Goal: Information Seeking & Learning: Learn about a topic

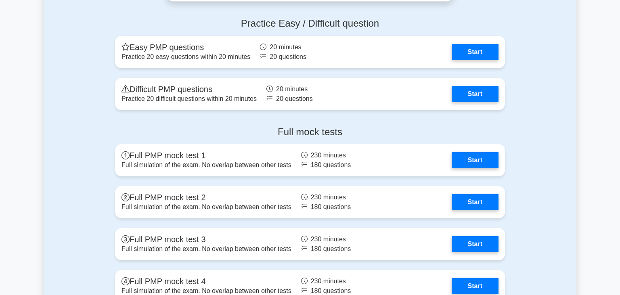
scroll to position [3153, 0]
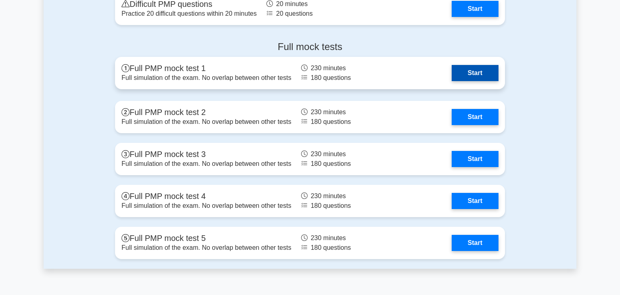
click at [452, 75] on link "Start" at bounding box center [475, 73] width 47 height 16
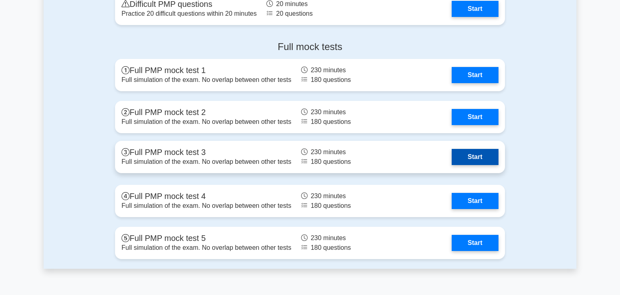
click at [475, 151] on link "Start" at bounding box center [475, 157] width 47 height 16
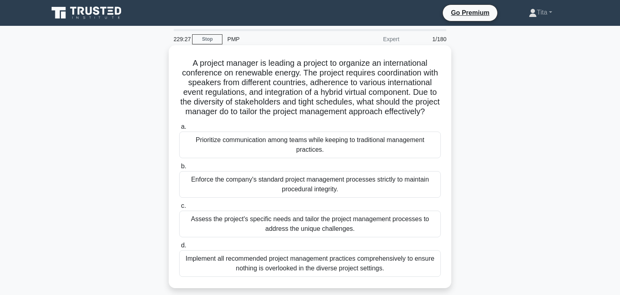
drag, startPoint x: 359, startPoint y: 84, endPoint x: 432, endPoint y: 115, distance: 79.5
click at [432, 115] on h5 "A project manager is leading a project to organize an international conference …" at bounding box center [309, 87] width 263 height 59
click at [382, 222] on div "Assess the project's specific needs and tailor the project management processes…" at bounding box center [309, 224] width 261 height 27
click at [179, 209] on input "c. Assess the project's specific needs and tailor the project management proces…" at bounding box center [179, 205] width 0 height 5
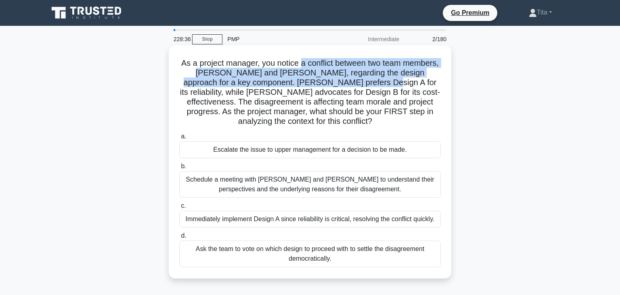
drag, startPoint x: 299, startPoint y: 63, endPoint x: 318, endPoint y: 84, distance: 27.1
click at [318, 84] on h5 "As a project manager, you notice a conflict between two team members, Sarah and…" at bounding box center [309, 92] width 263 height 69
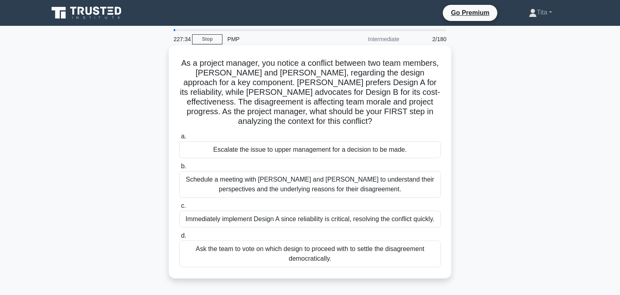
click at [327, 177] on div "Schedule a meeting with Sarah and John to understand their perspectives and the…" at bounding box center [309, 184] width 261 height 27
click at [179, 169] on input "b. Schedule a meeting with Sarah and John to understand their perspectives and …" at bounding box center [179, 166] width 0 height 5
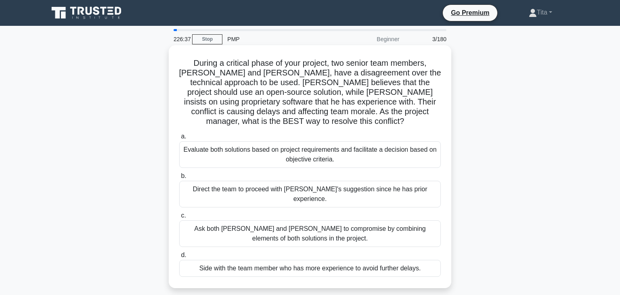
click at [326, 146] on div "Evaluate both solutions based on project requirements and facilitate a decision…" at bounding box center [309, 154] width 261 height 27
click at [179, 139] on input "a. Evaluate both solutions based on project requirements and facilitate a decis…" at bounding box center [179, 136] width 0 height 5
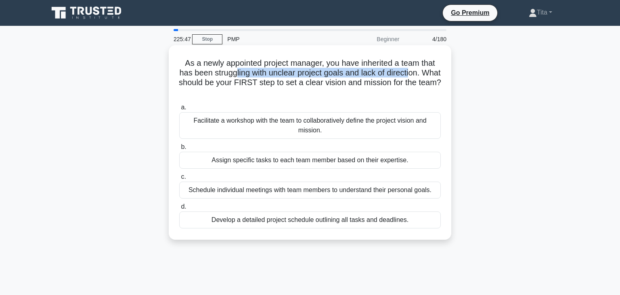
drag, startPoint x: 235, startPoint y: 75, endPoint x: 410, endPoint y: 74, distance: 175.1
click at [410, 74] on h5 "As a newly appointed project manager, you have inherited a team that has been s…" at bounding box center [309, 78] width 263 height 40
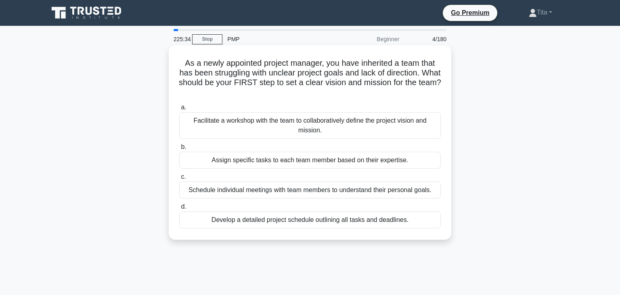
click at [332, 132] on div "Facilitate a workshop with the team to collaboratively define the project visio…" at bounding box center [309, 125] width 261 height 27
click at [179, 110] on input "a. Facilitate a workshop with the team to collaboratively define the project vi…" at bounding box center [179, 107] width 0 height 5
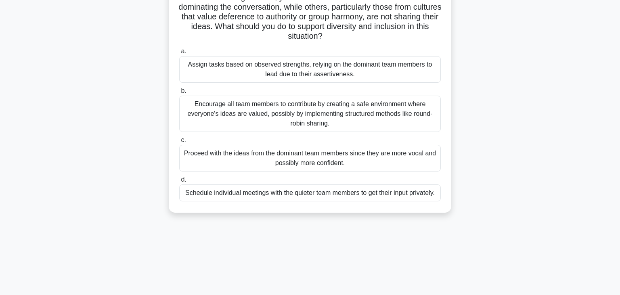
scroll to position [42, 0]
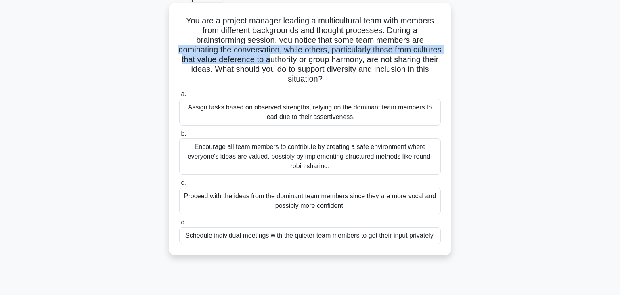
drag, startPoint x: 194, startPoint y: 51, endPoint x: 307, endPoint y: 54, distance: 113.4
click at [307, 54] on h5 "You are a project manager leading a multicultural team with members from differ…" at bounding box center [309, 50] width 263 height 69
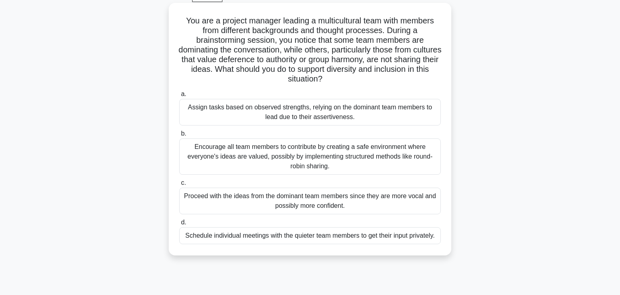
click at [400, 156] on div "Encourage all team members to contribute by creating a safe environment where e…" at bounding box center [309, 156] width 261 height 36
click at [179, 136] on input "b. Encourage all team members to contribute by creating a safe environment wher…" at bounding box center [179, 133] width 0 height 5
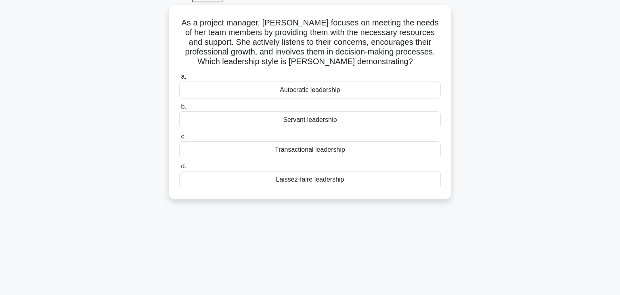
scroll to position [0, 0]
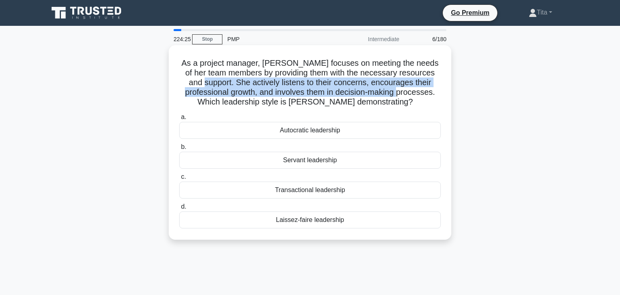
drag, startPoint x: 192, startPoint y: 84, endPoint x: 396, endPoint y: 98, distance: 204.3
click at [396, 98] on h5 "As a project manager, Lisa focuses on meeting the needs of her team members by …" at bounding box center [309, 82] width 263 height 49
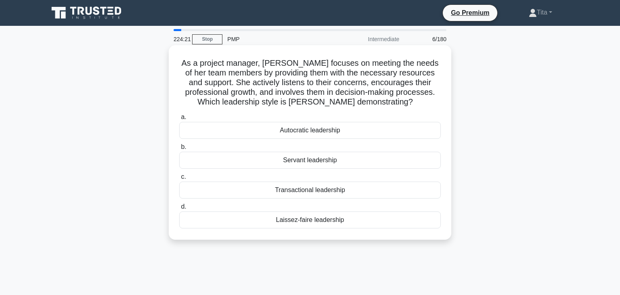
click at [303, 161] on div "Servant leadership" at bounding box center [309, 160] width 261 height 17
click at [179, 150] on input "b. Servant leadership" at bounding box center [179, 146] width 0 height 5
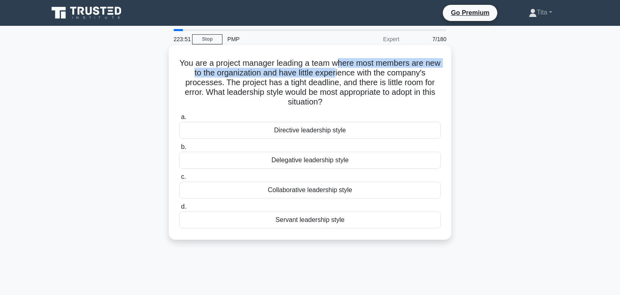
drag, startPoint x: 338, startPoint y: 65, endPoint x: 337, endPoint y: 74, distance: 9.0
click at [337, 74] on h5 "You are a project manager leading a team where most members are new to the orga…" at bounding box center [309, 82] width 263 height 49
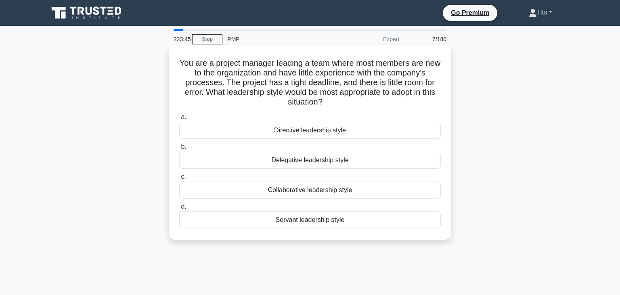
click at [291, 132] on div "Directive leadership style" at bounding box center [309, 130] width 261 height 17
click at [179, 120] on input "a. Directive leadership style" at bounding box center [179, 117] width 0 height 5
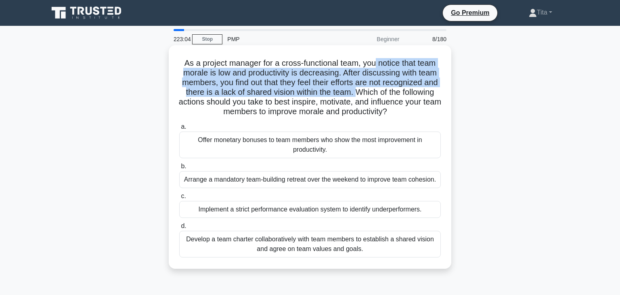
drag, startPoint x: 374, startPoint y: 64, endPoint x: 356, endPoint y: 91, distance: 32.3
click at [356, 91] on h5 "As a project manager for a cross-functional team, you notice that team morale i…" at bounding box center [309, 87] width 263 height 59
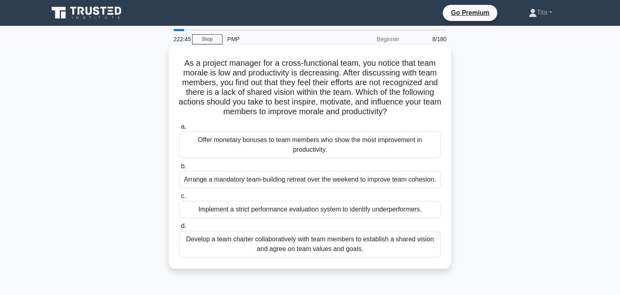
click at [258, 249] on div "Develop a team charter collaboratively with team members to establish a shared …" at bounding box center [309, 244] width 261 height 27
click at [179, 229] on input "d. Develop a team charter collaboratively with team members to establish a shar…" at bounding box center [179, 226] width 0 height 5
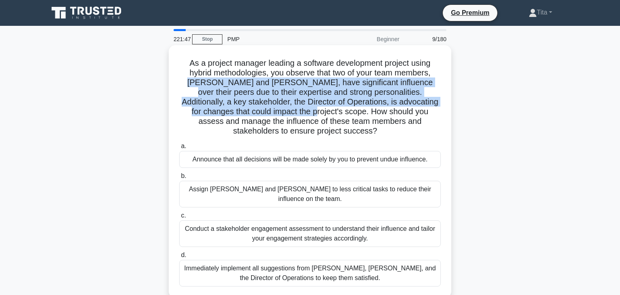
drag, startPoint x: 422, startPoint y: 74, endPoint x: 245, endPoint y: 111, distance: 181.4
click at [245, 111] on h5 "As a project manager leading a software development project using hybrid method…" at bounding box center [309, 97] width 263 height 78
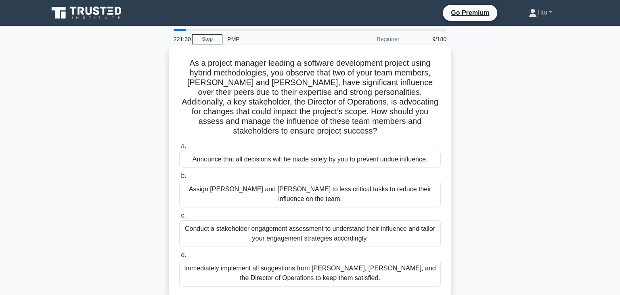
click at [216, 220] on div "Conduct a stakeholder engagement assessment to understand their influence and t…" at bounding box center [309, 233] width 261 height 27
click at [179, 218] on input "c. Conduct a stakeholder engagement assessment to understand their influence an…" at bounding box center [179, 215] width 0 height 5
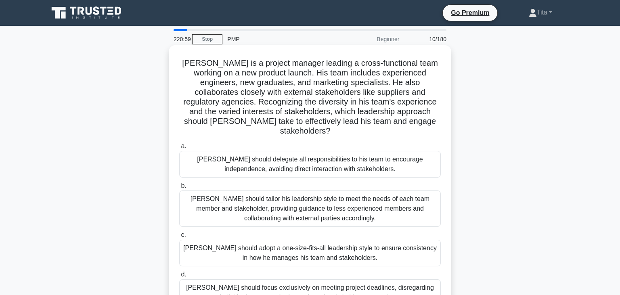
scroll to position [42, 0]
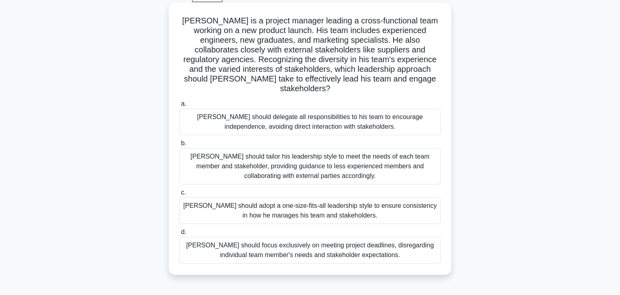
click at [379, 163] on div "John should tailor his leadership style to meet the needs of each team member a…" at bounding box center [309, 166] width 261 height 36
click at [179, 146] on input "b. John should tailor his leadership style to meet the needs of each team membe…" at bounding box center [179, 143] width 0 height 5
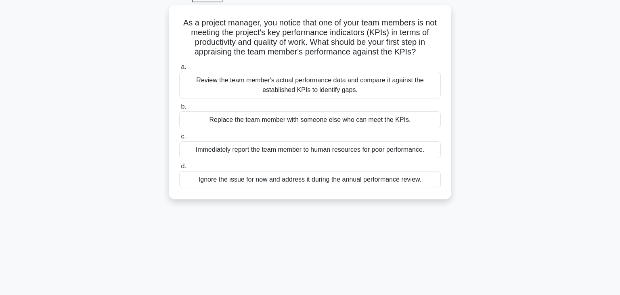
scroll to position [0, 0]
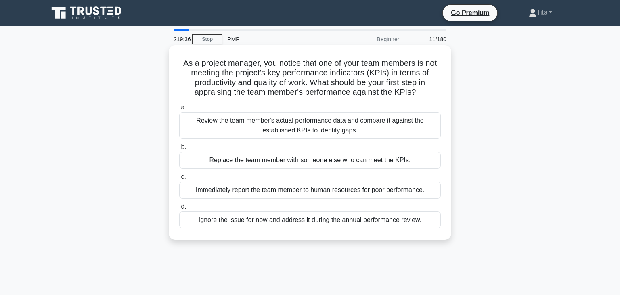
click at [312, 128] on div "Review the team member's actual performance data and compare it against the est…" at bounding box center [309, 125] width 261 height 27
click at [179, 110] on input "a. Review the team member's actual performance data and compare it against the …" at bounding box center [179, 107] width 0 height 5
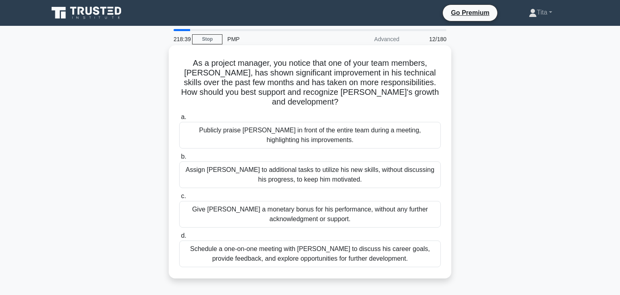
click at [329, 251] on div "Schedule a one-on-one meeting with Alex to discuss his career goals, provide fe…" at bounding box center [309, 254] width 261 height 27
click at [179, 238] on input "d. Schedule a one-on-one meeting with Alex to discuss his career goals, provide…" at bounding box center [179, 235] width 0 height 5
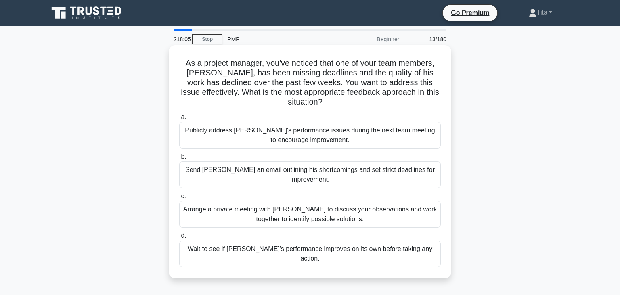
click at [323, 201] on div "Arrange a private meeting with Alex to discuss your observations and work toget…" at bounding box center [309, 214] width 261 height 27
click at [179, 195] on input "c. Arrange a private meeting with Alex to discuss your observations and work to…" at bounding box center [179, 196] width 0 height 5
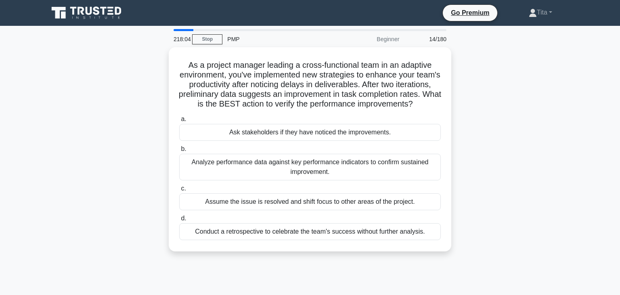
click at [323, 195] on div "Assume the issue is resolved and shift focus to other areas of the project." at bounding box center [309, 201] width 261 height 17
click at [179, 191] on input "c. Assume the issue is resolved and shift focus to other areas of the project." at bounding box center [179, 188] width 0 height 5
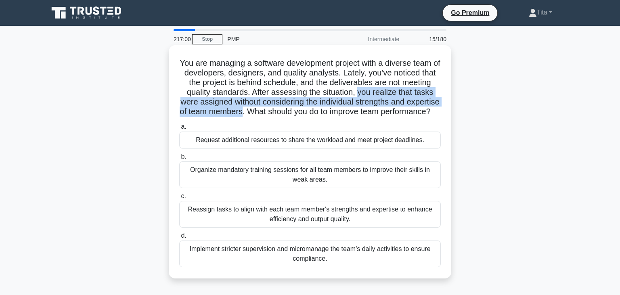
drag, startPoint x: 335, startPoint y: 91, endPoint x: 237, endPoint y: 114, distance: 100.7
click at [237, 114] on h5 "You are managing a software development project with a diverse team of develope…" at bounding box center [309, 87] width 263 height 59
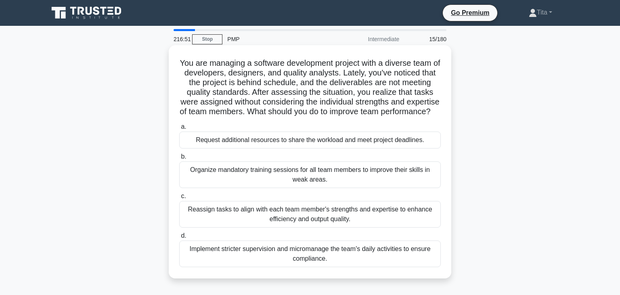
click at [345, 217] on div "Reassign tasks to align with each team member's strengths and expertise to enha…" at bounding box center [309, 214] width 261 height 27
click at [179, 199] on input "c. Reassign tasks to align with each team member's strengths and expertise to e…" at bounding box center [179, 196] width 0 height 5
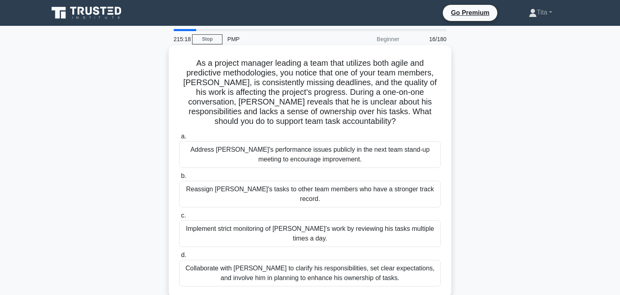
click at [383, 260] on div "Collaborate with Alex to clarify his responsibilities, set clear expectations, …" at bounding box center [309, 273] width 261 height 27
click at [179, 256] on input "d. Collaborate with Alex to clarify his responsibilities, set clear expectation…" at bounding box center [179, 255] width 0 height 5
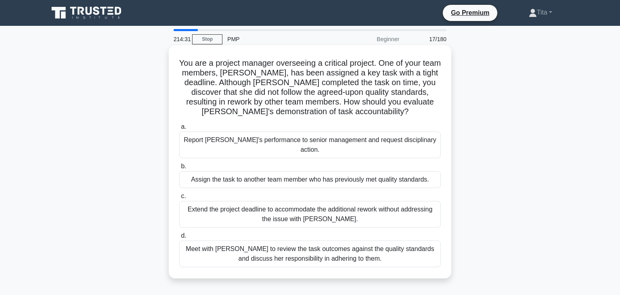
click at [386, 248] on div "Meet with Priya to review the task outcomes against the quality standards and d…" at bounding box center [309, 254] width 261 height 27
click at [179, 238] on input "d. Meet with Priya to review the task outcomes against the quality standards an…" at bounding box center [179, 235] width 0 height 5
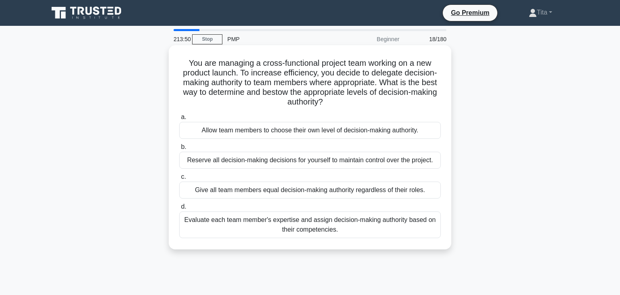
click at [387, 225] on div "Evaluate each team member's expertise and assign decision-making authority base…" at bounding box center [309, 224] width 261 height 27
click at [179, 209] on input "d. Evaluate each team member's expertise and assign decision-making authority b…" at bounding box center [179, 206] width 0 height 5
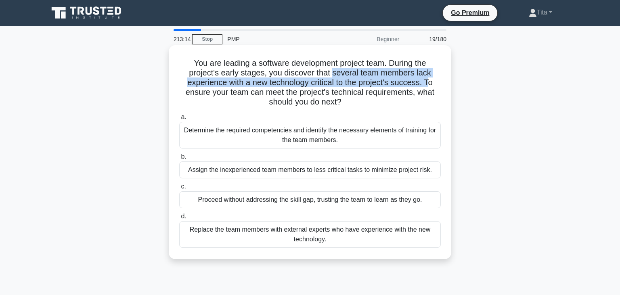
drag, startPoint x: 333, startPoint y: 75, endPoint x: 426, endPoint y: 86, distance: 94.3
click at [426, 86] on h5 "You are leading a software development project team. During the project's early…" at bounding box center [309, 82] width 263 height 49
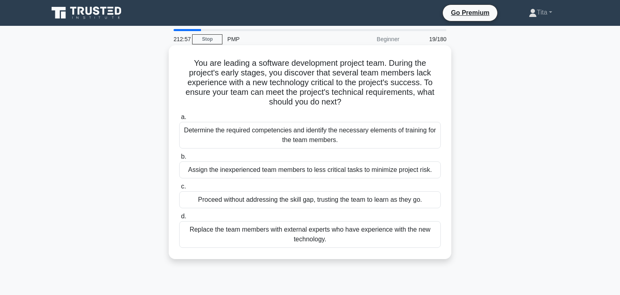
click at [324, 138] on div "Determine the required competencies and identify the necessary elements of trai…" at bounding box center [309, 135] width 261 height 27
click at [179, 120] on input "a. Determine the required competencies and identify the necessary elements of t…" at bounding box center [179, 117] width 0 height 5
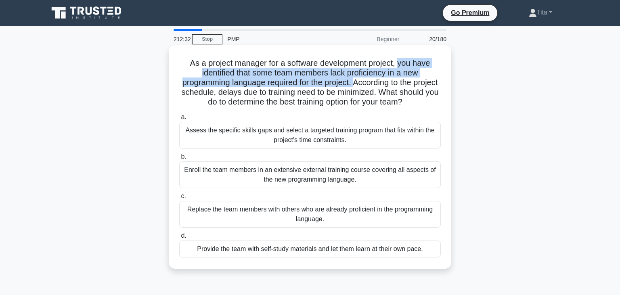
drag, startPoint x: 399, startPoint y: 64, endPoint x: 354, endPoint y: 79, distance: 47.2
click at [354, 79] on h5 "As a project manager for a software development project, you have identified th…" at bounding box center [309, 82] width 263 height 49
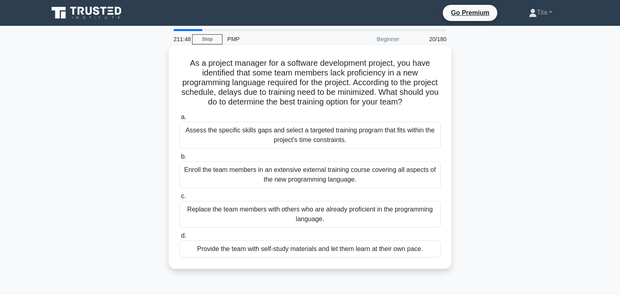
click at [334, 133] on div "Assess the specific skills gaps and select a targeted training program that fit…" at bounding box center [309, 135] width 261 height 27
click at [179, 120] on input "a. Assess the specific skills gaps and select a targeted training program that …" at bounding box center [179, 117] width 0 height 5
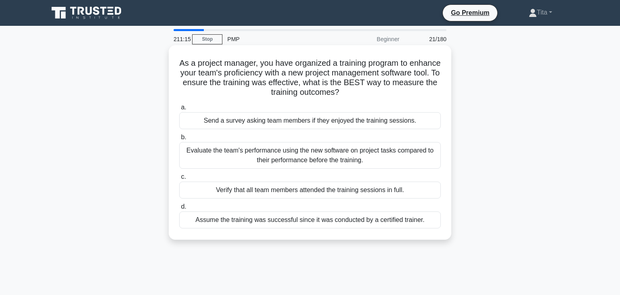
click at [308, 161] on div "Evaluate the team's performance using the new software on project tasks compare…" at bounding box center [309, 155] width 261 height 27
click at [179, 140] on input "b. Evaluate the team's performance using the new software on project tasks comp…" at bounding box center [179, 137] width 0 height 5
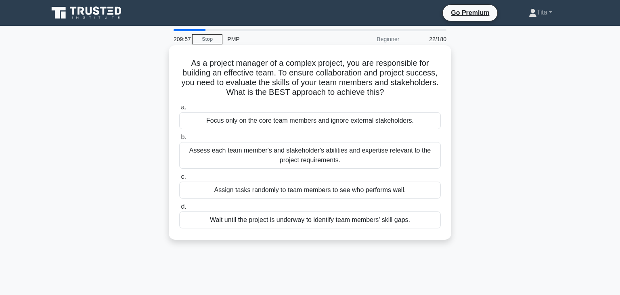
click at [379, 153] on div "Assess each team member's and stakeholder's abilities and expertise relevant to…" at bounding box center [309, 155] width 261 height 27
click at [179, 140] on input "b. Assess each team member's and stakeholder's abilities and expertise relevant…" at bounding box center [179, 137] width 0 height 5
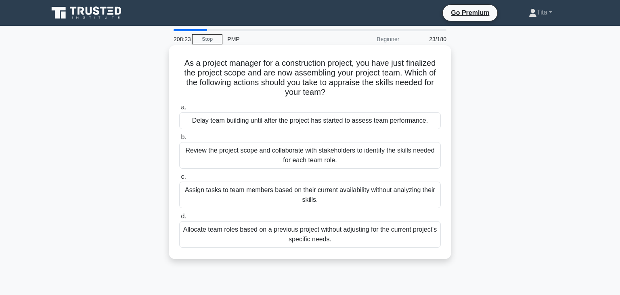
click at [346, 154] on div "Review the project scope and collaborate with stakeholders to identify the skil…" at bounding box center [309, 155] width 261 height 27
click at [179, 140] on input "b. Review the project scope and collaborate with stakeholders to identify the s…" at bounding box center [179, 137] width 0 height 5
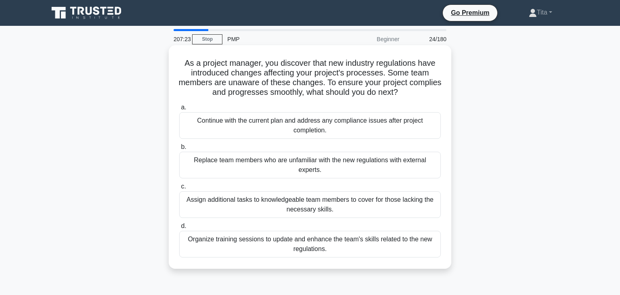
click at [294, 249] on div "Organize training sessions to update and enhance the team's skills related to t…" at bounding box center [309, 244] width 261 height 27
click at [179, 229] on input "d. Organize training sessions to update and enhance the team's skills related t…" at bounding box center [179, 226] width 0 height 5
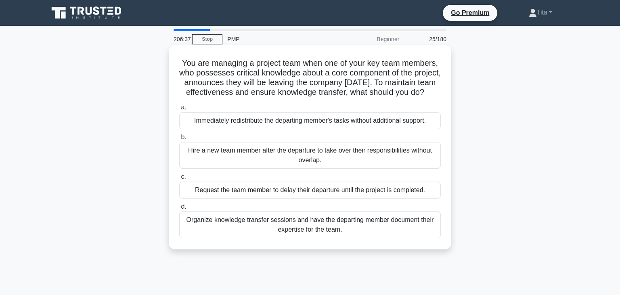
click at [286, 236] on div "Organize knowledge transfer sessions and have the departing member document the…" at bounding box center [309, 224] width 261 height 27
click at [179, 209] on input "d. Organize knowledge transfer sessions and have the departing member document …" at bounding box center [179, 206] width 0 height 5
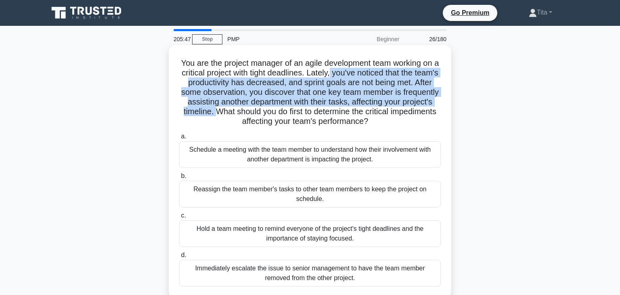
drag, startPoint x: 330, startPoint y: 68, endPoint x: 217, endPoint y: 111, distance: 120.3
click at [217, 111] on h5 "You are the project manager of an agile development team working on a critical …" at bounding box center [309, 92] width 263 height 69
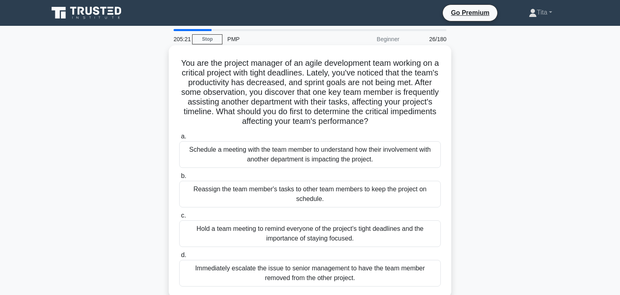
click at [328, 158] on div "Schedule a meeting with the team member to understand how their involvement wit…" at bounding box center [309, 154] width 261 height 27
click at [179, 139] on input "a. Schedule a meeting with the team member to understand how their involvement …" at bounding box center [179, 136] width 0 height 5
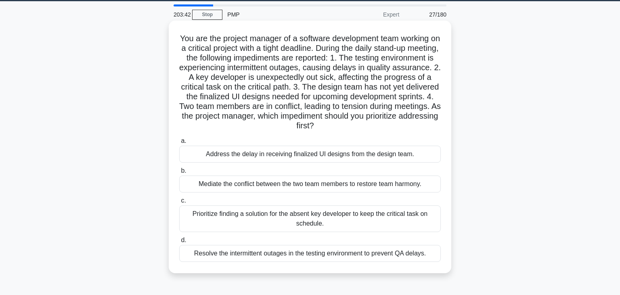
scroll to position [25, 0]
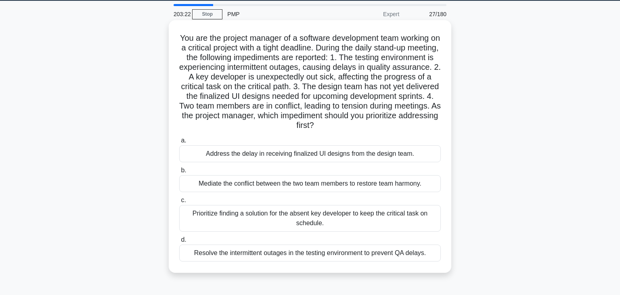
click at [324, 218] on div "Prioritize finding a solution for the absent key developer to keep the critical…" at bounding box center [309, 218] width 261 height 27
click at [179, 203] on input "c. Prioritize finding a solution for the absent key developer to keep the criti…" at bounding box center [179, 200] width 0 height 5
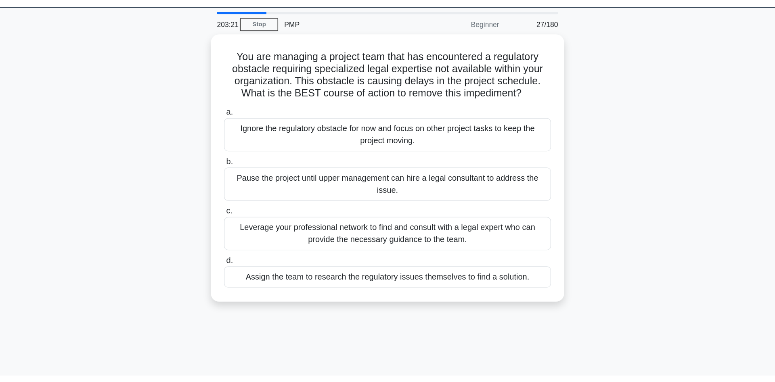
scroll to position [0, 0]
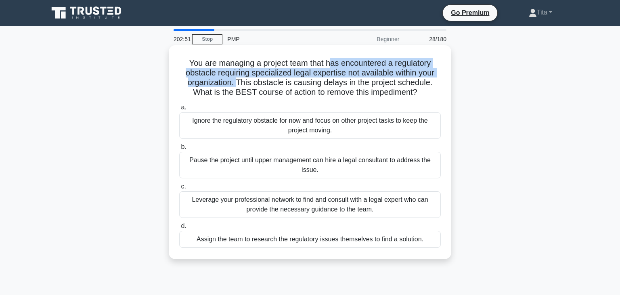
drag, startPoint x: 329, startPoint y: 65, endPoint x: 227, endPoint y: 83, distance: 103.7
click at [227, 83] on h5 "You are managing a project team that has encountered a regulatory obstacle requ…" at bounding box center [309, 78] width 263 height 40
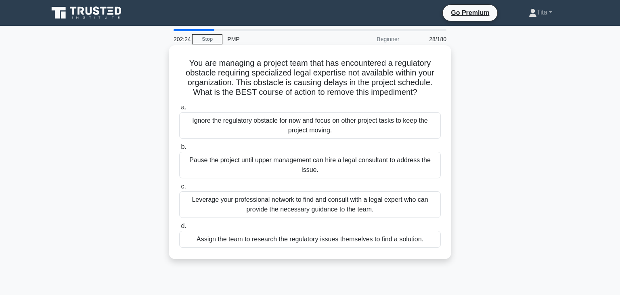
click at [376, 204] on div "Leverage your professional network to find and consult with a legal expert who …" at bounding box center [309, 204] width 261 height 27
click at [179, 189] on input "c. Leverage your professional network to find and consult with a legal expert w…" at bounding box center [179, 186] width 0 height 5
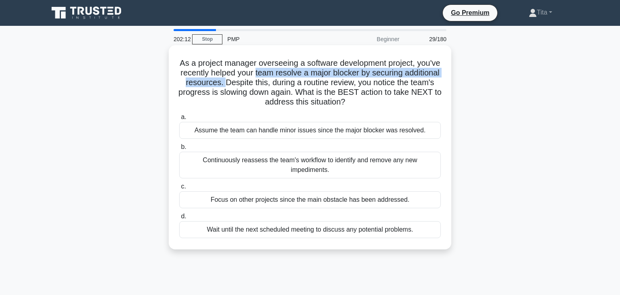
drag, startPoint x: 256, startPoint y: 75, endPoint x: 224, endPoint y: 82, distance: 32.4
click at [224, 82] on h5 "As a project manager overseeing a software development project, you've recently…" at bounding box center [309, 82] width 263 height 49
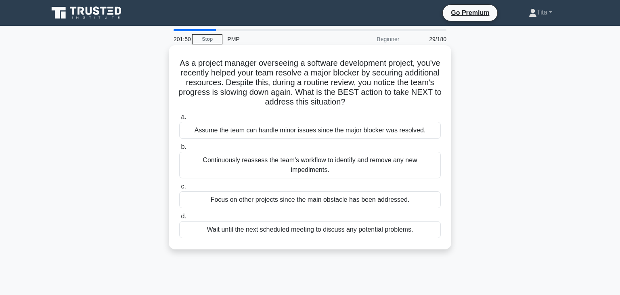
click at [215, 161] on div "Continuously reassess the team's workflow to identify and remove any new impedi…" at bounding box center [309, 165] width 261 height 27
click at [179, 150] on input "b. Continuously reassess the team's workflow to identify and remove any new imp…" at bounding box center [179, 146] width 0 height 5
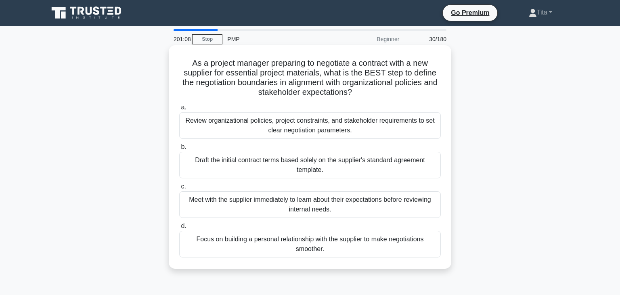
drag, startPoint x: 306, startPoint y: 65, endPoint x: 387, endPoint y: 99, distance: 87.9
click at [387, 99] on div "As a project manager preparing to negotiate a contract with a new supplier for …" at bounding box center [310, 156] width 276 height 217
click at [313, 125] on div "Review organizational policies, project constraints, and stakeholder requiremen…" at bounding box center [309, 125] width 261 height 27
click at [179, 110] on input "a. Review organizational policies, project constraints, and stakeholder require…" at bounding box center [179, 107] width 0 height 5
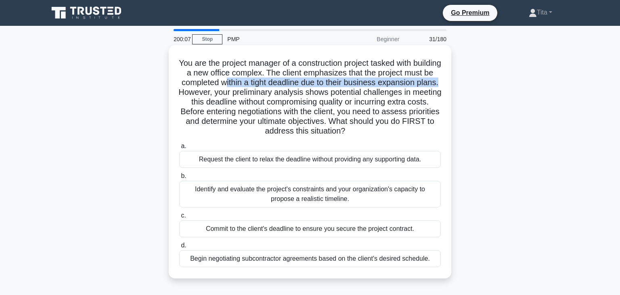
drag, startPoint x: 272, startPoint y: 84, endPoint x: 247, endPoint y: 94, distance: 26.6
click at [247, 94] on h5 "You are the project manager of a construction project tasked with building a ne…" at bounding box center [309, 97] width 263 height 78
click at [335, 194] on div "Identify and evaluate the project's constraints and your organization's capacit…" at bounding box center [309, 194] width 261 height 27
click at [179, 179] on input "b. Identify and evaluate the project's constraints and your organization's capa…" at bounding box center [179, 176] width 0 height 5
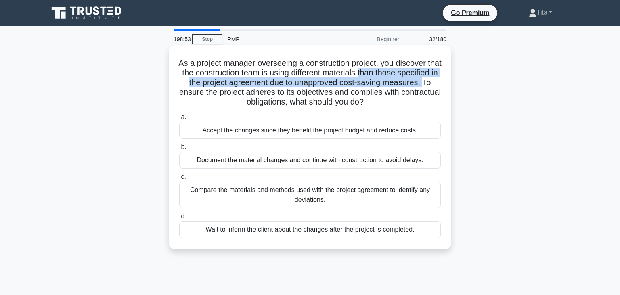
drag, startPoint x: 422, startPoint y: 85, endPoint x: 357, endPoint y: 75, distance: 65.2
click at [357, 75] on h5 "As a project manager overseeing a construction project, you discover that the c…" at bounding box center [309, 82] width 263 height 49
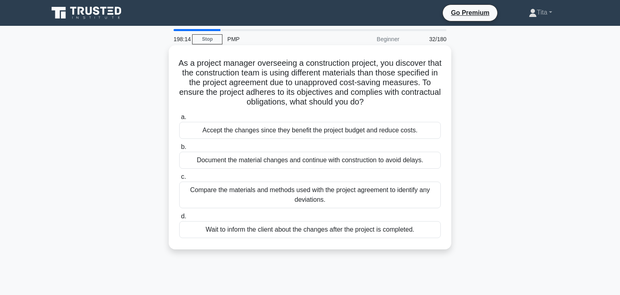
click at [221, 195] on div "Compare the materials and methods used with the project agreement to identify a…" at bounding box center [309, 195] width 261 height 27
click at [179, 180] on input "c. Compare the materials and methods used with the project agreement to identif…" at bounding box center [179, 176] width 0 height 5
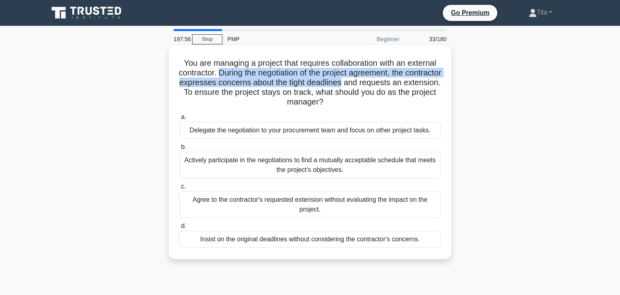
drag, startPoint x: 237, startPoint y: 73, endPoint x: 381, endPoint y: 82, distance: 144.0
click at [381, 82] on h5 "You are managing a project that requires collaboration with an external contrac…" at bounding box center [309, 82] width 263 height 49
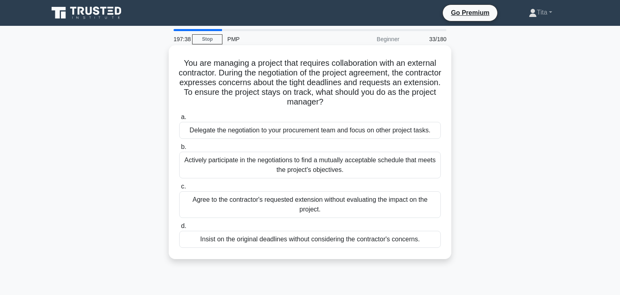
click at [354, 168] on div "Actively participate in the negotiations to find a mutually acceptable schedule…" at bounding box center [309, 165] width 261 height 27
click at [179, 150] on input "b. Actively participate in the negotiations to find a mutually acceptable sched…" at bounding box center [179, 146] width 0 height 5
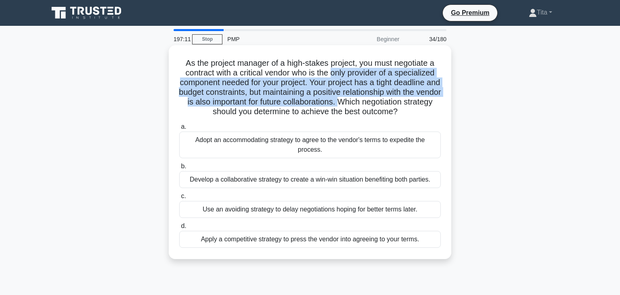
drag, startPoint x: 331, startPoint y: 77, endPoint x: 367, endPoint y: 101, distance: 43.2
click at [367, 101] on h5 "As the project manager of a high-stakes project, you must negotiate a contract …" at bounding box center [309, 87] width 263 height 59
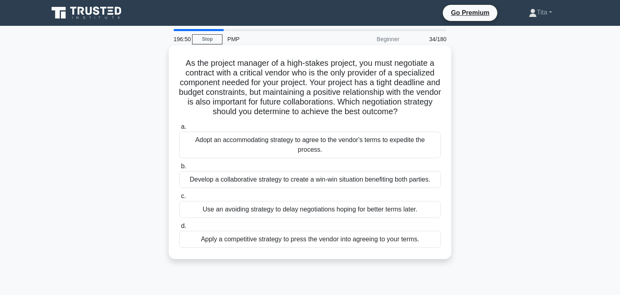
click at [268, 182] on div "Develop a collaborative strategy to create a win-win situation benefiting both …" at bounding box center [309, 179] width 261 height 17
click at [179, 169] on input "b. Develop a collaborative strategy to create a win-win situation benefiting bo…" at bounding box center [179, 166] width 0 height 5
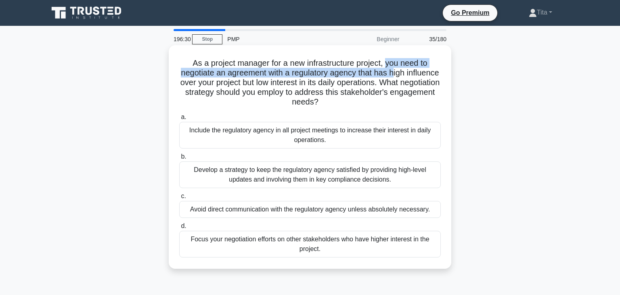
drag, startPoint x: 387, startPoint y: 65, endPoint x: 402, endPoint y: 83, distance: 24.1
click at [393, 77] on h5 "As a project manager for a new infrastructure project, you need to negotiate an…" at bounding box center [309, 82] width 263 height 49
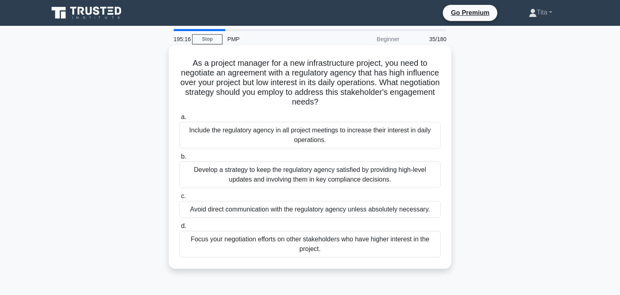
click at [327, 175] on div "Develop a strategy to keep the regulatory agency satisfied by providing high-le…" at bounding box center [309, 174] width 261 height 27
click at [179, 159] on input "b. Develop a strategy to keep the regulatory agency satisfied by providing high…" at bounding box center [179, 156] width 0 height 5
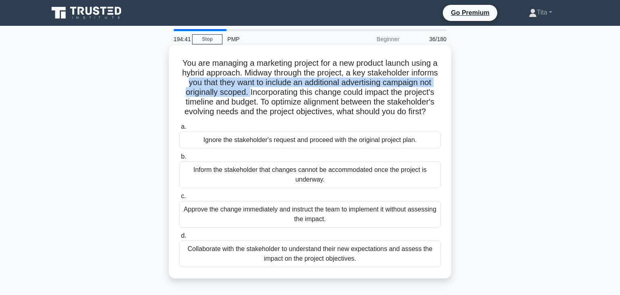
drag, startPoint x: 188, startPoint y: 84, endPoint x: 249, endPoint y: 95, distance: 62.4
click at [249, 95] on h5 "You are managing a marketing project for a new product launch using a hybrid ap…" at bounding box center [309, 87] width 263 height 59
click at [251, 256] on div "Collaborate with the stakeholder to understand their new expectations and asses…" at bounding box center [309, 254] width 261 height 27
click at [179, 238] on input "d. Collaborate with the stakeholder to understand their new expectations and as…" at bounding box center [179, 235] width 0 height 5
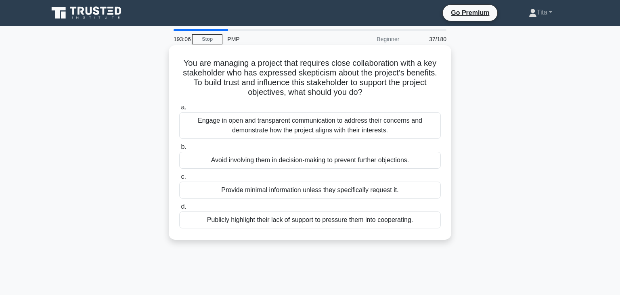
click at [382, 132] on div "Engage in open and transparent communication to address their concerns and demo…" at bounding box center [309, 125] width 261 height 27
click at [179, 110] on input "a. Engage in open and transparent communication to address their concerns and d…" at bounding box center [179, 107] width 0 height 5
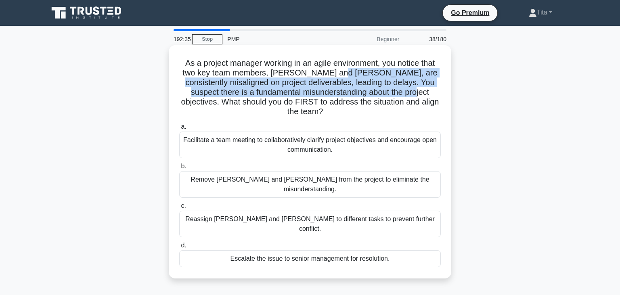
drag, startPoint x: 328, startPoint y: 73, endPoint x: 356, endPoint y: 94, distance: 35.1
click at [356, 94] on h5 "As a project manager working in an agile environment, you notice that two key t…" at bounding box center [309, 87] width 263 height 59
click at [407, 136] on div "Facilitate a team meeting to collaboratively clarify project objectives and enc…" at bounding box center [309, 145] width 261 height 27
click at [179, 130] on input "a. Facilitate a team meeting to collaboratively clarify project objectives and …" at bounding box center [179, 126] width 0 height 5
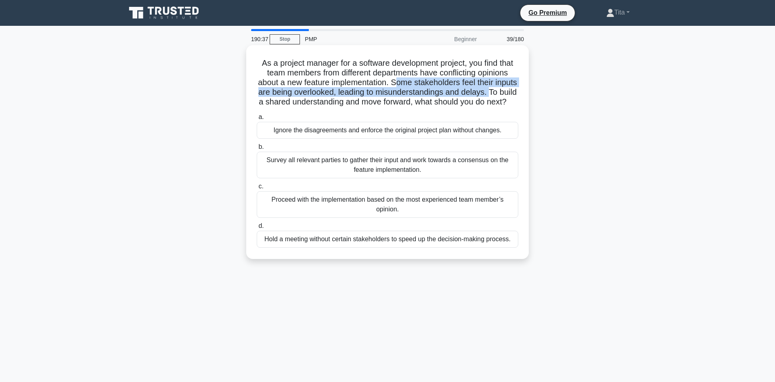
drag, startPoint x: 395, startPoint y: 81, endPoint x: 488, endPoint y: 95, distance: 94.7
click at [488, 95] on h5 "As a project manager for a software development project, you find that team mem…" at bounding box center [387, 82] width 263 height 49
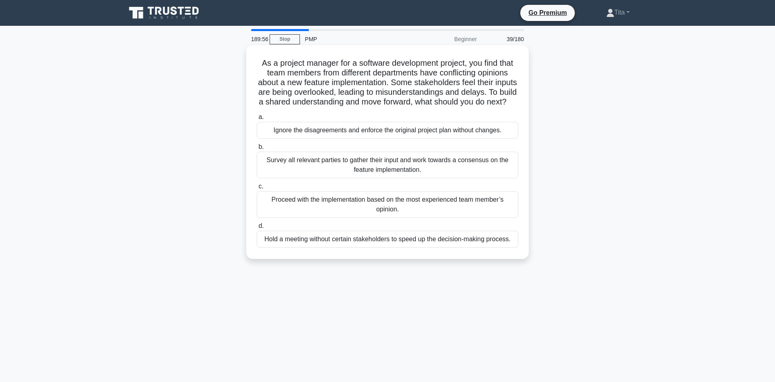
click at [456, 171] on div "Survey all relevant parties to gather their input and work towards a consensus …" at bounding box center [387, 165] width 261 height 27
click at [257, 150] on input "b. Survey all relevant parties to gather their input and work towards a consens…" at bounding box center [257, 146] width 0 height 5
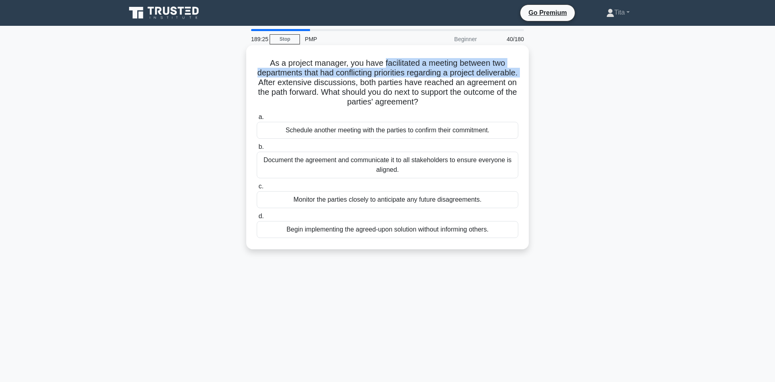
drag, startPoint x: 383, startPoint y: 63, endPoint x: 309, endPoint y: 80, distance: 76.3
click at [309, 80] on h5 "As a project manager, you have facilitated a meeting between two departments th…" at bounding box center [387, 82] width 263 height 49
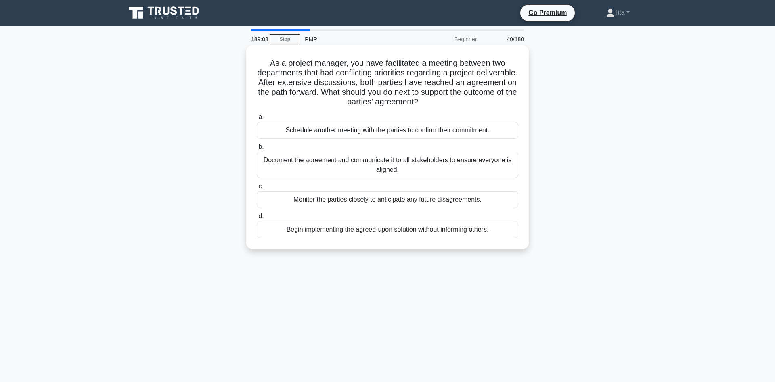
click at [341, 165] on div "Document the agreement and communicate it to all stakeholders to ensure everyon…" at bounding box center [387, 165] width 261 height 27
click at [257, 150] on input "b. Document the agreement and communicate it to all stakeholders to ensure ever…" at bounding box center [257, 146] width 0 height 5
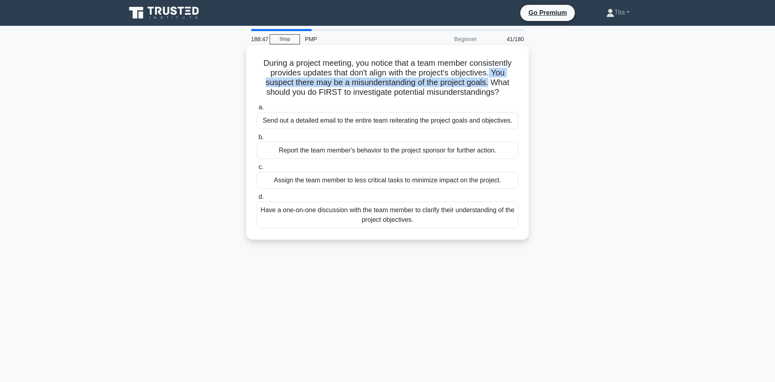
drag, startPoint x: 488, startPoint y: 85, endPoint x: 489, endPoint y: 74, distance: 10.6
click at [489, 74] on h5 "During a project meeting, you notice that a team member consistently provides u…" at bounding box center [387, 78] width 263 height 40
click at [371, 214] on div "Have a one-on-one discussion with the team member to clarify their understandin…" at bounding box center [387, 215] width 261 height 27
click at [257, 200] on input "d. Have a one-on-one discussion with the team member to clarify their understan…" at bounding box center [257, 197] width 0 height 5
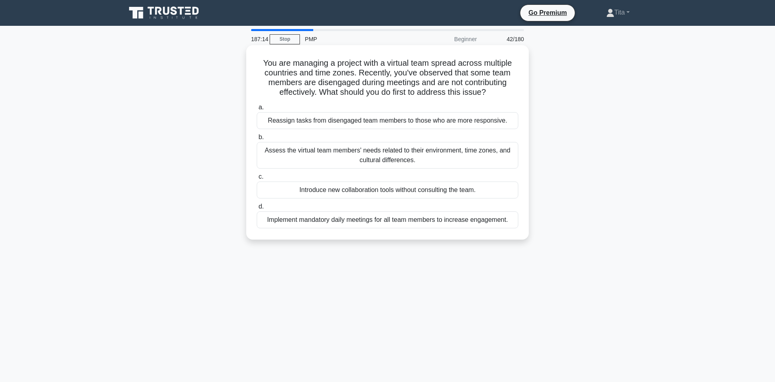
drag, startPoint x: 457, startPoint y: 65, endPoint x: 494, endPoint y: 92, distance: 45.9
click at [494, 92] on h5 "You are managing a project with a virtual team spread across multiple countries…" at bounding box center [387, 78] width 263 height 40
click at [425, 162] on div "Assess the virtual team members' needs related to their environment, time zones…" at bounding box center [387, 155] width 261 height 27
click at [257, 140] on input "b. Assess the virtual team members' needs related to their environment, time zo…" at bounding box center [257, 137] width 0 height 5
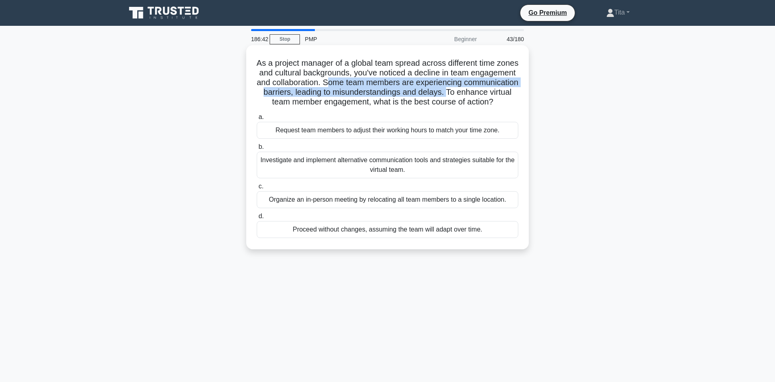
drag, startPoint x: 326, startPoint y: 85, endPoint x: 445, endPoint y: 94, distance: 119.4
click at [445, 94] on h5 "As a project manager of a global team spread across different time zones and cu…" at bounding box center [387, 82] width 263 height 49
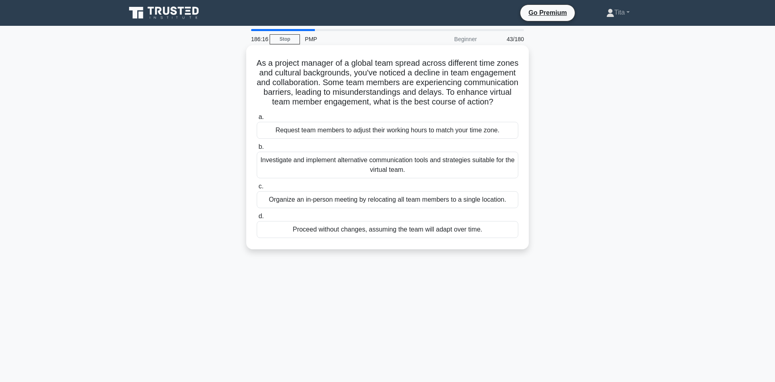
click at [436, 165] on div "Investigate and implement alternative communication tools and strategies suitab…" at bounding box center [387, 165] width 261 height 27
click at [257, 150] on input "b. Investigate and implement alternative communication tools and strategies sui…" at bounding box center [257, 146] width 0 height 5
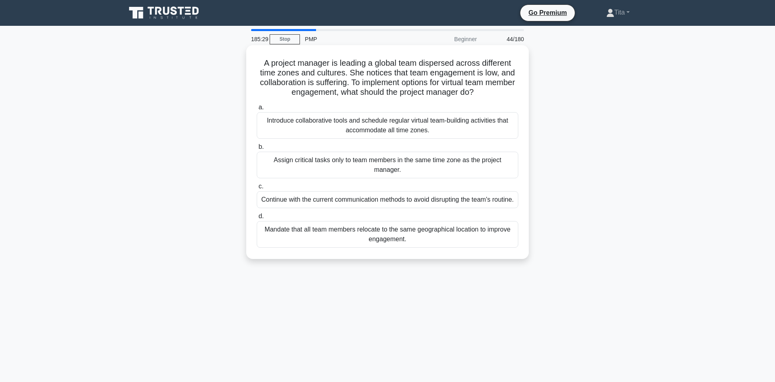
click at [381, 131] on div "Introduce collaborative tools and schedule regular virtual team-building activi…" at bounding box center [387, 125] width 261 height 27
click at [257, 110] on input "a. Introduce collaborative tools and schedule regular virtual team-building act…" at bounding box center [257, 107] width 0 height 5
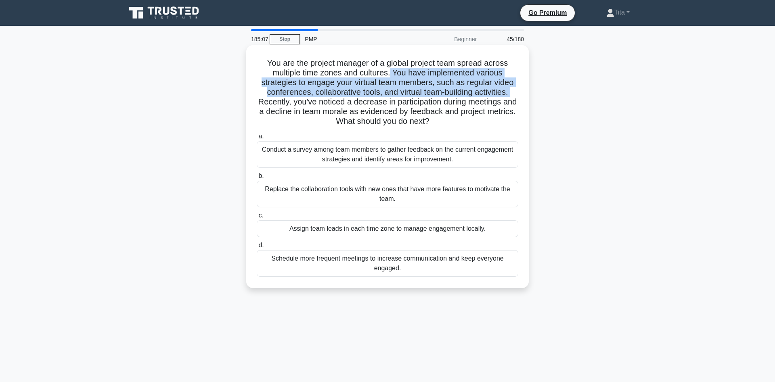
drag, startPoint x: 510, startPoint y: 95, endPoint x: 391, endPoint y: 71, distance: 121.7
click at [391, 71] on h5 "You are the project manager of a global project team spread across multiple tim…" at bounding box center [387, 92] width 263 height 69
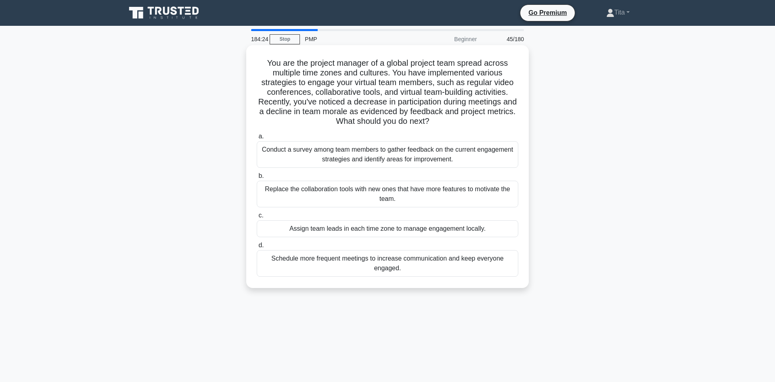
click at [345, 158] on div "Conduct a survey among team members to gather feedback on the current engagemen…" at bounding box center [387, 154] width 261 height 27
click at [257, 139] on input "a. Conduct a survey among team members to gather feedback on the current engage…" at bounding box center [257, 136] width 0 height 5
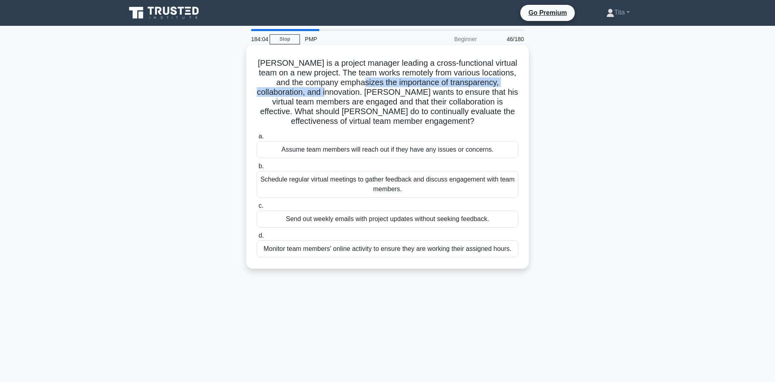
drag, startPoint x: 347, startPoint y: 84, endPoint x: 304, endPoint y: 90, distance: 44.0
click at [304, 90] on h5 "John is a project manager leading a cross-functional virtual team on a new proj…" at bounding box center [387, 92] width 263 height 69
click at [372, 183] on div "Schedule regular virtual meetings to gather feedback and discuss engagement wit…" at bounding box center [387, 184] width 261 height 27
click at [257, 169] on input "b. Schedule regular virtual meetings to gather feedback and discuss engagement …" at bounding box center [257, 166] width 0 height 5
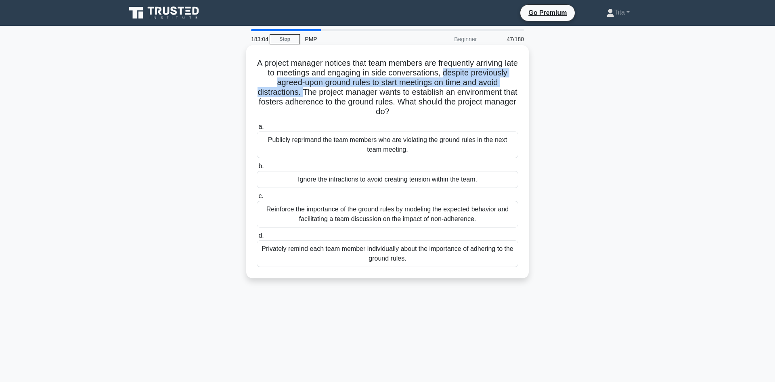
drag, startPoint x: 443, startPoint y: 77, endPoint x: 302, endPoint y: 94, distance: 142.7
click at [302, 94] on h5 "A project manager notices that team members are frequently arriving late to mee…" at bounding box center [387, 87] width 263 height 59
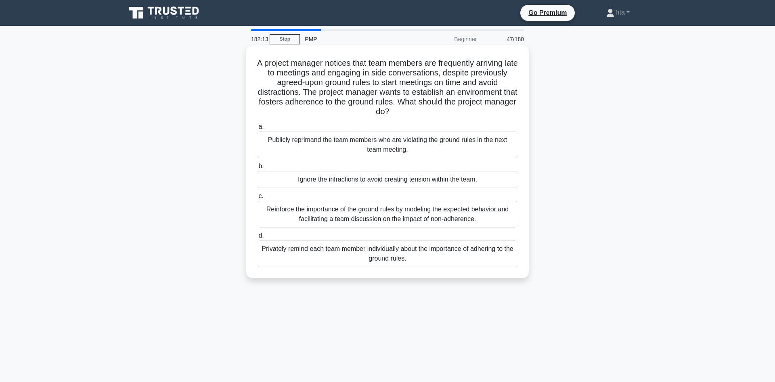
click at [414, 218] on div "Reinforce the importance of the ground rules by modeling the expected behavior …" at bounding box center [387, 214] width 261 height 27
click at [257, 199] on input "c. Reinforce the importance of the ground rules by modeling the expected behavi…" at bounding box center [257, 196] width 0 height 5
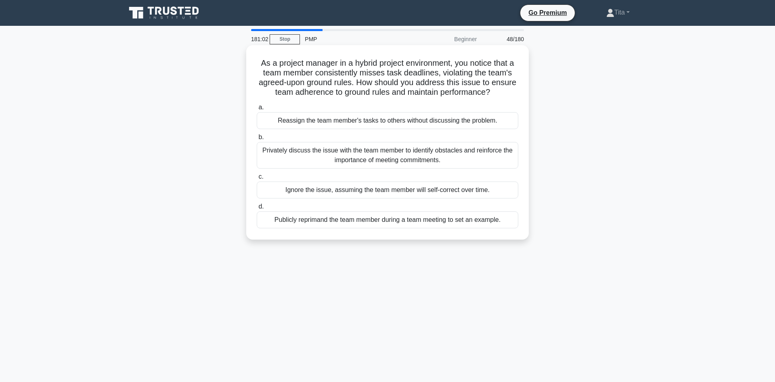
click at [463, 157] on div "Privately discuss the issue with the team member to identify obstacles and rein…" at bounding box center [387, 155] width 261 height 27
click at [257, 140] on input "b. Privately discuss the issue with the team member to identify obstacles and r…" at bounding box center [257, 137] width 0 height 5
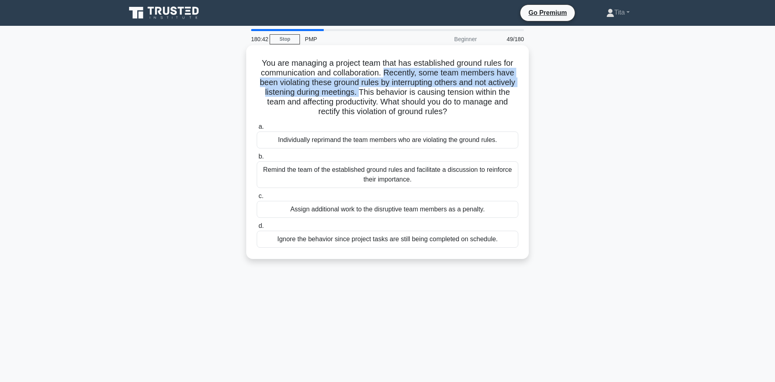
drag, startPoint x: 385, startPoint y: 74, endPoint x: 361, endPoint y: 95, distance: 31.7
click at [361, 95] on h5 "You are managing a project team that has established ground rules for communica…" at bounding box center [387, 87] width 263 height 59
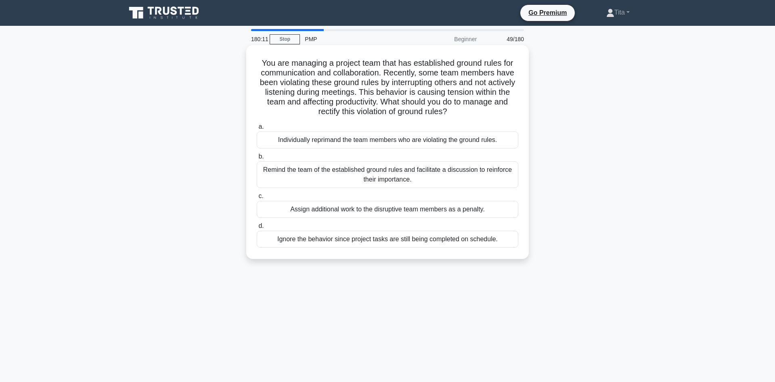
click at [318, 179] on div "Remind the team of the established ground rules and facilitate a discussion to …" at bounding box center [387, 174] width 261 height 27
click at [257, 159] on input "b. Remind the team of the established ground rules and facilitate a discussion …" at bounding box center [257, 156] width 0 height 5
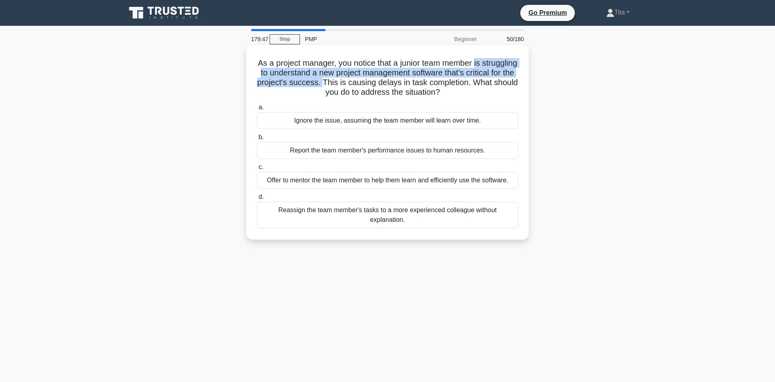
drag, startPoint x: 473, startPoint y: 64, endPoint x: 322, endPoint y: 83, distance: 152.1
click at [322, 83] on h5 "As a project manager, you notice that a junior team member is struggling to und…" at bounding box center [387, 78] width 263 height 40
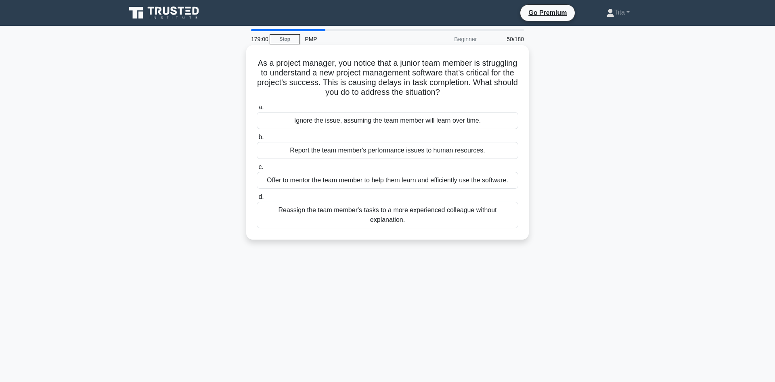
click at [481, 183] on div "Offer to mentor the team member to help them learn and efficiently use the soft…" at bounding box center [387, 180] width 261 height 17
click at [257, 170] on input "c. Offer to mentor the team member to help them learn and efficiently use the s…" at bounding box center [257, 167] width 0 height 5
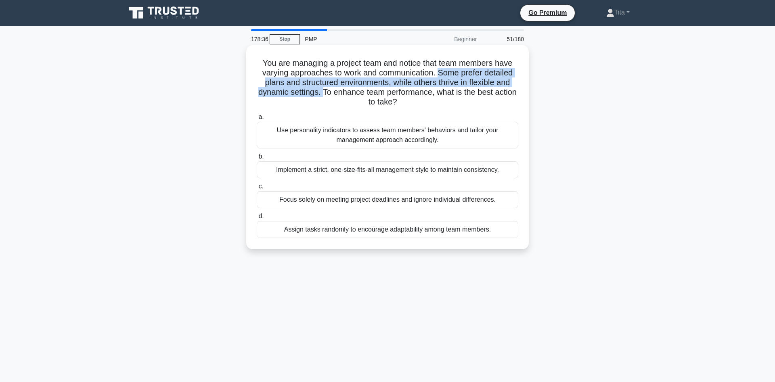
drag, startPoint x: 439, startPoint y: 73, endPoint x: 324, endPoint y: 95, distance: 117.8
click at [324, 95] on h5 "You are managing a project team and notice that team members have varying appro…" at bounding box center [387, 82] width 263 height 49
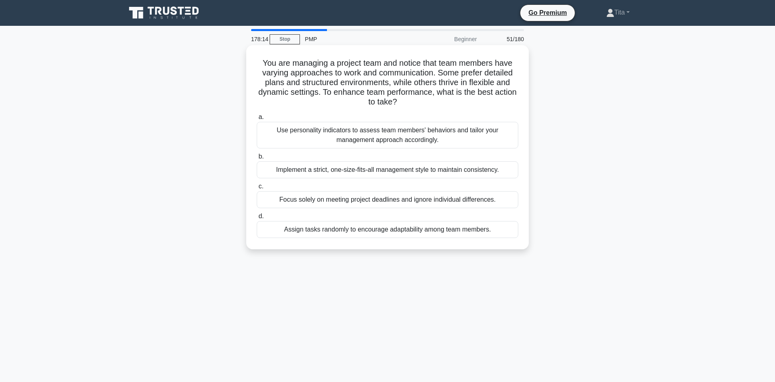
click at [440, 134] on div "Use personality indicators to assess team members' behaviors and tailor your ma…" at bounding box center [387, 135] width 261 height 27
click at [257, 120] on input "a. Use personality indicators to assess team members' behaviors and tailor your…" at bounding box center [257, 117] width 0 height 5
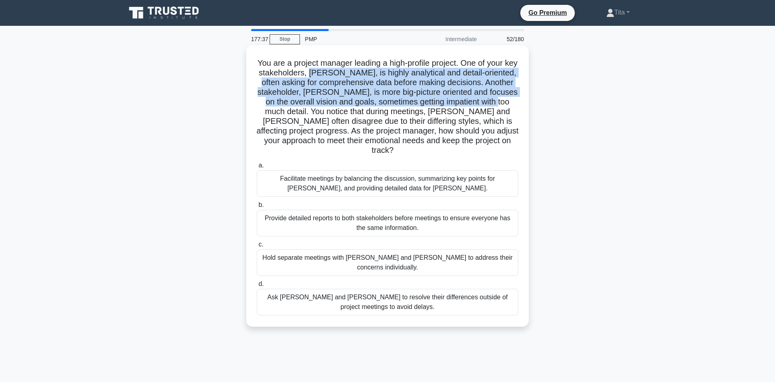
drag, startPoint x: 311, startPoint y: 74, endPoint x: 463, endPoint y: 99, distance: 153.8
click at [463, 99] on h5 "You are a project manager leading a high-profile project. One of your key stake…" at bounding box center [387, 107] width 263 height 98
click at [343, 179] on div "Facilitate meetings by balancing the discussion, summarizing key points for Joh…" at bounding box center [387, 183] width 261 height 27
click at [257, 168] on input "a. Facilitate meetings by balancing the discussion, summarizing key points for …" at bounding box center [257, 165] width 0 height 5
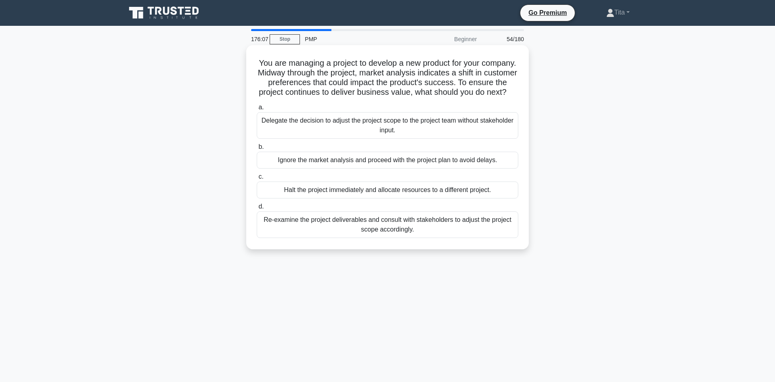
click at [303, 227] on div "Re-examine the project deliverables and consult with stakeholders to adjust the…" at bounding box center [387, 224] width 261 height 27
click at [257, 209] on input "d. Re-examine the project deliverables and consult with stakeholders to adjust …" at bounding box center [257, 206] width 0 height 5
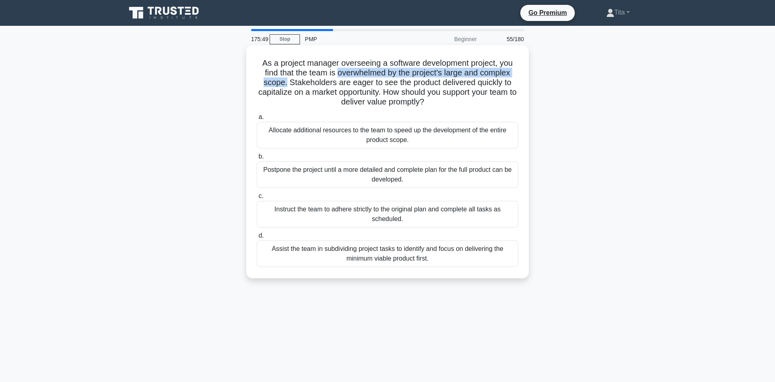
drag, startPoint x: 340, startPoint y: 73, endPoint x: 288, endPoint y: 82, distance: 52.7
click at [288, 82] on h5 "As a project manager overseeing a software development project, you find that t…" at bounding box center [387, 82] width 263 height 49
click at [327, 254] on div "Assist the team in subdividing project tasks to identify and focus on deliverin…" at bounding box center [387, 254] width 261 height 27
click at [257, 238] on input "d. Assist the team in subdividing project tasks to identify and focus on delive…" at bounding box center [257, 235] width 0 height 5
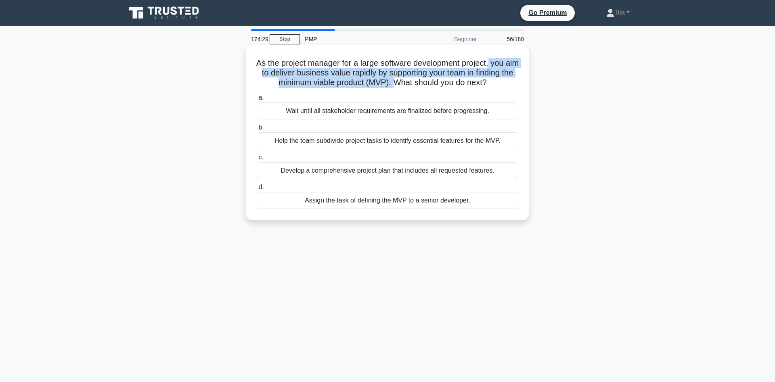
drag, startPoint x: 496, startPoint y: 62, endPoint x: 401, endPoint y: 86, distance: 98.1
click at [401, 86] on h5 "As the project manager for a large software development project, you aim to del…" at bounding box center [387, 73] width 263 height 30
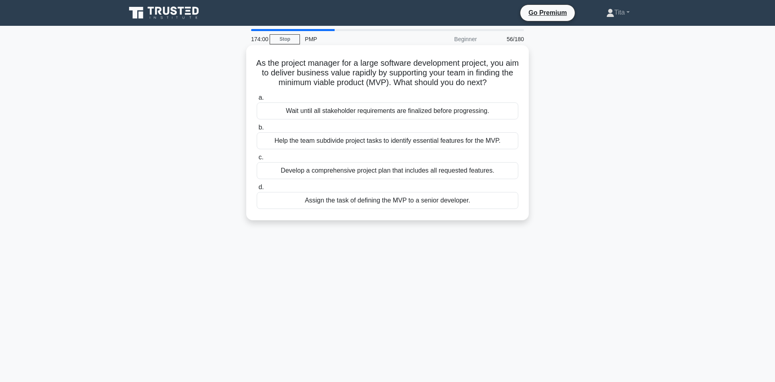
click at [409, 142] on div "Help the team subdivide project tasks to identify essential features for the MV…" at bounding box center [387, 140] width 261 height 17
click at [257, 130] on input "b. Help the team subdivide project tasks to identify essential features for the…" at bounding box center [257, 127] width 0 height 5
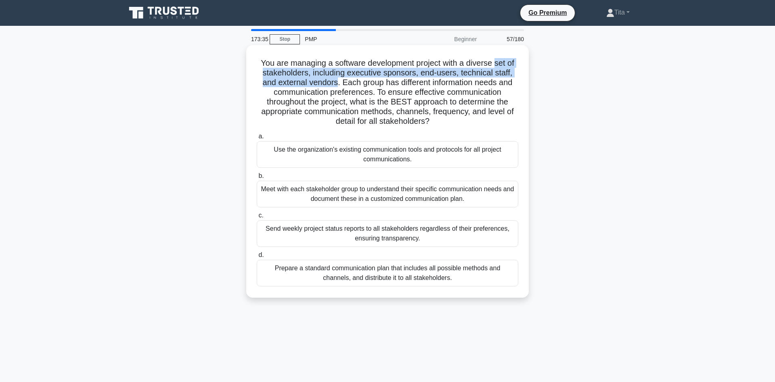
drag, startPoint x: 494, startPoint y: 63, endPoint x: 330, endPoint y: 81, distance: 164.4
click at [330, 81] on h5 "You are managing a software development project with a diverse set of stakehold…" at bounding box center [387, 92] width 263 height 69
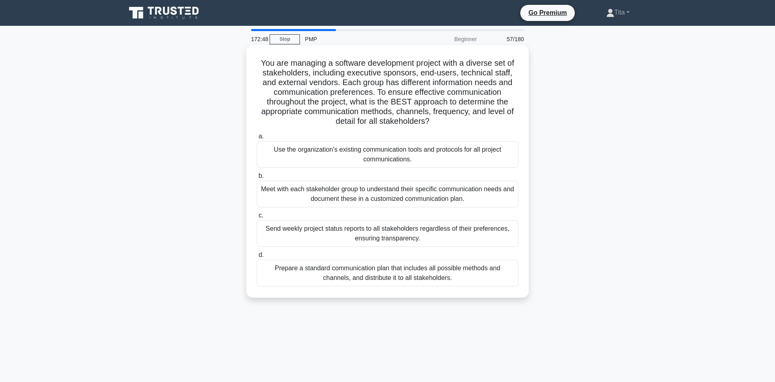
click at [458, 199] on div "Meet with each stakeholder group to understand their specific communication nee…" at bounding box center [387, 194] width 261 height 27
click at [257, 179] on input "b. Meet with each stakeholder group to understand their specific communication …" at bounding box center [257, 176] width 0 height 5
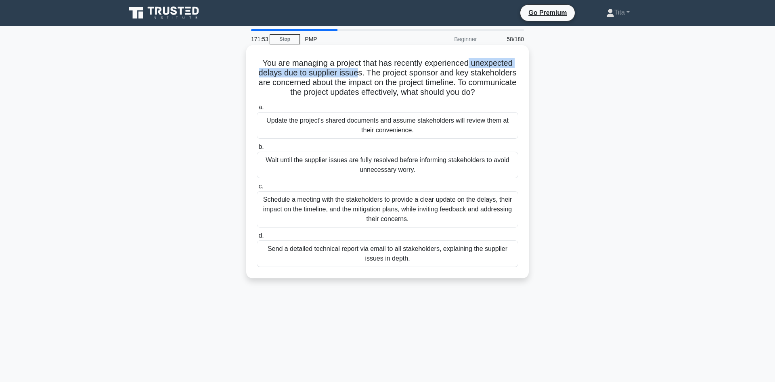
drag, startPoint x: 466, startPoint y: 66, endPoint x: 359, endPoint y: 76, distance: 108.3
click at [359, 76] on h5 "You are managing a project that has recently experienced unexpected delays due …" at bounding box center [387, 78] width 263 height 40
click at [485, 214] on div "Schedule a meeting with the stakeholders to provide a clear update on the delay…" at bounding box center [387, 209] width 261 height 36
click at [257, 189] on input "c. Schedule a meeting with the stakeholders to provide a clear update on the de…" at bounding box center [257, 186] width 0 height 5
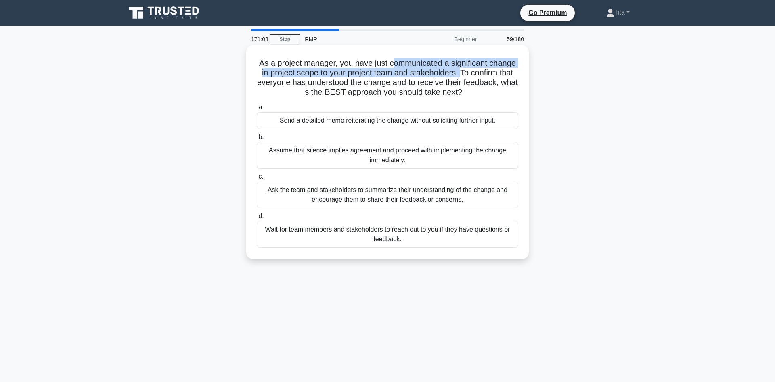
drag, startPoint x: 391, startPoint y: 65, endPoint x: 460, endPoint y: 73, distance: 69.5
click at [460, 73] on h5 "As a project manager, you have just communicated a significant change in projec…" at bounding box center [387, 78] width 263 height 40
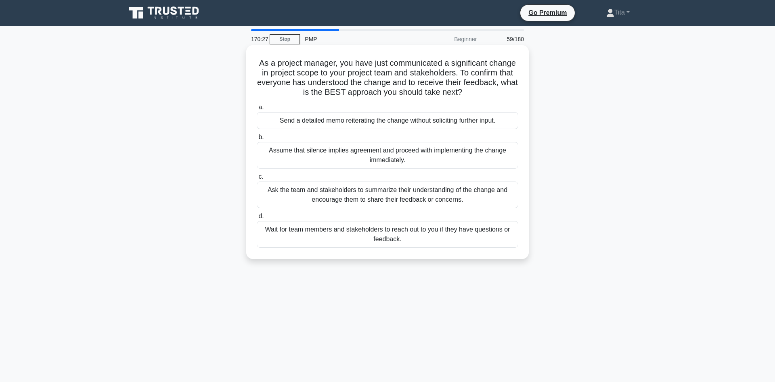
click at [376, 195] on div "Ask the team and stakeholders to summarize their understanding of the change an…" at bounding box center [387, 195] width 261 height 27
click at [257, 180] on input "c. Ask the team and stakeholders to summarize their understanding of the change…" at bounding box center [257, 176] width 0 height 5
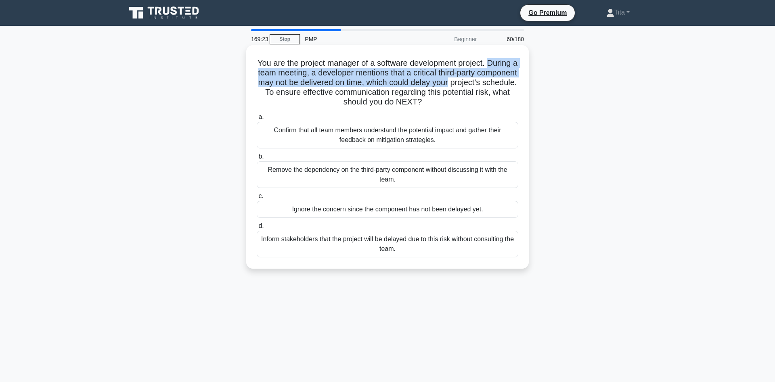
drag, startPoint x: 486, startPoint y: 63, endPoint x: 448, endPoint y: 81, distance: 42.2
click at [448, 81] on h5 "You are the project manager of a software development project. During a team me…" at bounding box center [387, 82] width 263 height 49
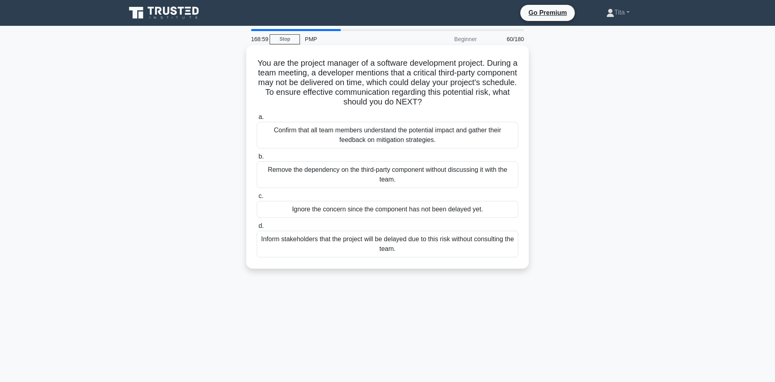
click at [366, 132] on div "Confirm that all team members understand the potential impact and gather their …" at bounding box center [387, 135] width 261 height 27
click at [257, 120] on input "a. Confirm that all team members understand the potential impact and gather the…" at bounding box center [257, 117] width 0 height 5
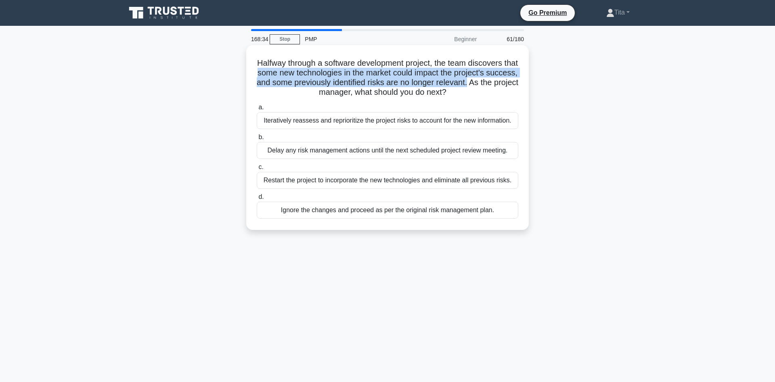
drag, startPoint x: 467, startPoint y: 84, endPoint x: 249, endPoint y: 73, distance: 218.6
click at [249, 73] on div "Halfway through a software development project, the team discovers that some ne…" at bounding box center [387, 137] width 282 height 185
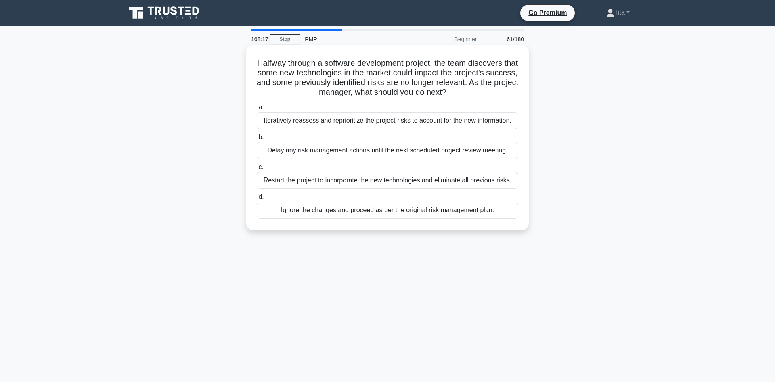
click at [413, 122] on div "Iteratively reassess and reprioritize the project risks to account for the new …" at bounding box center [387, 120] width 261 height 17
click at [257, 110] on input "a. Iteratively reassess and reprioritize the project risks to account for the n…" at bounding box center [257, 107] width 0 height 5
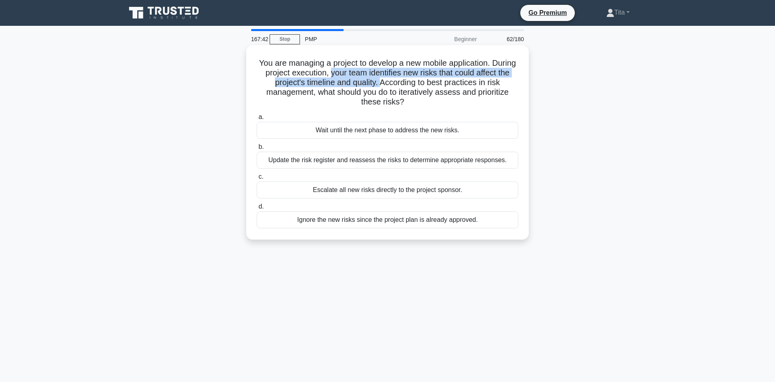
drag, startPoint x: 330, startPoint y: 75, endPoint x: 382, endPoint y: 84, distance: 53.3
click at [382, 84] on h5 "You are managing a project to develop a new mobile application. During project …" at bounding box center [387, 82] width 263 height 49
click at [435, 161] on div "Update the risk register and reassess the risks to determine appropriate respon…" at bounding box center [387, 160] width 261 height 17
click at [257, 150] on input "b. Update the risk register and reassess the risks to determine appropriate res…" at bounding box center [257, 146] width 0 height 5
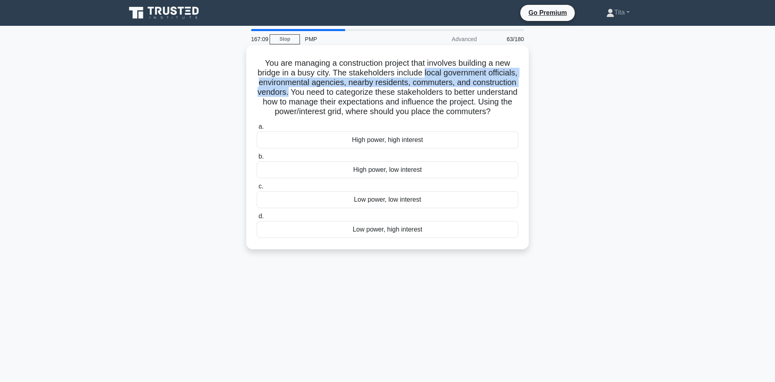
drag, startPoint x: 423, startPoint y: 75, endPoint x: 288, endPoint y: 92, distance: 135.9
click at [288, 92] on h5 "You are managing a construction project that involves building a new bridge in …" at bounding box center [387, 87] width 263 height 59
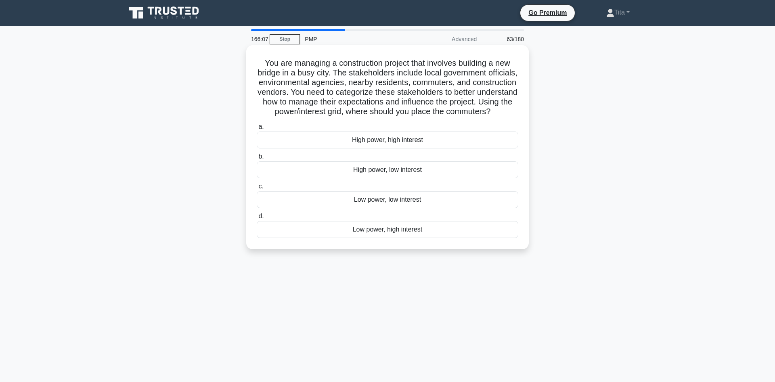
click at [394, 233] on div "Low power, high interest" at bounding box center [387, 229] width 261 height 17
click at [257, 219] on input "d. Low power, high interest" at bounding box center [257, 216] width 0 height 5
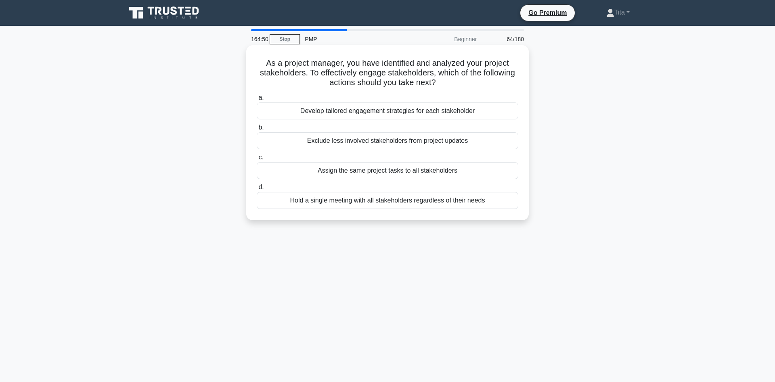
click at [357, 113] on div "Develop tailored engagement strategies for each stakeholder" at bounding box center [387, 110] width 261 height 17
click at [257, 100] on input "a. Develop tailored engagement strategies for each stakeholder" at bounding box center [257, 97] width 0 height 5
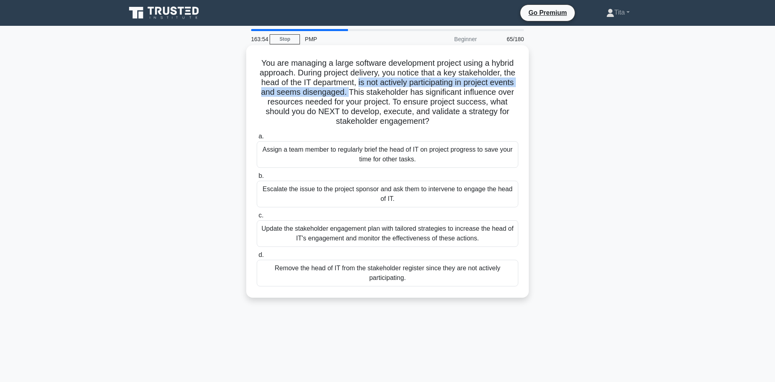
drag, startPoint x: 357, startPoint y: 82, endPoint x: 349, endPoint y: 90, distance: 11.7
click at [349, 90] on h5 "You are managing a large software development project using a hybrid approach. …" at bounding box center [387, 92] width 263 height 69
click at [386, 236] on div "Update the stakeholder engagement plan with tailored strategies to increase the…" at bounding box center [387, 233] width 261 height 27
click at [257, 218] on input "c. Update the stakeholder engagement plan with tailored strategies to increase …" at bounding box center [257, 215] width 0 height 5
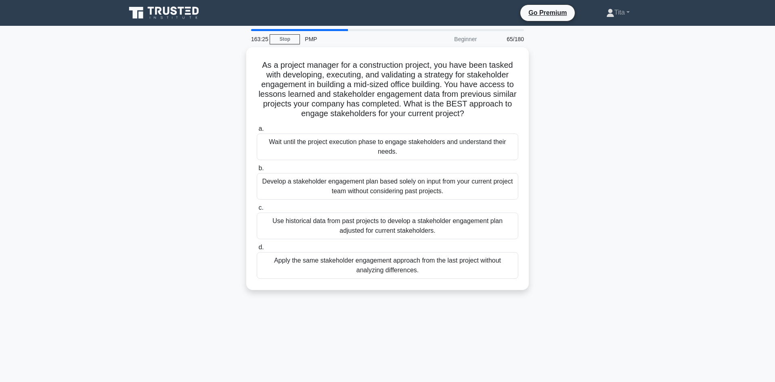
click at [386, 236] on div "Use historical data from past projects to develop a stakeholder engagement plan…" at bounding box center [387, 226] width 261 height 27
click at [257, 211] on input "c. Use historical data from past projects to develop a stakeholder engagement p…" at bounding box center [257, 207] width 0 height 5
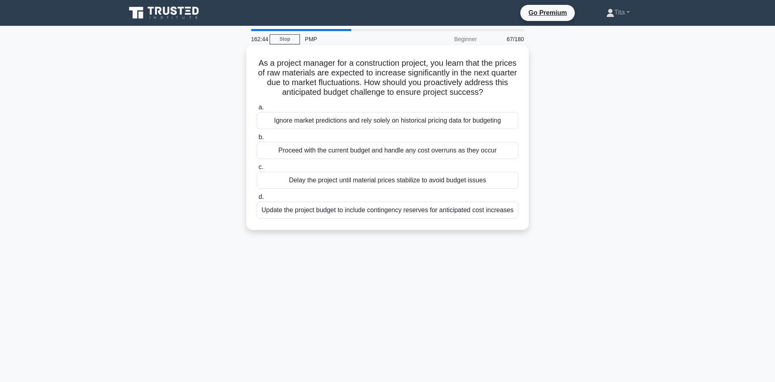
click at [411, 211] on div "Update the project budget to include contingency reserves for anticipated cost …" at bounding box center [387, 210] width 261 height 17
click at [257, 200] on input "d. Update the project budget to include contingency reserves for anticipated co…" at bounding box center [257, 197] width 0 height 5
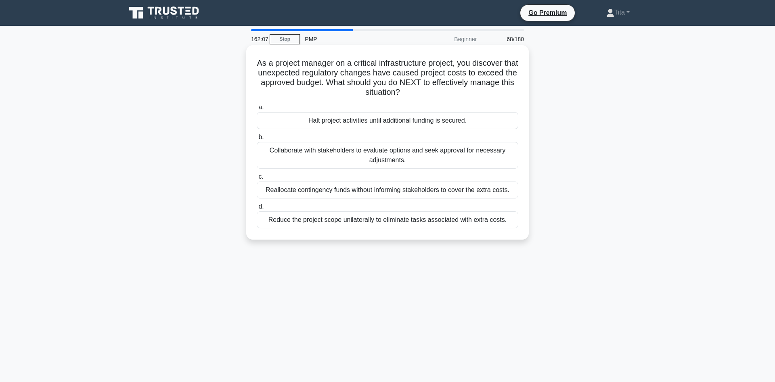
click at [393, 159] on div "Collaborate with stakeholders to evaluate options and seek approval for necessa…" at bounding box center [387, 155] width 261 height 27
click at [257, 140] on input "b. Collaborate with stakeholders to evaluate options and seek approval for nece…" at bounding box center [257, 137] width 0 height 5
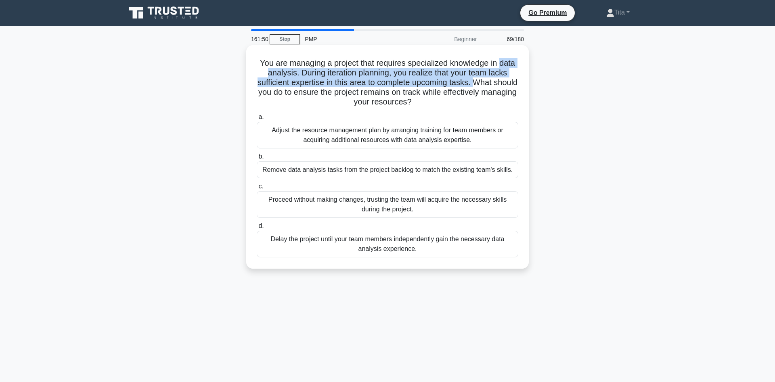
drag, startPoint x: 471, startPoint y: 81, endPoint x: 499, endPoint y: 61, distance: 34.4
click at [499, 61] on h5 "You are managing a project that requires specialized knowledge in data analysis…" at bounding box center [387, 82] width 263 height 49
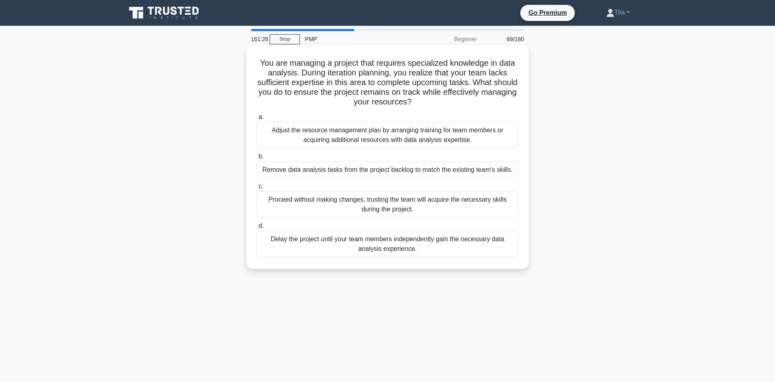
click at [325, 136] on div "Adjust the resource management plan by arranging training for team members or a…" at bounding box center [387, 135] width 261 height 27
click at [257, 120] on input "a. Adjust the resource management plan by arranging training for team members o…" at bounding box center [257, 117] width 0 height 5
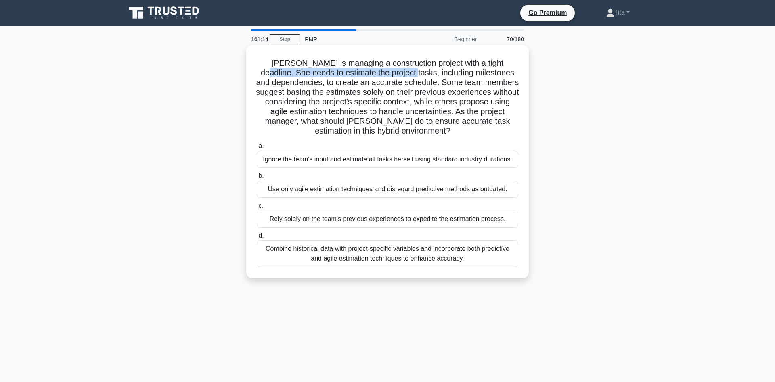
drag, startPoint x: 481, startPoint y: 67, endPoint x: 368, endPoint y: 75, distance: 113.7
click at [368, 75] on h5 "Maria is managing a construction project with a tight deadline. She needs to es…" at bounding box center [387, 97] width 263 height 78
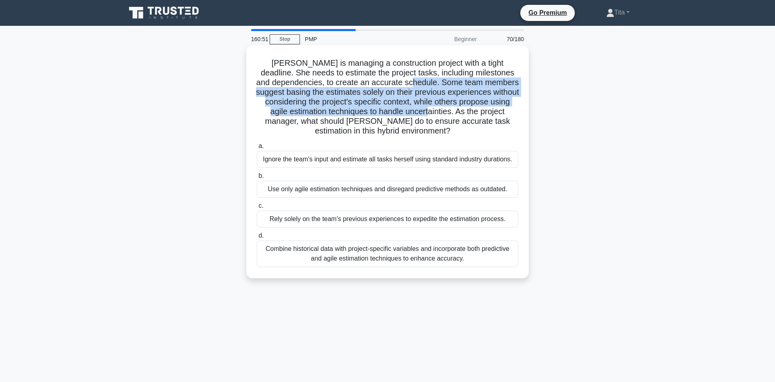
drag, startPoint x: 366, startPoint y: 83, endPoint x: 384, endPoint y: 113, distance: 35.1
click at [384, 113] on h5 "Maria is managing a construction project with a tight deadline. She needs to es…" at bounding box center [387, 97] width 263 height 78
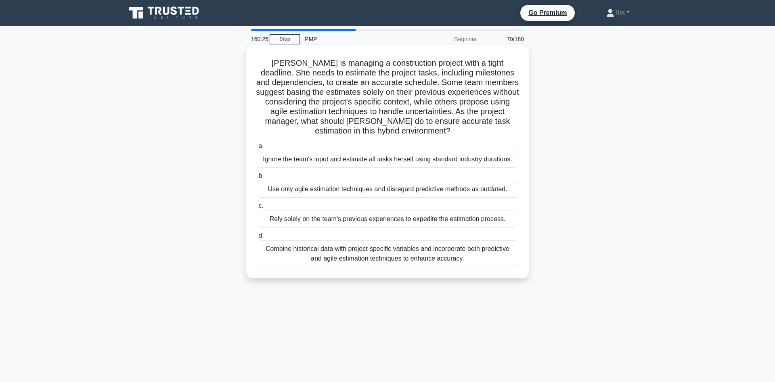
click at [393, 261] on div "Combine historical data with project-specific variables and incorporate both pr…" at bounding box center [387, 254] width 261 height 27
click at [257, 238] on input "d. Combine historical data with project-specific variables and incorporate both…" at bounding box center [257, 235] width 0 height 5
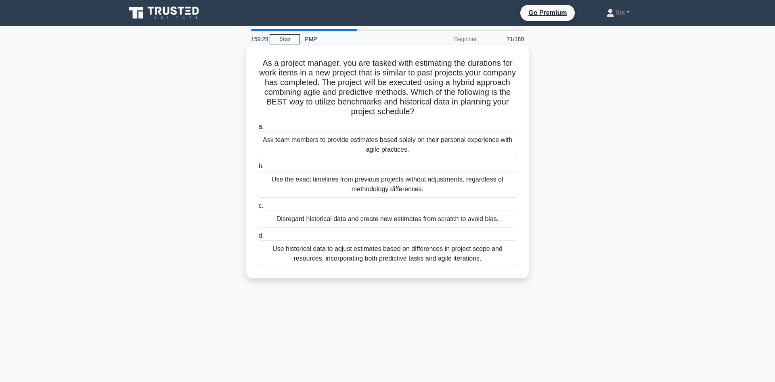
click at [425, 258] on div "Use historical data to adjust estimates based on differences in project scope a…" at bounding box center [387, 254] width 261 height 27
click at [257, 238] on input "d. Use historical data to adjust estimates based on differences in project scop…" at bounding box center [257, 235] width 0 height 5
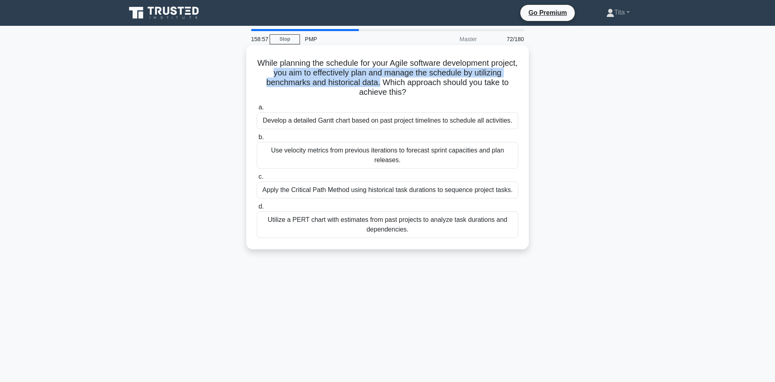
drag, startPoint x: 274, startPoint y: 76, endPoint x: 379, endPoint y: 84, distance: 105.6
click at [379, 84] on h5 "While planning the schedule for your Agile software development project, you ai…" at bounding box center [387, 78] width 263 height 40
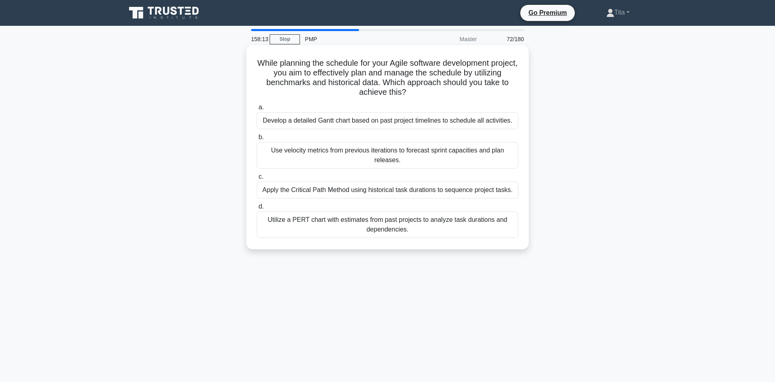
click at [458, 152] on div "Use velocity metrics from previous iterations to forecast sprint capacities and…" at bounding box center [387, 155] width 261 height 27
click at [257, 140] on input "b. Use velocity metrics from previous iterations to forecast sprint capacities …" at bounding box center [257, 137] width 0 height 5
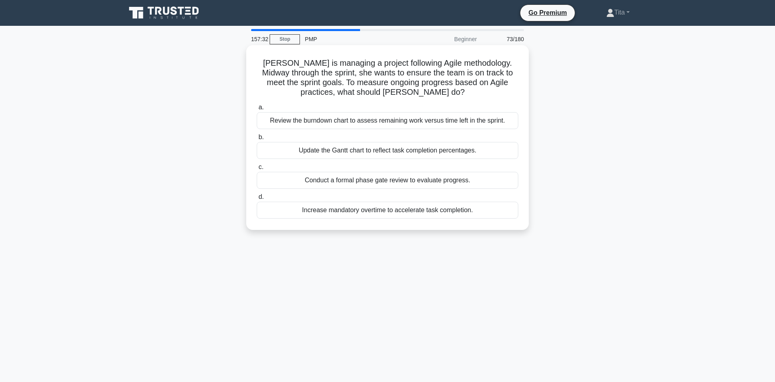
click at [337, 124] on div "Review the burndown chart to assess remaining work versus time left in the spri…" at bounding box center [387, 120] width 261 height 17
click at [257, 110] on input "a. Review the burndown chart to assess remaining work versus time left in the s…" at bounding box center [257, 107] width 0 height 5
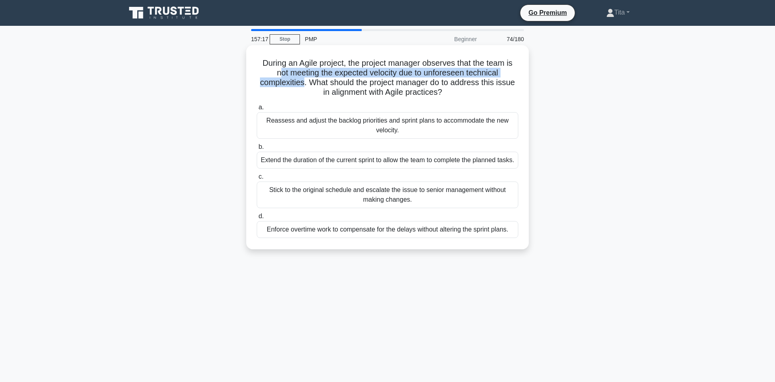
drag, startPoint x: 278, startPoint y: 72, endPoint x: 301, endPoint y: 83, distance: 24.9
click at [301, 83] on h5 "During an Agile project, the project manager observes that the team is not meet…" at bounding box center [387, 78] width 263 height 40
click at [352, 125] on div "Reassess and adjust the backlog priorities and sprint plans to accommodate the …" at bounding box center [387, 125] width 261 height 27
click at [257, 110] on input "a. Reassess and adjust the backlog priorities and sprint plans to accommodate t…" at bounding box center [257, 107] width 0 height 5
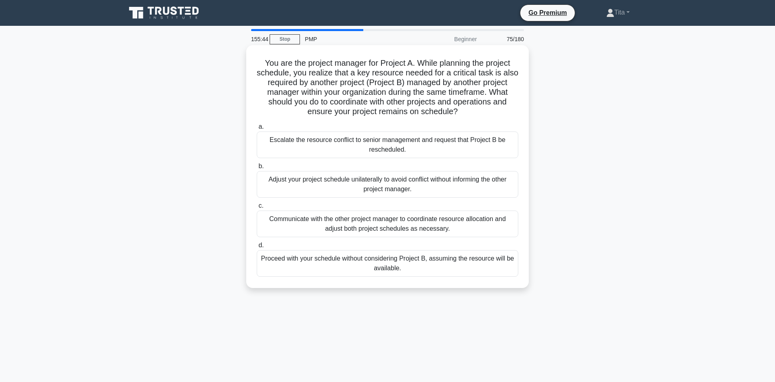
click at [362, 232] on div "Communicate with the other project manager to coordinate resource allocation an…" at bounding box center [387, 224] width 261 height 27
click at [257, 209] on input "c. Communicate with the other project manager to coordinate resource allocation…" at bounding box center [257, 205] width 0 height 5
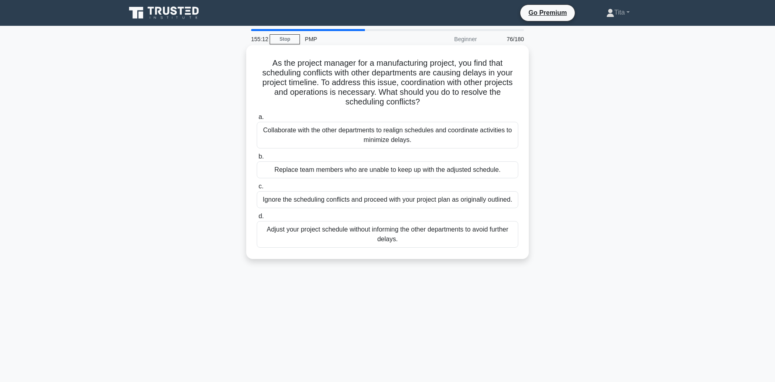
click at [433, 136] on div "Collaborate with the other departments to realign schedules and coordinate acti…" at bounding box center [387, 135] width 261 height 27
click at [257, 120] on input "a. Collaborate with the other departments to realign schedules and coordinate a…" at bounding box center [257, 117] width 0 height 5
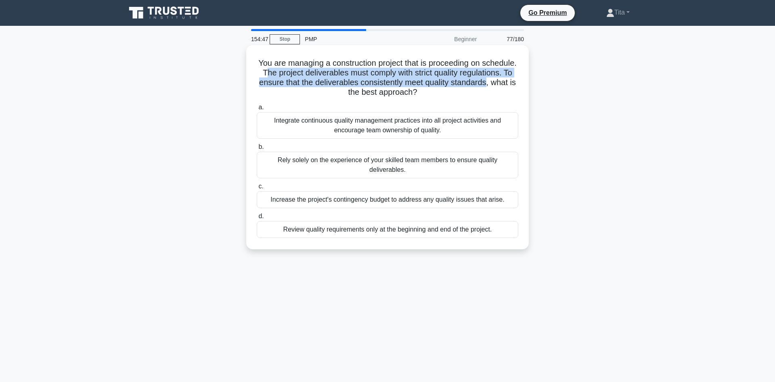
drag, startPoint x: 267, startPoint y: 72, endPoint x: 485, endPoint y: 85, distance: 218.7
click at [485, 85] on h5 "You are managing a construction project that is proceeding on schedule. The pro…" at bounding box center [387, 78] width 263 height 40
click at [431, 131] on div "Integrate continuous quality management practices into all project activities a…" at bounding box center [387, 125] width 261 height 27
click at [257, 110] on input "a. Integrate continuous quality management practices into all project activitie…" at bounding box center [257, 107] width 0 height 5
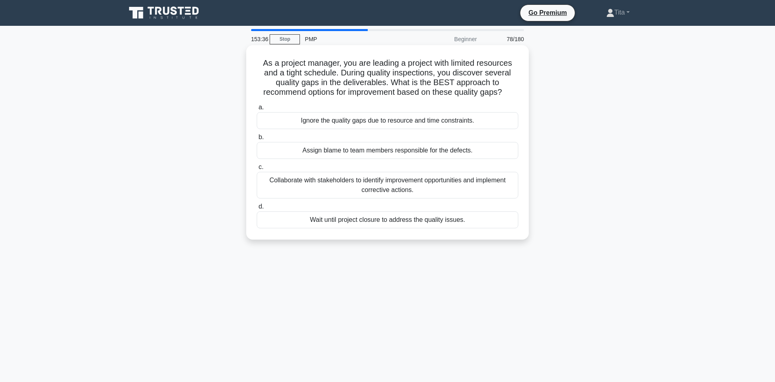
click at [303, 187] on div "Collaborate with stakeholders to identify improvement opportunities and impleme…" at bounding box center [387, 185] width 261 height 27
click at [257, 170] on input "c. Collaborate with stakeholders to identify improvement opportunities and impl…" at bounding box center [257, 167] width 0 height 5
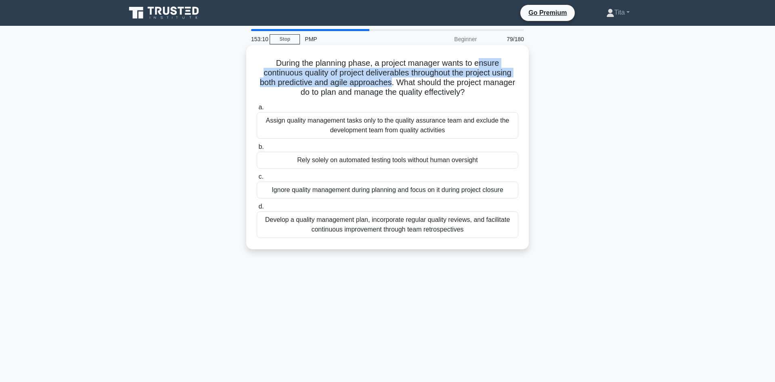
drag, startPoint x: 478, startPoint y: 65, endPoint x: 391, endPoint y: 83, distance: 89.0
click at [391, 83] on h5 "During the planning phase, a project manager wants to ensure continuous quality…" at bounding box center [387, 78] width 263 height 40
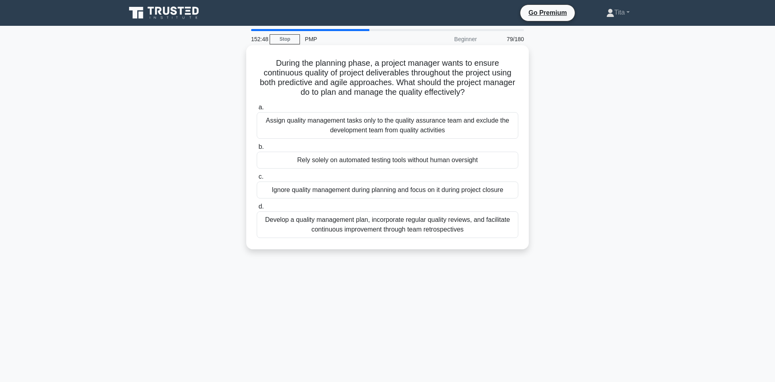
click at [418, 227] on div "Develop a quality management plan, incorporate regular quality reviews, and fac…" at bounding box center [387, 224] width 261 height 27
click at [257, 209] on input "d. Develop a quality management plan, incorporate regular quality reviews, and …" at bounding box center [257, 206] width 0 height 5
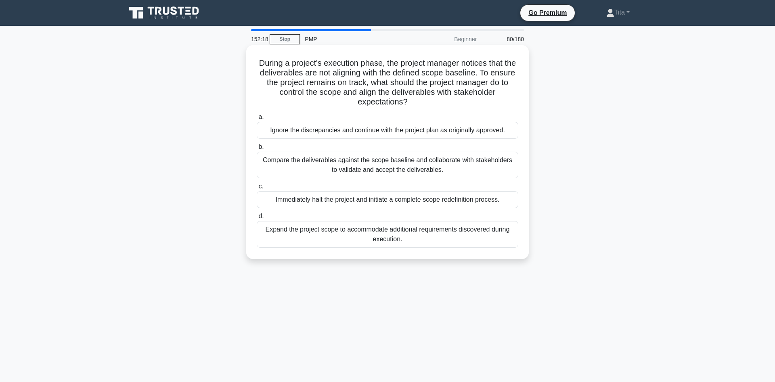
drag, startPoint x: 483, startPoint y: 74, endPoint x: 482, endPoint y: 100, distance: 25.5
click at [482, 100] on h5 "During a project's execution phase, the project manager notices that the delive…" at bounding box center [387, 82] width 263 height 49
click at [441, 164] on div "Compare the deliverables against the scope baseline and collaborate with stakeh…" at bounding box center [387, 165] width 261 height 27
click at [257, 150] on input "b. Compare the deliverables against the scope baseline and collaborate with sta…" at bounding box center [257, 146] width 0 height 5
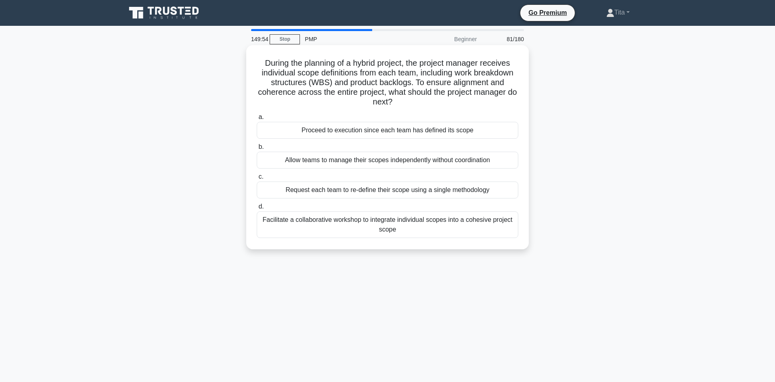
click at [320, 223] on div "Facilitate a collaborative workshop to integrate individual scopes into a cohes…" at bounding box center [387, 224] width 261 height 27
click at [257, 209] on input "d. Facilitate a collaborative workshop to integrate individual scopes into a co…" at bounding box center [257, 206] width 0 height 5
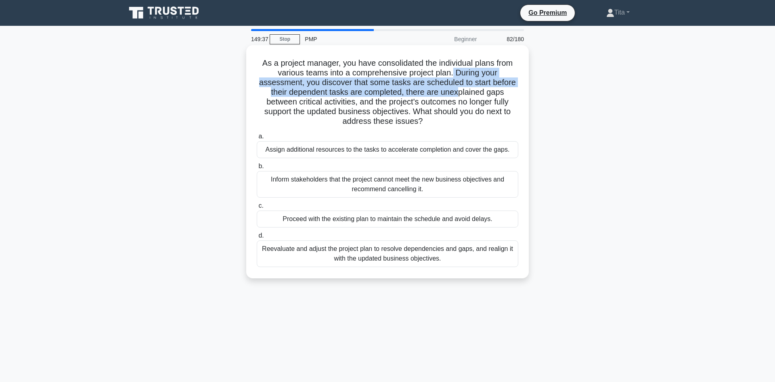
drag, startPoint x: 453, startPoint y: 74, endPoint x: 457, endPoint y: 93, distance: 19.0
click at [457, 93] on h5 "As a project manager, you have consolidated the individual plans from various t…" at bounding box center [387, 92] width 263 height 69
click at [463, 87] on h5 "As a project manager, you have consolidated the individual plans from various t…" at bounding box center [387, 92] width 263 height 69
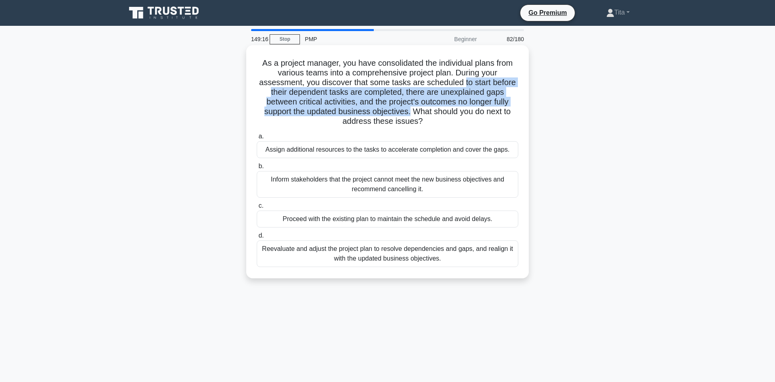
drag, startPoint x: 462, startPoint y: 85, endPoint x: 409, endPoint y: 111, distance: 59.4
click at [409, 111] on h5 "As a project manager, you have consolidated the individual plans from various t…" at bounding box center [387, 92] width 263 height 69
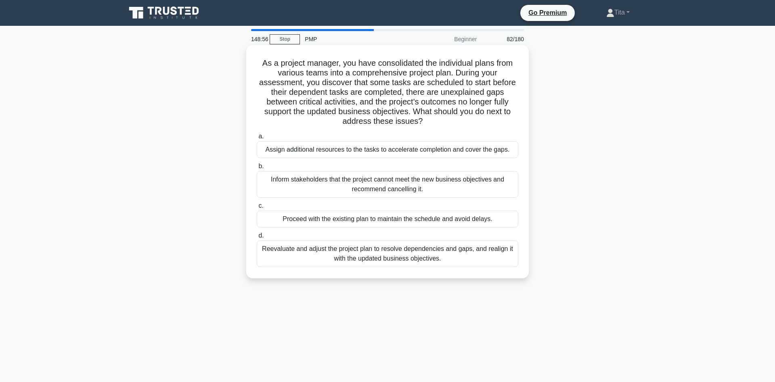
click at [395, 255] on div "Reevaluate and adjust the project plan to resolve dependencies and gaps, and re…" at bounding box center [387, 254] width 261 height 27
click at [257, 238] on input "d. Reevaluate and adjust the project plan to resolve dependencies and gaps, and…" at bounding box center [257, 235] width 0 height 5
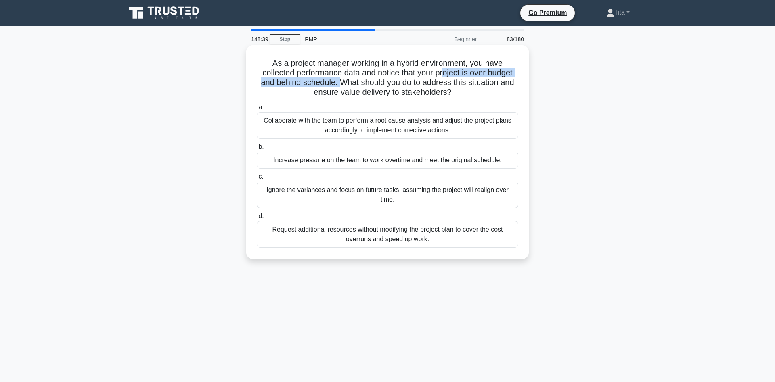
drag, startPoint x: 445, startPoint y: 72, endPoint x: 338, endPoint y: 83, distance: 107.1
click at [338, 83] on h5 "As a project manager working in a hybrid environment, you have collected perfor…" at bounding box center [387, 78] width 263 height 40
click at [377, 127] on div "Collaborate with the team to perform a root cause analysis and adjust the proje…" at bounding box center [387, 125] width 261 height 27
click at [257, 110] on input "a. Collaborate with the team to perform a root cause analysis and adjust the pr…" at bounding box center [257, 107] width 0 height 5
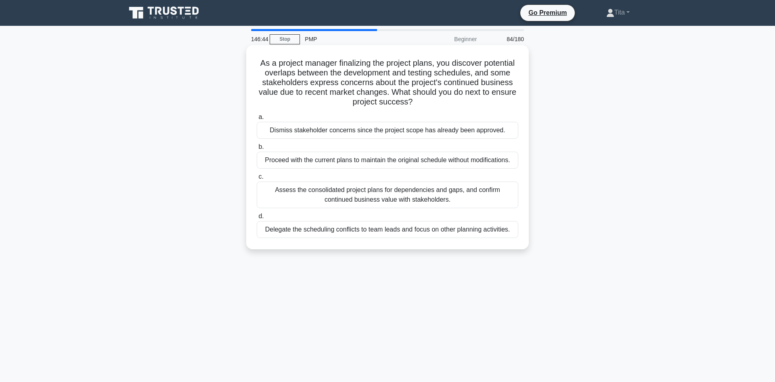
click at [415, 192] on div "Assess the consolidated project plans for dependencies and gaps, and confirm co…" at bounding box center [387, 195] width 261 height 27
click at [257, 180] on input "c. Assess the consolidated project plans for dependencies and gaps, and confirm…" at bounding box center [257, 176] width 0 height 5
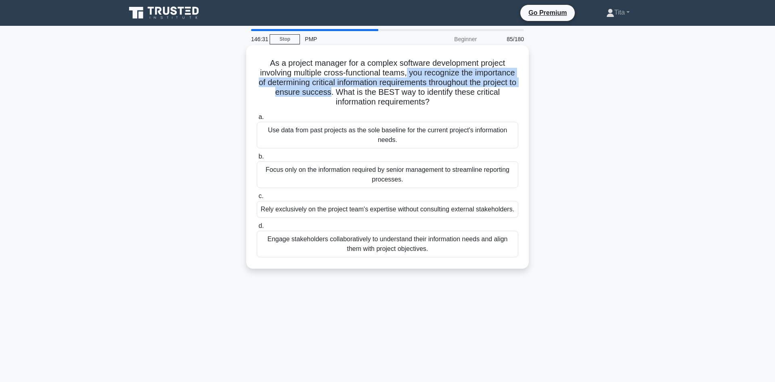
drag, startPoint x: 408, startPoint y: 73, endPoint x: 337, endPoint y: 89, distance: 73.3
click at [337, 89] on h5 "As a project manager for a complex software development project involving multi…" at bounding box center [387, 82] width 263 height 49
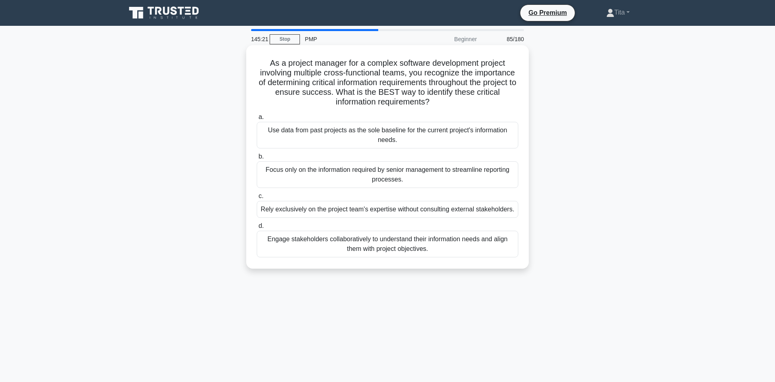
click at [349, 247] on div "Engage stakeholders collaboratively to understand their information needs and a…" at bounding box center [387, 244] width 261 height 27
click at [257, 229] on input "d. Engage stakeholders collaboratively to understand their information needs an…" at bounding box center [257, 226] width 0 height 5
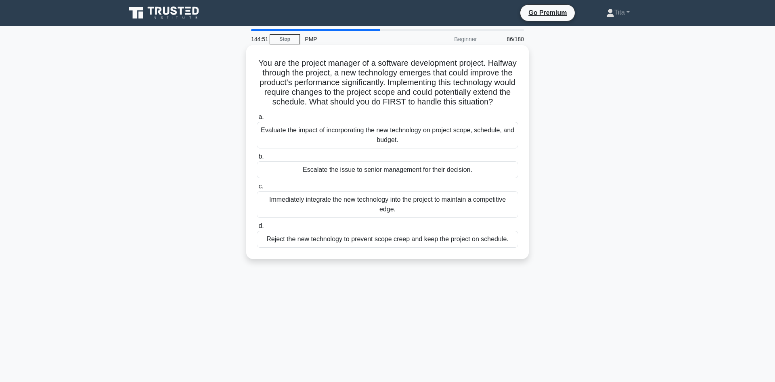
click at [408, 135] on div "Evaluate the impact of incorporating the new technology on project scope, sched…" at bounding box center [387, 135] width 261 height 27
click at [257, 120] on input "a. Evaluate the impact of incorporating the new technology on project scope, sc…" at bounding box center [257, 117] width 0 height 5
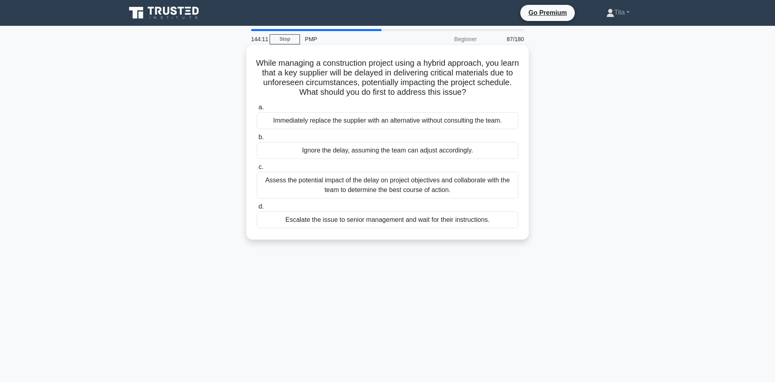
click at [446, 81] on h5 "While managing a construction project using a hybrid approach, you learn that a…" at bounding box center [387, 78] width 263 height 40
click at [431, 188] on div "Assess the potential impact of the delay on project objectives and collaborate …" at bounding box center [387, 185] width 261 height 27
click at [257, 170] on input "c. Assess the potential impact of the delay on project objectives and collabora…" at bounding box center [257, 167] width 0 height 5
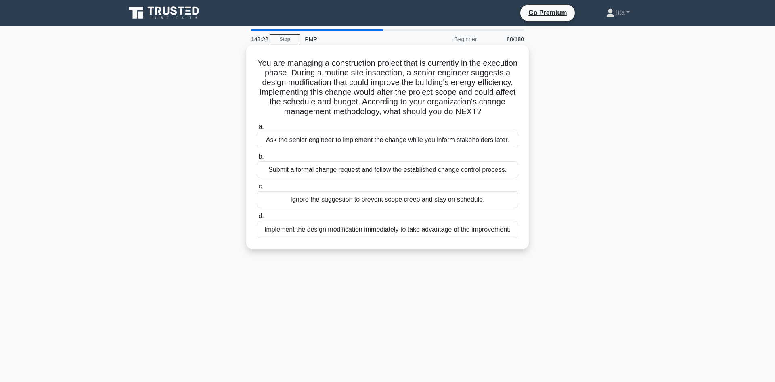
click at [324, 173] on div "Submit a formal change request and follow the established change control proces…" at bounding box center [387, 169] width 261 height 17
click at [257, 159] on input "b. Submit a formal change request and follow the established change control pro…" at bounding box center [257, 156] width 0 height 5
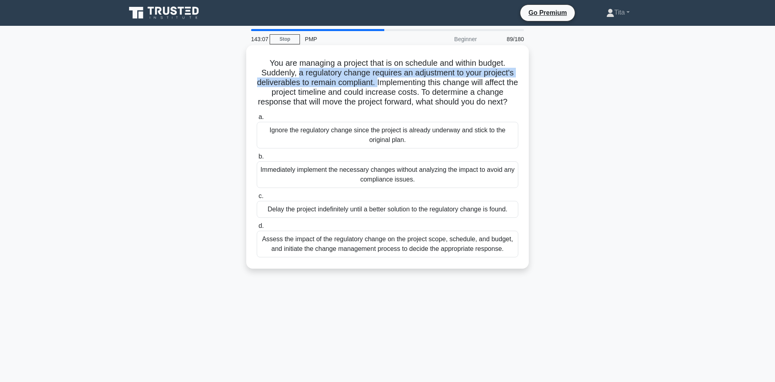
drag, startPoint x: 299, startPoint y: 75, endPoint x: 377, endPoint y: 82, distance: 78.2
click at [377, 82] on h5 "You are managing a project that is on schedule and within budget. Suddenly, a r…" at bounding box center [387, 82] width 263 height 49
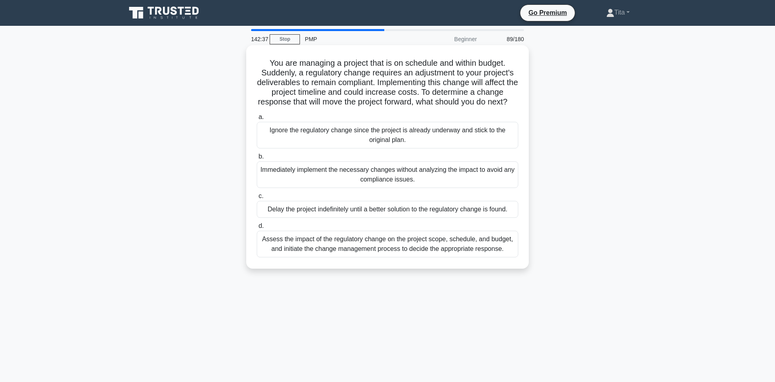
click at [296, 246] on div "Assess the impact of the regulatory change on the project scope, schedule, and …" at bounding box center [387, 244] width 261 height 27
click at [257, 229] on input "d. Assess the impact of the regulatory change on the project scope, schedule, a…" at bounding box center [257, 226] width 0 height 5
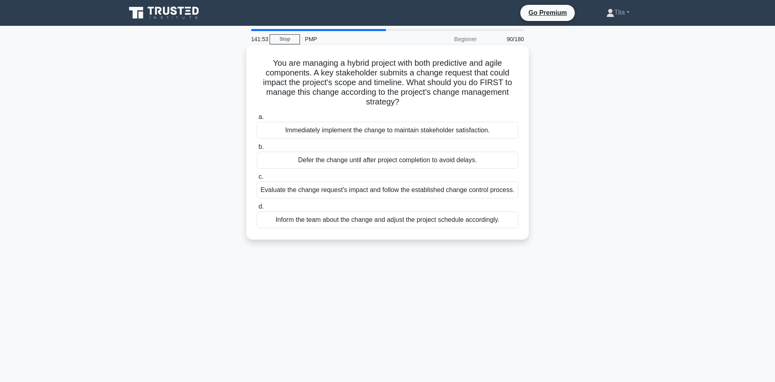
click at [462, 191] on div "Evaluate the change request's impact and follow the established change control …" at bounding box center [387, 190] width 261 height 17
click at [257, 180] on input "c. Evaluate the change request's impact and follow the established change contr…" at bounding box center [257, 176] width 0 height 5
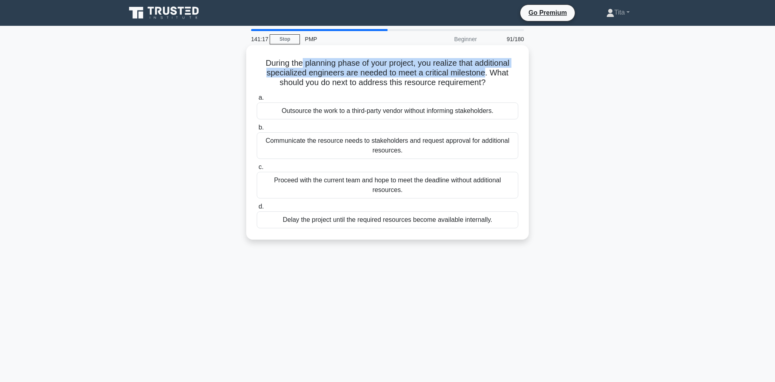
drag, startPoint x: 484, startPoint y: 73, endPoint x: 303, endPoint y: 63, distance: 181.1
click at [303, 63] on h5 "During the planning phase of your project, you realize that additional speciali…" at bounding box center [387, 73] width 263 height 30
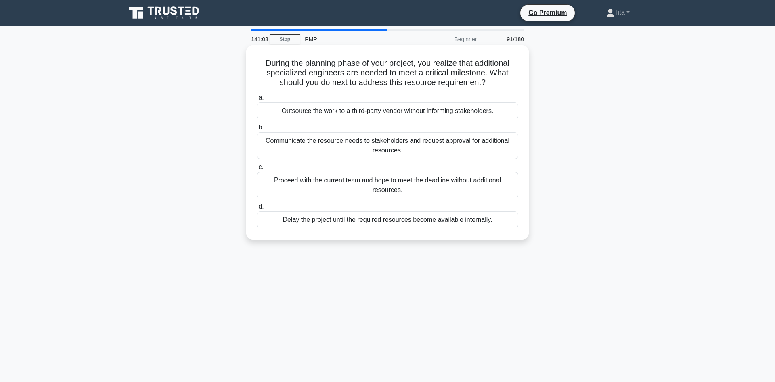
click at [281, 147] on div "Communicate the resource needs to stakeholders and request approval for additio…" at bounding box center [387, 145] width 261 height 27
click at [257, 130] on input "b. Communicate the resource needs to stakeholders and request approval for addi…" at bounding box center [257, 127] width 0 height 5
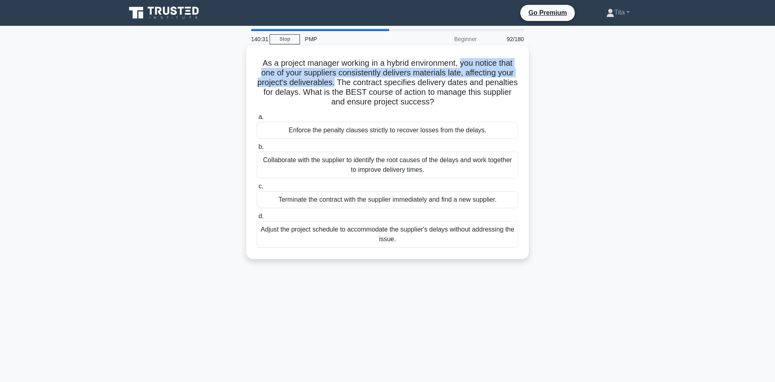
drag, startPoint x: 459, startPoint y: 67, endPoint x: 336, endPoint y: 81, distance: 123.5
click at [336, 81] on h5 "As a project manager working in a hybrid environment, you notice that one of yo…" at bounding box center [387, 82] width 263 height 49
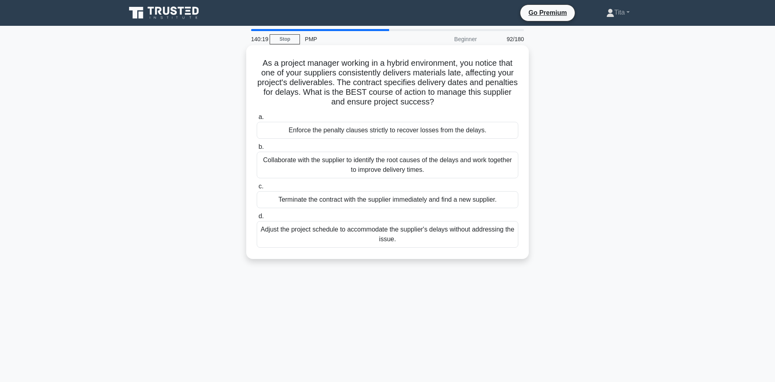
click at [386, 168] on div "Collaborate with the supplier to identify the root causes of the delays and wor…" at bounding box center [387, 165] width 261 height 27
click at [257, 150] on input "b. Collaborate with the supplier to identify the root causes of the delays and …" at bounding box center [257, 146] width 0 height 5
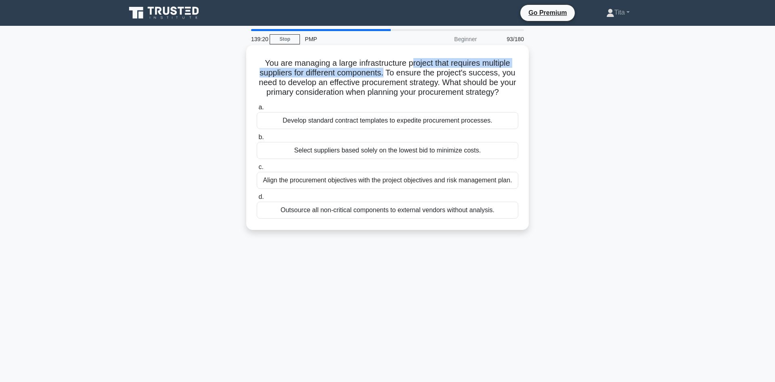
drag, startPoint x: 410, startPoint y: 64, endPoint x: 386, endPoint y: 71, distance: 24.8
click at [386, 71] on h5 "You are managing a large infrastructure project that requires multiple supplier…" at bounding box center [387, 78] width 263 height 40
click at [334, 182] on div "Align the procurement objectives with the project objectives and risk managemen…" at bounding box center [387, 180] width 261 height 17
click at [257, 170] on input "c. Align the procurement objectives with the project objectives and risk manage…" at bounding box center [257, 167] width 0 height 5
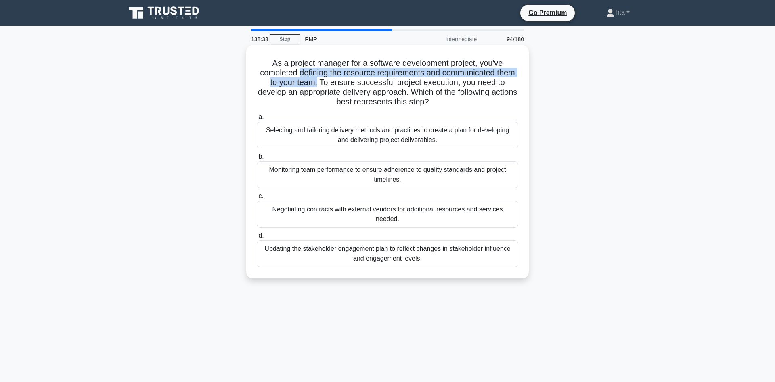
drag, startPoint x: 301, startPoint y: 75, endPoint x: 319, endPoint y: 84, distance: 19.5
click at [319, 84] on h5 "As a project manager for a software development project, you've completed defin…" at bounding box center [387, 82] width 263 height 49
click at [370, 139] on div "Selecting and tailoring delivery methods and practices to create a plan for dev…" at bounding box center [387, 135] width 261 height 27
click at [257, 120] on input "a. Selecting and tailoring delivery methods and practices to create a plan for …" at bounding box center [257, 117] width 0 height 5
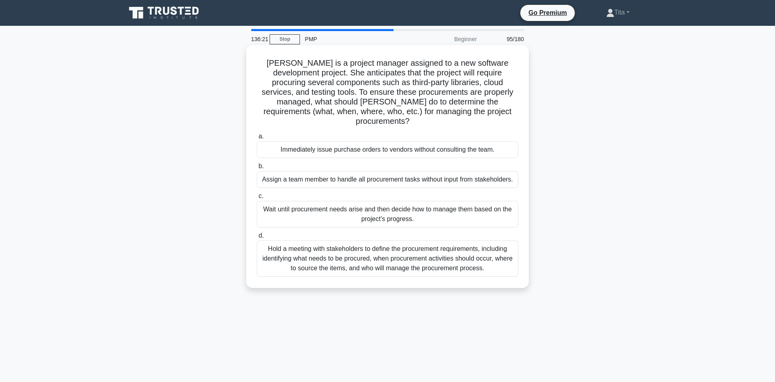
click at [295, 74] on h5 "Maria is a project manager assigned to a new software development project. She …" at bounding box center [387, 92] width 263 height 69
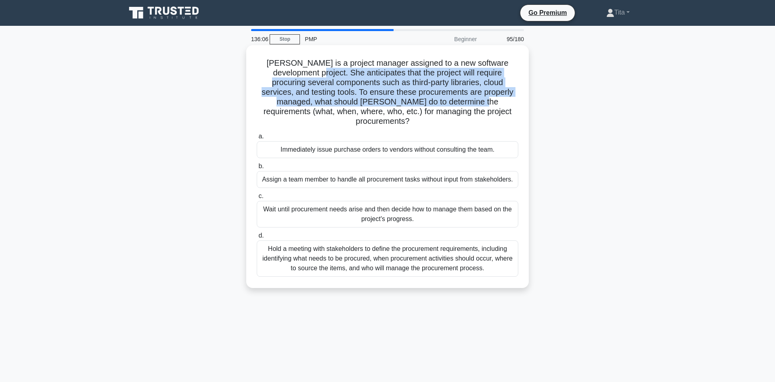
drag, startPoint x: 295, startPoint y: 74, endPoint x: 376, endPoint y: 99, distance: 84.2
click at [376, 99] on h5 "Maria is a project manager assigned to a new software development project. She …" at bounding box center [387, 92] width 263 height 69
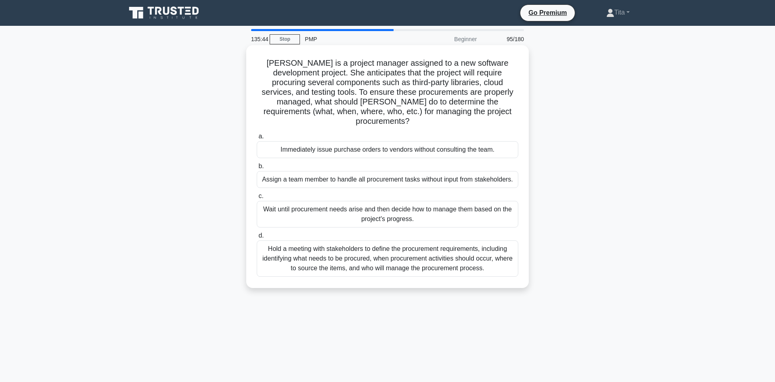
click at [285, 255] on div "Hold a meeting with stakeholders to define the procurement requirements, includ…" at bounding box center [387, 259] width 261 height 36
click at [257, 238] on input "d. Hold a meeting with stakeholders to define the procurement requirements, inc…" at bounding box center [257, 235] width 0 height 5
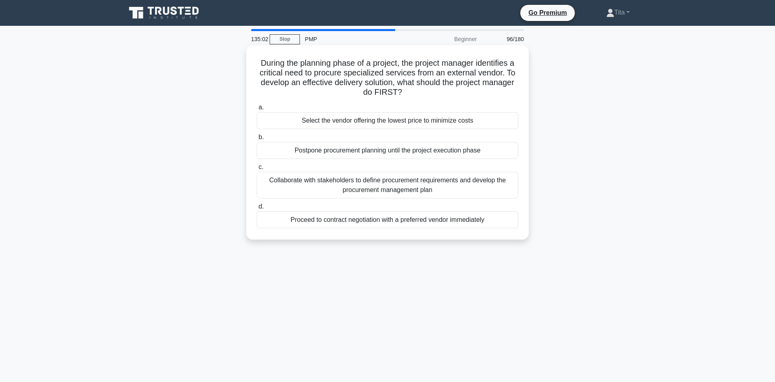
click at [314, 184] on div "Collaborate with stakeholders to define procurement requirements and develop th…" at bounding box center [387, 185] width 261 height 27
click at [257, 170] on input "c. Collaborate with stakeholders to define procurement requirements and develop…" at bounding box center [257, 167] width 0 height 5
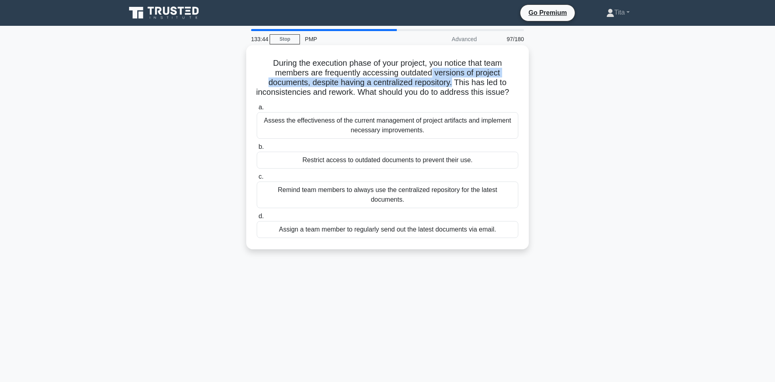
drag, startPoint x: 432, startPoint y: 74, endPoint x: 453, endPoint y: 84, distance: 23.1
click at [453, 84] on h5 "During the execution phase of your project, you notice that team members are fr…" at bounding box center [387, 78] width 263 height 40
click at [454, 127] on div "Assess the effectiveness of the current management of project artifacts and imp…" at bounding box center [387, 125] width 261 height 27
click at [257, 110] on input "a. Assess the effectiveness of the current management of project artifacts and …" at bounding box center [257, 107] width 0 height 5
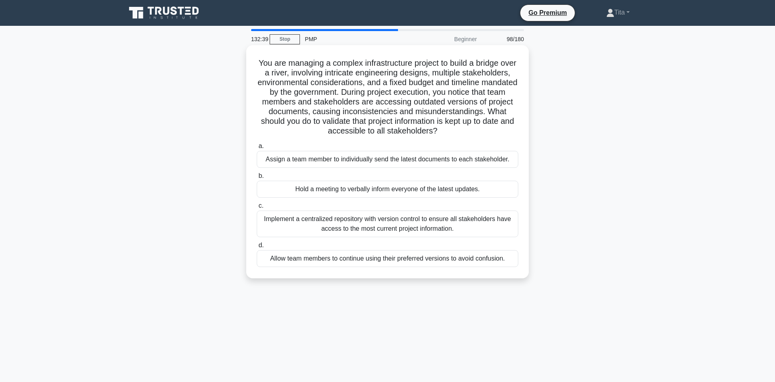
click at [418, 228] on div "Implement a centralized repository with version control to ensure all stakehold…" at bounding box center [387, 224] width 261 height 27
click at [257, 209] on input "c. Implement a centralized repository with version control to ensure all stakeh…" at bounding box center [257, 205] width 0 height 5
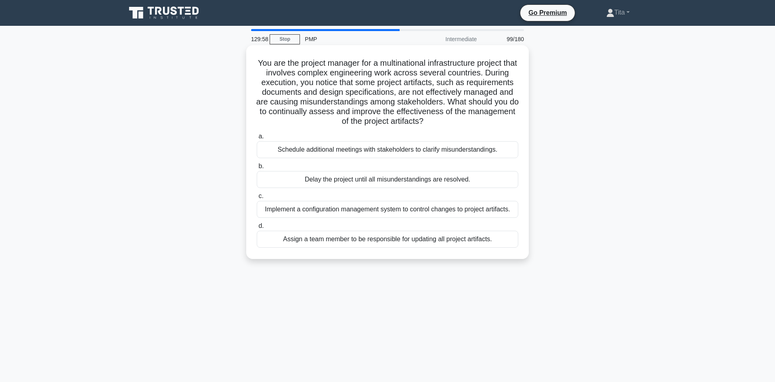
click at [450, 211] on div "Implement a configuration management system to control changes to project artif…" at bounding box center [387, 209] width 261 height 17
click at [257, 199] on input "c. Implement a configuration management system to control changes to project ar…" at bounding box center [257, 196] width 0 height 5
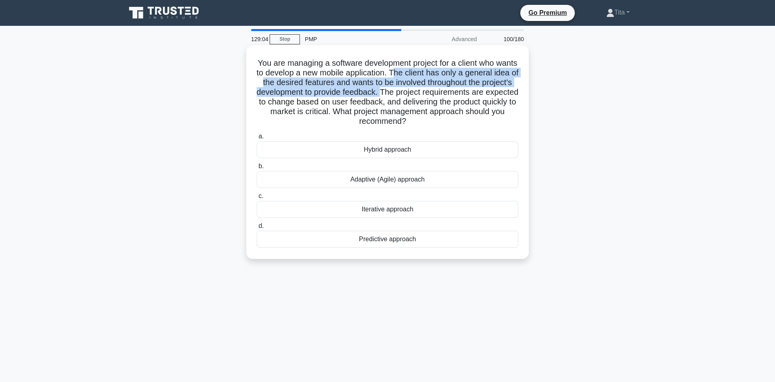
drag, startPoint x: 393, startPoint y: 74, endPoint x: 381, endPoint y: 92, distance: 22.2
click at [381, 92] on h5 "You are managing a software development project for a client who wants to devel…" at bounding box center [387, 92] width 263 height 69
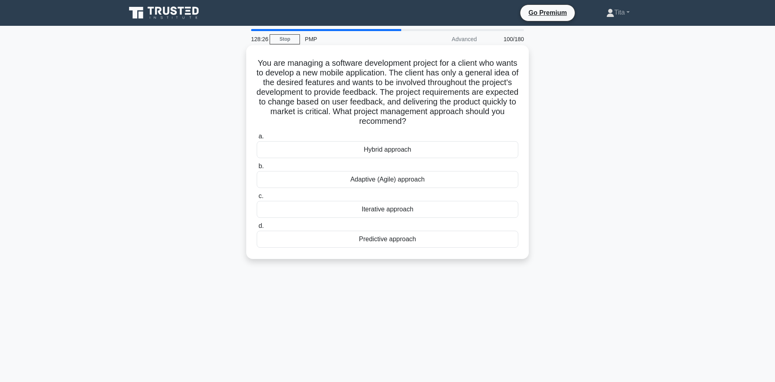
click at [363, 182] on div "Adaptive (Agile) approach" at bounding box center [387, 179] width 261 height 17
click at [257, 169] on input "b. Adaptive (Agile) approach" at bounding box center [257, 166] width 0 height 5
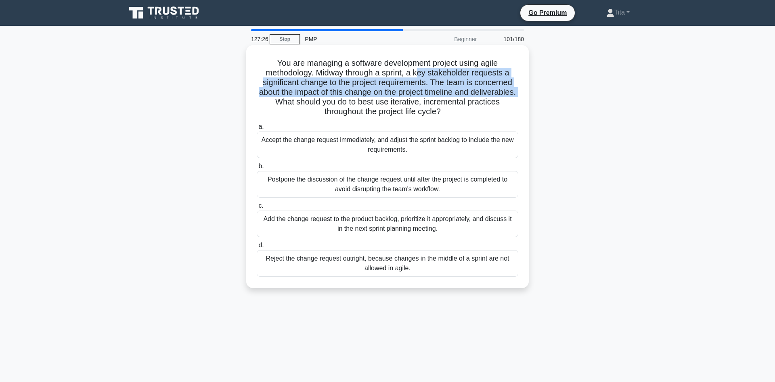
drag, startPoint x: 418, startPoint y: 72, endPoint x: 520, endPoint y: 97, distance: 105.1
click at [520, 97] on div "You are managing a software development project using agile methodology. Midway…" at bounding box center [387, 166] width 276 height 236
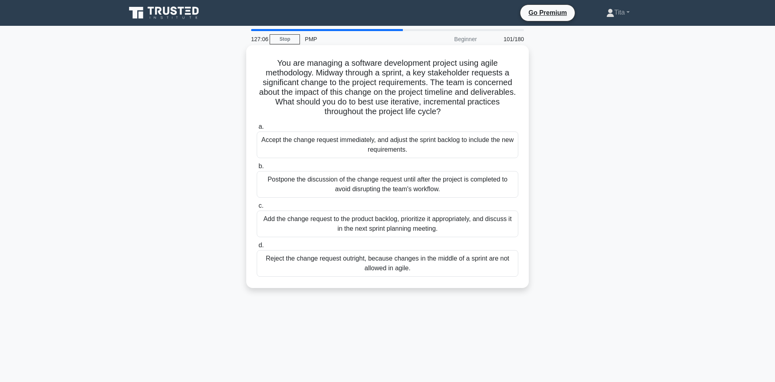
click at [375, 229] on div "Add the change request to the product backlog, prioritize it appropriately, and…" at bounding box center [387, 224] width 261 height 27
click at [257, 209] on input "c. Add the change request to the product backlog, prioritize it appropriately, …" at bounding box center [257, 205] width 0 height 5
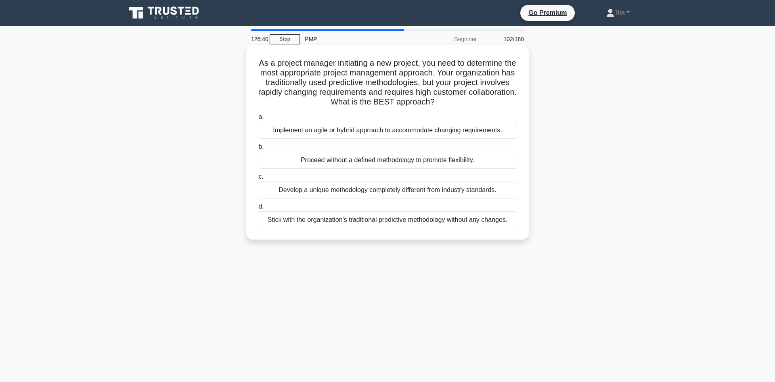
drag, startPoint x: 458, startPoint y: 84, endPoint x: 477, endPoint y: 107, distance: 29.2
click at [477, 106] on h5 "As a project manager initiating a new project, you need to determine the most a…" at bounding box center [387, 82] width 263 height 49
click at [408, 129] on div "Implement an agile or hybrid approach to accommodate changing requirements." at bounding box center [387, 130] width 261 height 17
click at [257, 120] on input "a. Implement an agile or hybrid approach to accommodate changing requirements." at bounding box center [257, 117] width 0 height 5
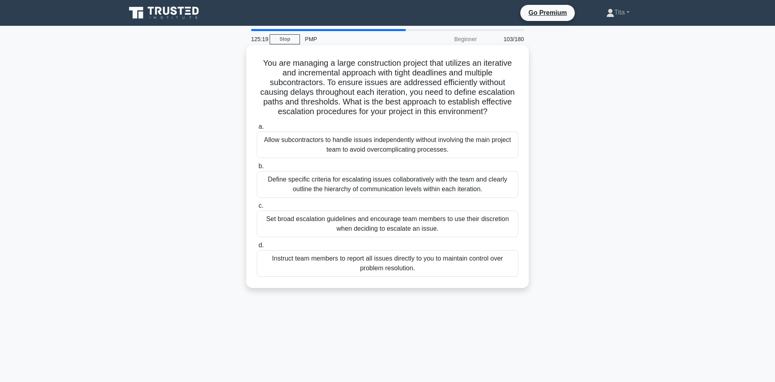
click at [456, 194] on div "Define specific criteria for escalating issues collaboratively with the team an…" at bounding box center [387, 184] width 261 height 27
click at [257, 169] on input "b. Define specific criteria for escalating issues collaboratively with the team…" at bounding box center [257, 166] width 0 height 5
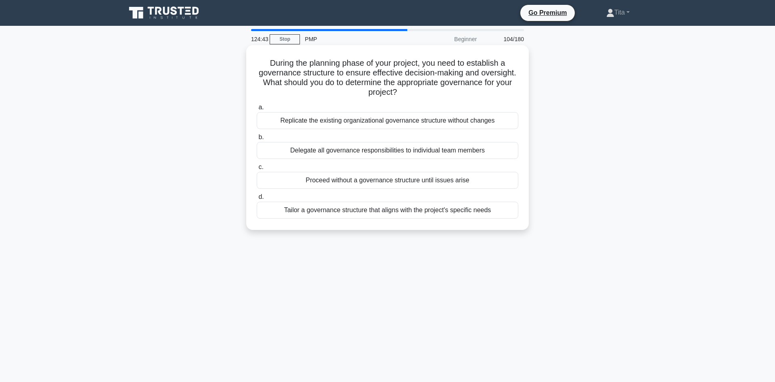
click at [291, 211] on div "Tailor a governance structure that aligns with the project's specific needs" at bounding box center [387, 210] width 261 height 17
click at [257, 200] on input "d. Tailor a governance structure that aligns with the project's specific needs" at bounding box center [257, 197] width 0 height 5
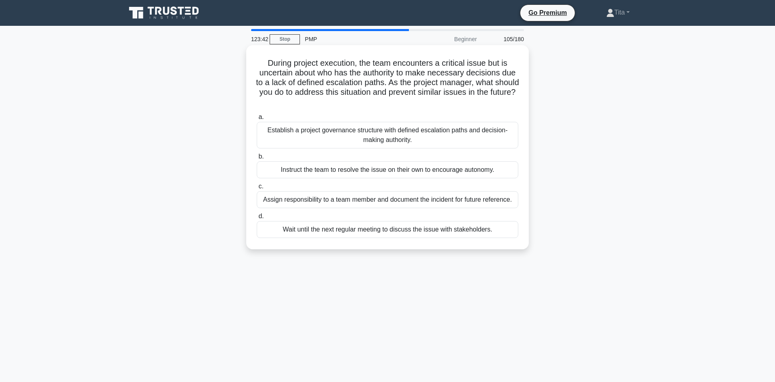
click at [395, 139] on div "Establish a project governance structure with defined escalation paths and deci…" at bounding box center [387, 135] width 261 height 27
click at [257, 120] on input "a. Establish a project governance structure with defined escalation paths and d…" at bounding box center [257, 117] width 0 height 5
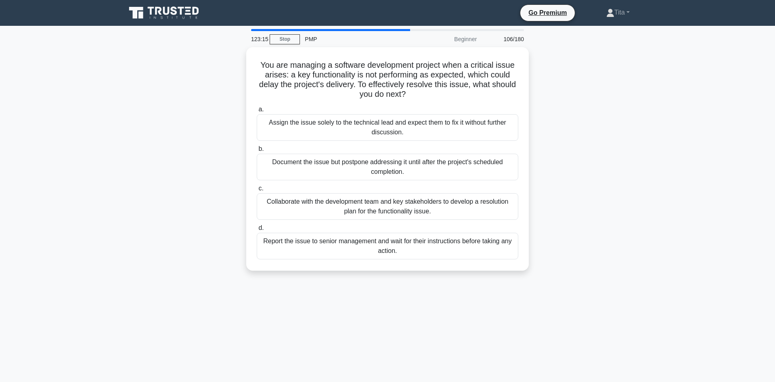
click at [619, 217] on div "You are managing a software development project when a critical issue arises: a…" at bounding box center [387, 163] width 533 height 233
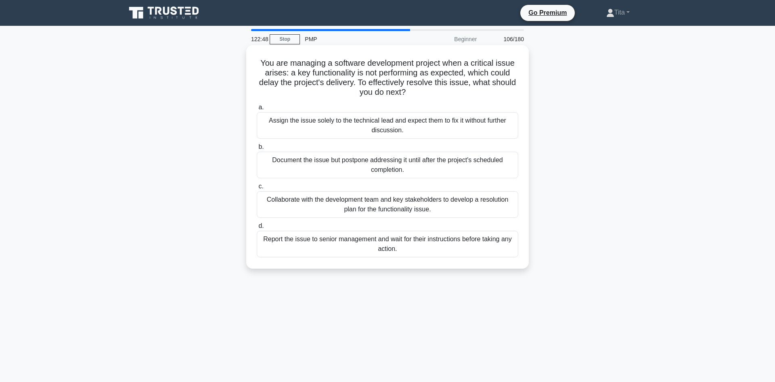
click at [282, 202] on div "Collaborate with the development team and key stakeholders to develop a resolut…" at bounding box center [387, 204] width 261 height 27
click at [257, 189] on input "c. Collaborate with the development team and key stakeholders to develop a reso…" at bounding box center [257, 186] width 0 height 5
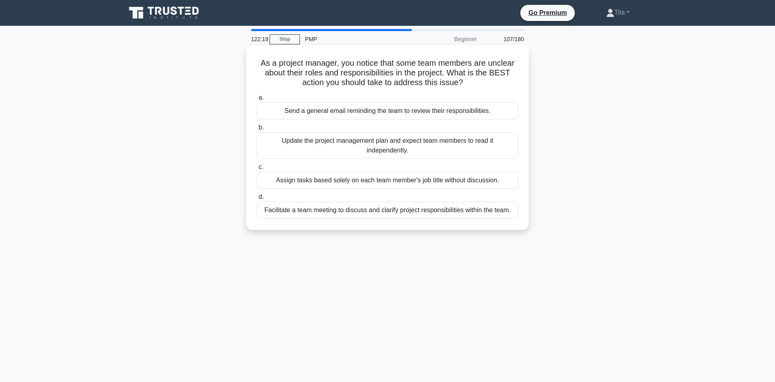
click at [366, 215] on div "Facilitate a team meeting to discuss and clarify project responsibilities withi…" at bounding box center [387, 210] width 261 height 17
click at [257, 200] on input "d. Facilitate a team meeting to discuss and clarify project responsibilities wi…" at bounding box center [257, 197] width 0 height 5
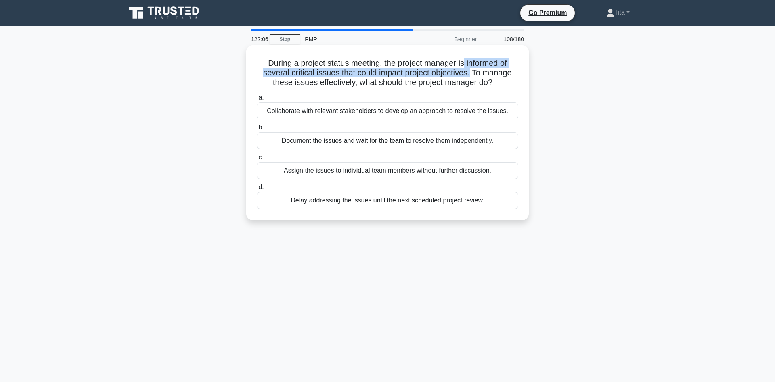
drag, startPoint x: 464, startPoint y: 64, endPoint x: 469, endPoint y: 76, distance: 12.8
click at [469, 76] on h5 "During a project status meeting, the project manager is informed of several cri…" at bounding box center [387, 73] width 263 height 30
click at [354, 115] on div "Collaborate with relevant stakeholders to develop an approach to resolve the is…" at bounding box center [387, 110] width 261 height 17
click at [257, 100] on input "a. Collaborate with relevant stakeholders to develop an approach to resolve the…" at bounding box center [257, 97] width 0 height 5
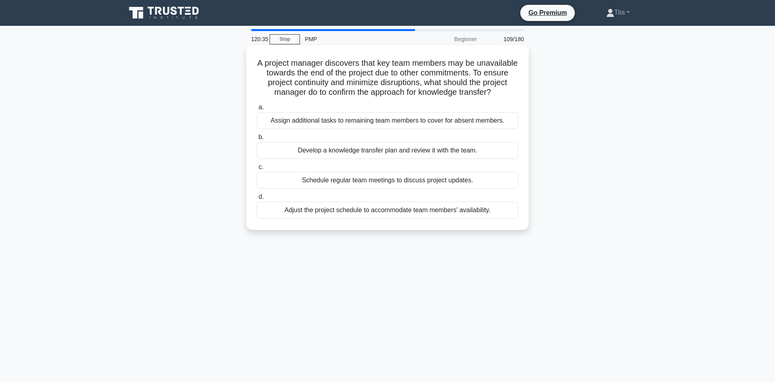
click at [411, 153] on div "Develop a knowledge transfer plan and review it with the team." at bounding box center [387, 150] width 261 height 17
click at [257, 140] on input "b. Develop a knowledge transfer plan and review it with the team." at bounding box center [257, 137] width 0 height 5
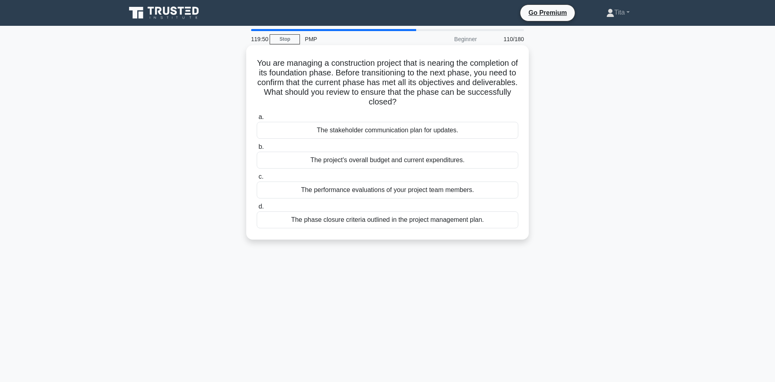
click at [433, 222] on div "The phase closure criteria outlined in the project management plan." at bounding box center [387, 219] width 261 height 17
click at [257, 209] on input "d. The phase closure criteria outlined in the project management plan." at bounding box center [257, 206] width 0 height 5
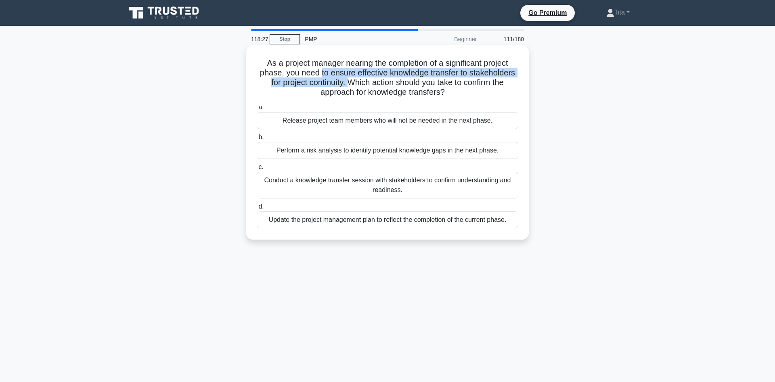
drag, startPoint x: 320, startPoint y: 71, endPoint x: 349, endPoint y: 84, distance: 31.4
click at [349, 84] on h5 "As a project manager nearing the completion of a significant project phase, you…" at bounding box center [387, 78] width 263 height 40
click at [471, 185] on div "Conduct a knowledge transfer session with stakeholders to confirm understanding…" at bounding box center [387, 185] width 261 height 27
click at [257, 170] on input "c. Conduct a knowledge transfer session with stakeholders to confirm understand…" at bounding box center [257, 167] width 0 height 5
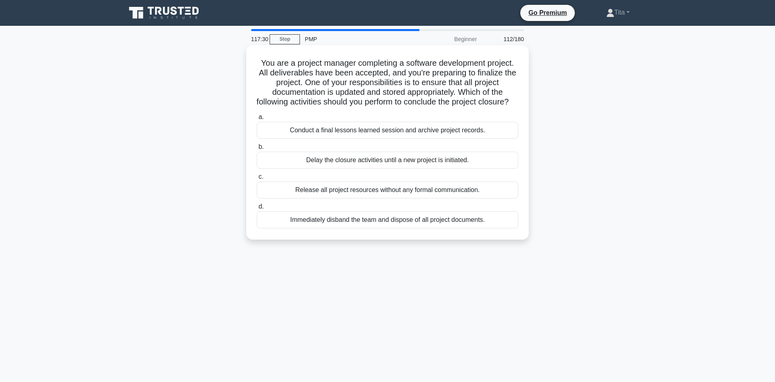
click at [435, 139] on div "Conduct a final lessons learned session and archive project records." at bounding box center [387, 130] width 261 height 17
click at [257, 120] on input "a. Conduct a final lessons learned session and archive project records." at bounding box center [257, 117] width 0 height 5
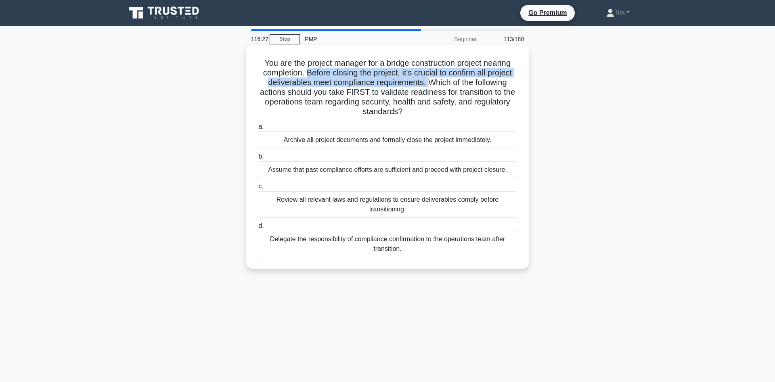
drag, startPoint x: 308, startPoint y: 73, endPoint x: 426, endPoint y: 82, distance: 118.2
click at [426, 82] on h5 "You are the project manager for a bridge construction project nearing completio…" at bounding box center [387, 87] width 263 height 59
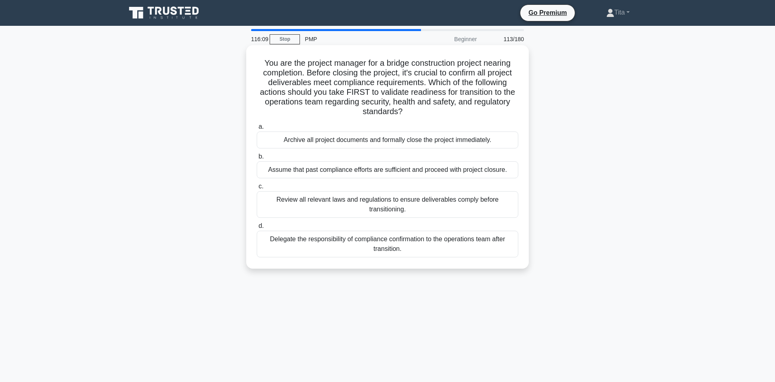
click at [482, 203] on div "Review all relevant laws and regulations to ensure deliverables comply before t…" at bounding box center [387, 204] width 261 height 27
click at [257, 189] on input "c. Review all relevant laws and regulations to ensure deliverables comply befor…" at bounding box center [257, 186] width 0 height 5
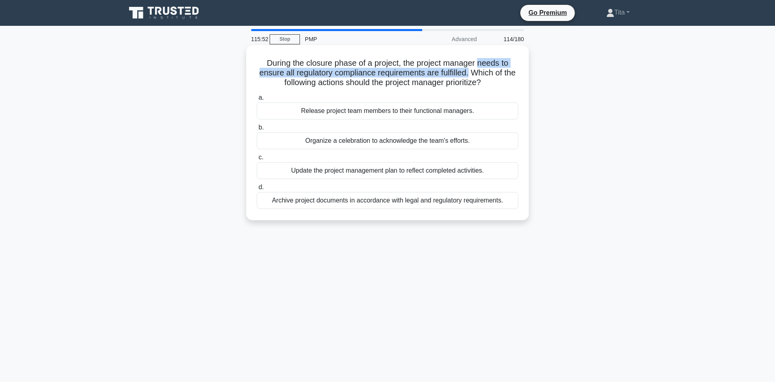
drag, startPoint x: 478, startPoint y: 64, endPoint x: 468, endPoint y: 75, distance: 15.4
click at [468, 75] on h5 "During the closure phase of a project, the project manager needs to ensure all …" at bounding box center [387, 73] width 263 height 30
click at [328, 201] on div "Archive project documents in accordance with legal and regulatory requirements." at bounding box center [387, 200] width 261 height 17
click at [257, 190] on input "d. Archive project documents in accordance with legal and regulatory requiremen…" at bounding box center [257, 187] width 0 height 5
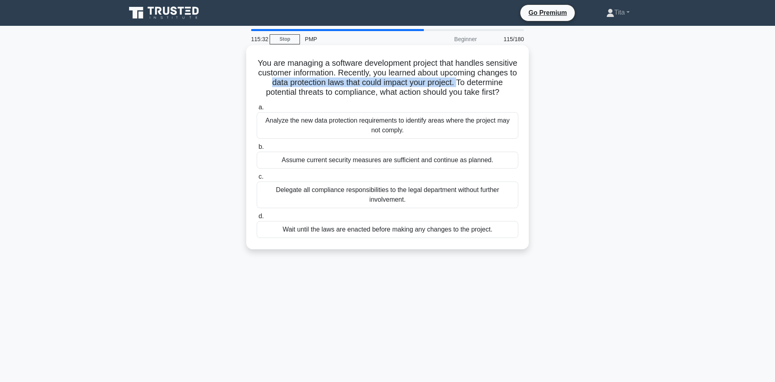
drag, startPoint x: 272, startPoint y: 82, endPoint x: 458, endPoint y: 82, distance: 185.6
click at [458, 82] on h5 "You are managing a software development project that handles sensitive customer…" at bounding box center [387, 78] width 263 height 40
click at [318, 123] on div "Analyze the new data protection requirements to identify areas where the projec…" at bounding box center [387, 125] width 261 height 27
click at [257, 110] on input "a. Analyze the new data protection requirements to identify areas where the pro…" at bounding box center [257, 107] width 0 height 5
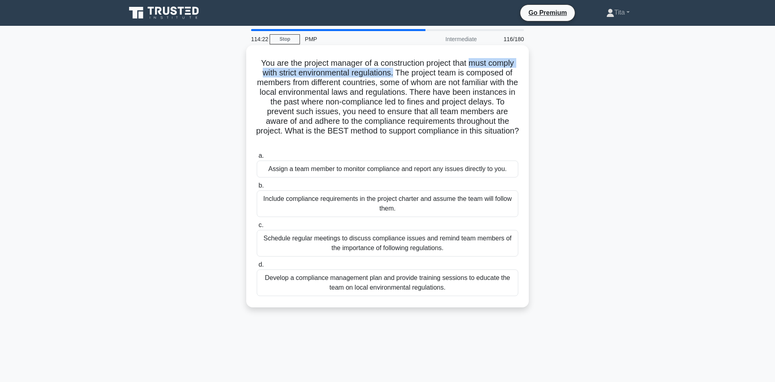
drag, startPoint x: 469, startPoint y: 63, endPoint x: 393, endPoint y: 71, distance: 76.3
click at [393, 71] on h5 "You are the project manager of a construction project that must comply with str…" at bounding box center [387, 102] width 263 height 88
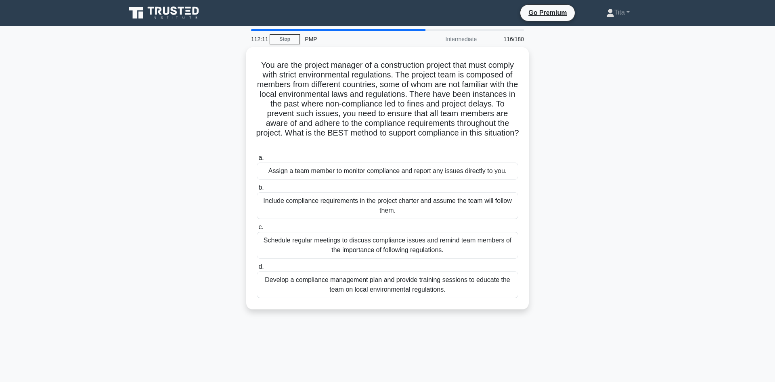
drag, startPoint x: 407, startPoint y: 279, endPoint x: 416, endPoint y: 274, distance: 9.9
click at [407, 278] on div "Develop a compliance management plan and provide training sessions to educate t…" at bounding box center [387, 285] width 261 height 27
click at [257, 270] on input "d. Develop a compliance management plan and provide training sessions to educat…" at bounding box center [257, 266] width 0 height 5
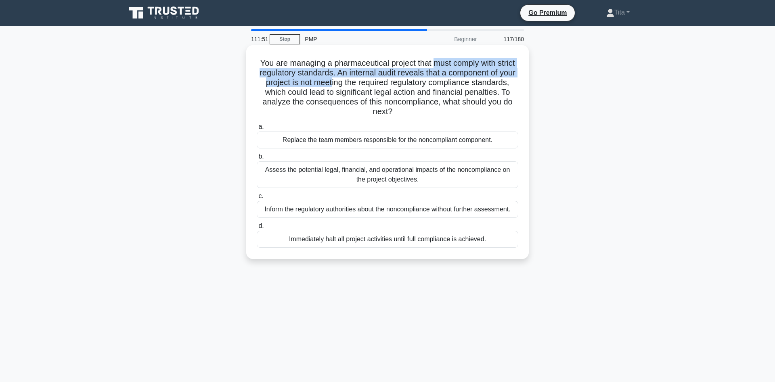
drag, startPoint x: 435, startPoint y: 65, endPoint x: 332, endPoint y: 78, distance: 103.3
click at [332, 78] on h5 "You are managing a pharmaceutical project that must comply with strict regulato…" at bounding box center [387, 87] width 263 height 59
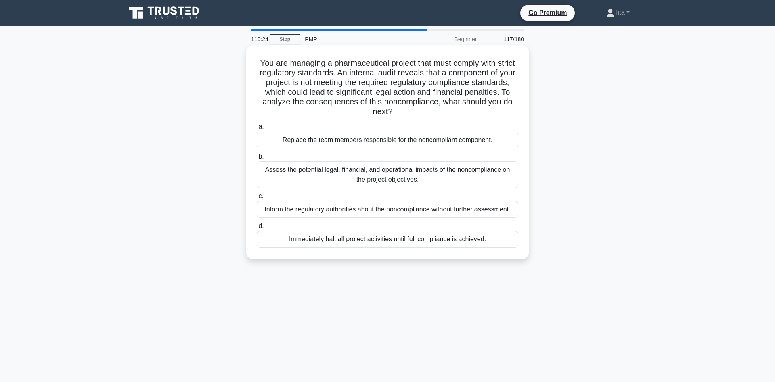
click at [426, 240] on div "Immediately halt all project activities until full compliance is achieved." at bounding box center [387, 239] width 261 height 17
click at [257, 229] on input "d. Immediately halt all project activities until full compliance is achieved." at bounding box center [257, 226] width 0 height 5
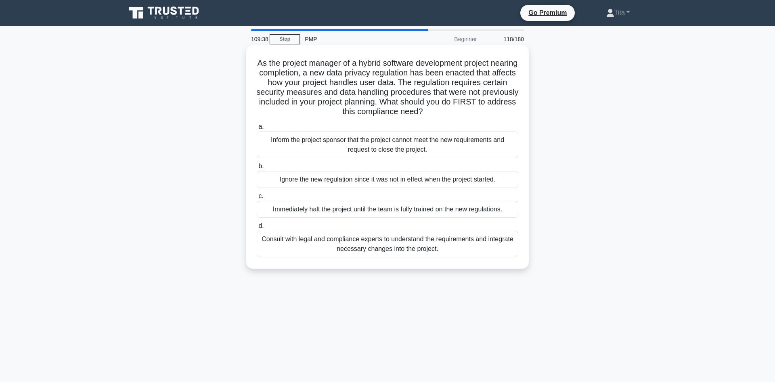
click at [410, 251] on div "Consult with legal and compliance experts to understand the requirements and in…" at bounding box center [387, 244] width 261 height 27
click at [257, 229] on input "d. Consult with legal and compliance experts to understand the requirements and…" at bounding box center [257, 226] width 0 height 5
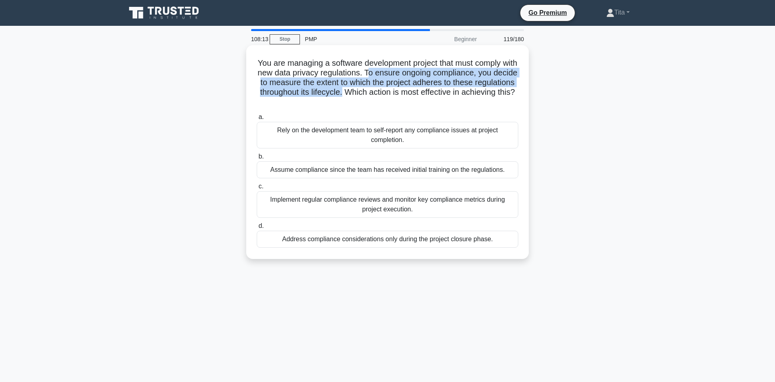
drag, startPoint x: 343, startPoint y: 94, endPoint x: 366, endPoint y: 75, distance: 30.1
click at [366, 75] on h5 "You are managing a software development project that must comply with new data …" at bounding box center [387, 82] width 263 height 49
drag, startPoint x: 366, startPoint y: 75, endPoint x: 360, endPoint y: 96, distance: 22.0
click at [360, 96] on h5 "You are managing a software development project that must comply with new data …" at bounding box center [387, 82] width 263 height 49
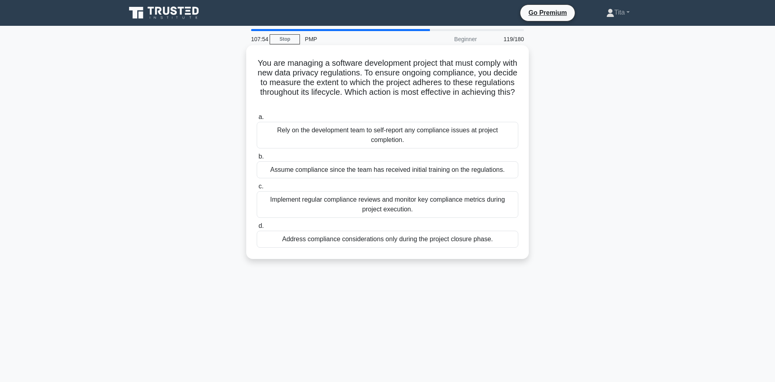
click at [412, 205] on div "Implement regular compliance reviews and monitor key compliance metrics during …" at bounding box center [387, 204] width 261 height 27
click at [257, 189] on input "c. Implement regular compliance reviews and monitor key compliance metrics duri…" at bounding box center [257, 186] width 0 height 5
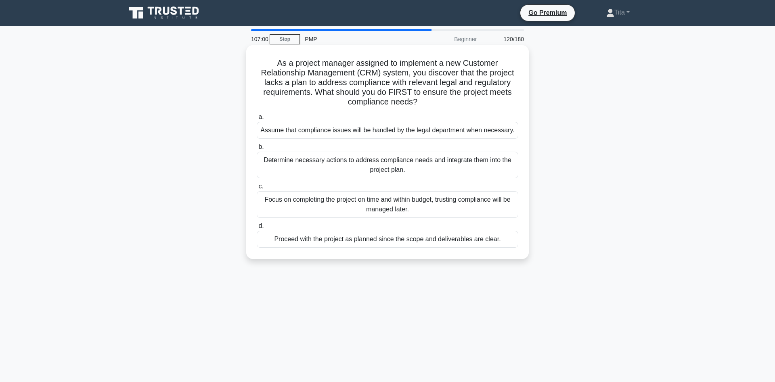
click at [292, 164] on div "Determine necessary actions to address compliance needs and integrate them into…" at bounding box center [387, 165] width 261 height 27
click at [257, 150] on input "b. Determine necessary actions to address compliance needs and integrate them i…" at bounding box center [257, 146] width 0 height 5
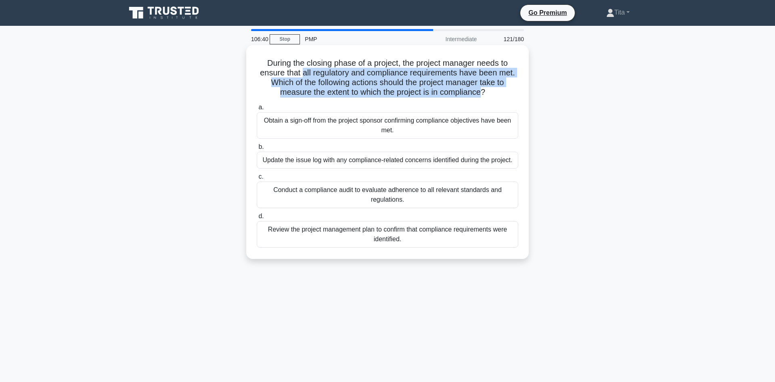
drag, startPoint x: 302, startPoint y: 74, endPoint x: 481, endPoint y: 94, distance: 180.7
click at [481, 94] on h5 "During the closing phase of a project, the project manager needs to ensure that…" at bounding box center [387, 78] width 263 height 40
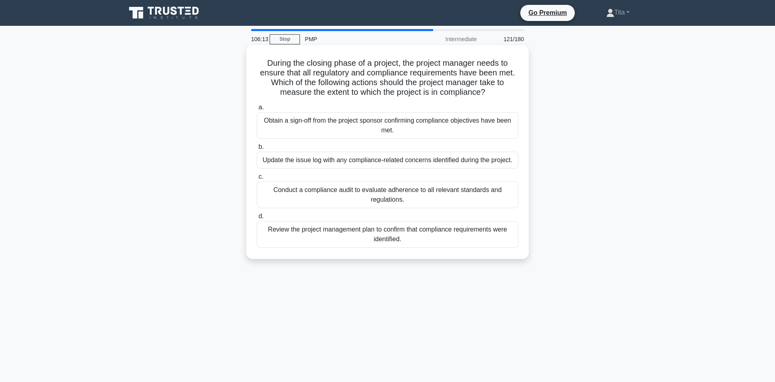
click at [358, 200] on div "Conduct a compliance audit to evaluate adherence to all relevant standards and …" at bounding box center [387, 195] width 261 height 27
click at [257, 180] on input "c. Conduct a compliance audit to evaluate adherence to all relevant standards a…" at bounding box center [257, 176] width 0 height 5
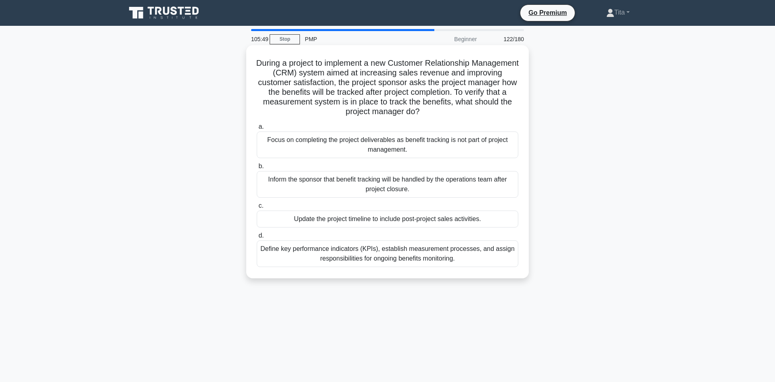
drag, startPoint x: 383, startPoint y: 85, endPoint x: 450, endPoint y: 116, distance: 73.8
click at [450, 116] on h5 "During a project to implement a new Customer Relationship Management (CRM) syst…" at bounding box center [387, 87] width 263 height 59
click at [375, 252] on div "Define key performance indicators (KPIs), establish measurement processes, and …" at bounding box center [387, 254] width 261 height 27
click at [257, 238] on input "d. Define key performance indicators (KPIs), establish measurement processes, a…" at bounding box center [257, 235] width 0 height 5
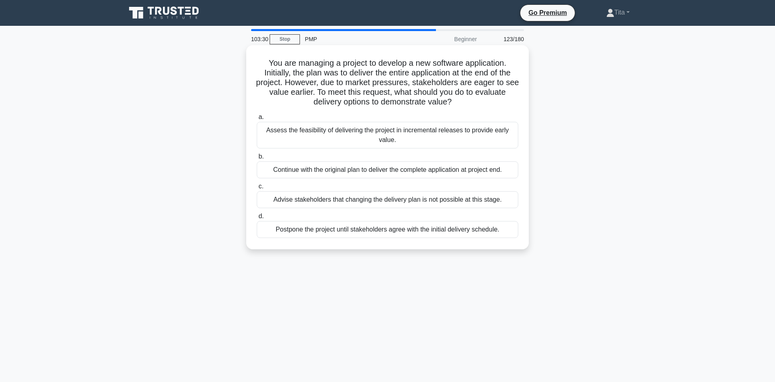
click at [287, 132] on div "Assess the feasibility of delivering the project in incremental releases to pro…" at bounding box center [387, 135] width 261 height 27
click at [257, 120] on input "a. Assess the feasibility of delivering the project in incremental releases to …" at bounding box center [257, 117] width 0 height 5
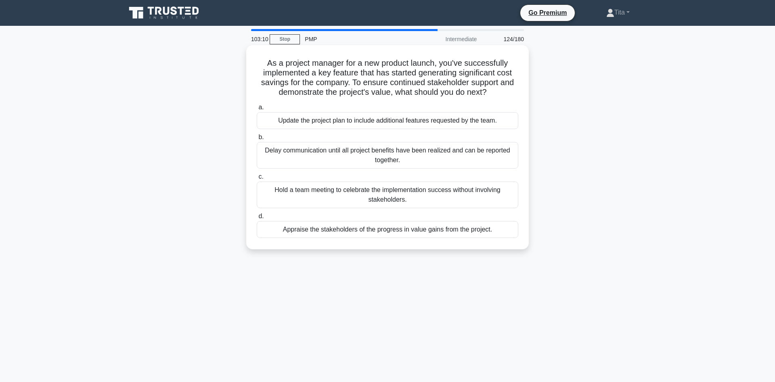
drag, startPoint x: 355, startPoint y: 83, endPoint x: 487, endPoint y: 92, distance: 131.8
click at [492, 92] on h5 "As a project manager for a new product launch, you've successfully implemented …" at bounding box center [387, 78] width 263 height 40
click at [401, 232] on div "Appraise the stakeholders of the progress in value gains from the project." at bounding box center [387, 229] width 261 height 17
click at [257, 219] on input "d. Appraise the stakeholders of the progress in value gains from the project." at bounding box center [257, 216] width 0 height 5
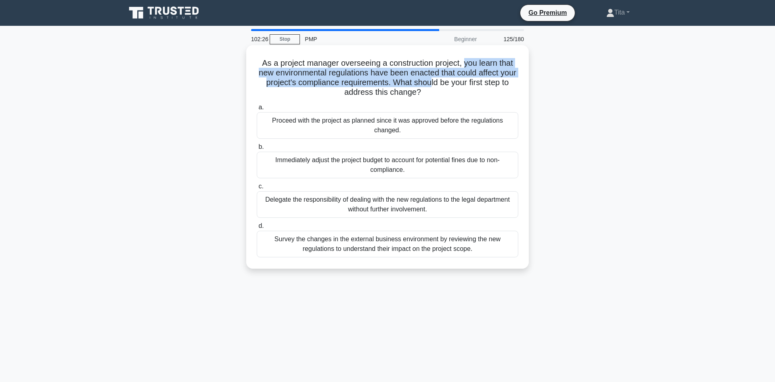
drag, startPoint x: 464, startPoint y: 64, endPoint x: 441, endPoint y: 87, distance: 32.8
click at [437, 87] on h5 "As a project manager overseeing a construction project, you learn that new envi…" at bounding box center [387, 78] width 263 height 40
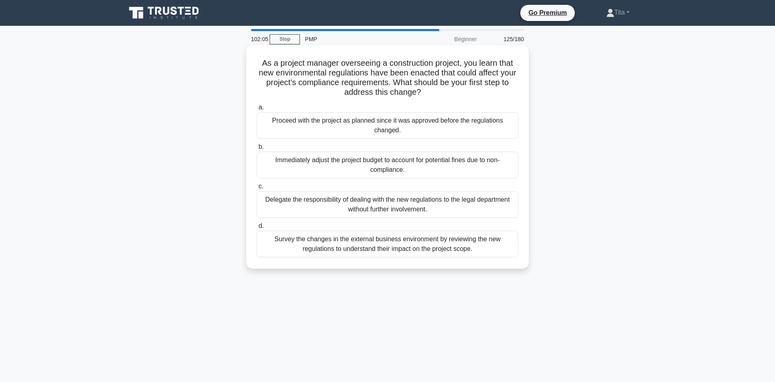
click at [383, 244] on div "Survey the changes in the external business environment by reviewing the new re…" at bounding box center [387, 244] width 261 height 27
click at [257, 229] on input "d. Survey the changes in the external business environment by reviewing the new…" at bounding box center [257, 226] width 0 height 5
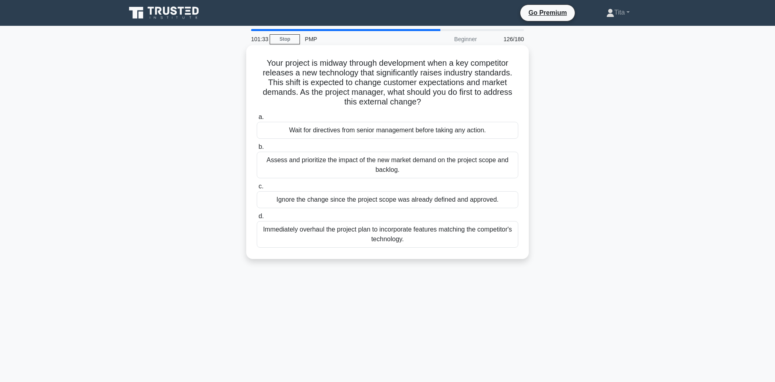
click at [401, 172] on div "Assess and prioritize the impact of the new market demand on the project scope …" at bounding box center [387, 165] width 261 height 27
click at [257, 150] on input "b. Assess and prioritize the impact of the new market demand on the project sco…" at bounding box center [257, 146] width 0 height 5
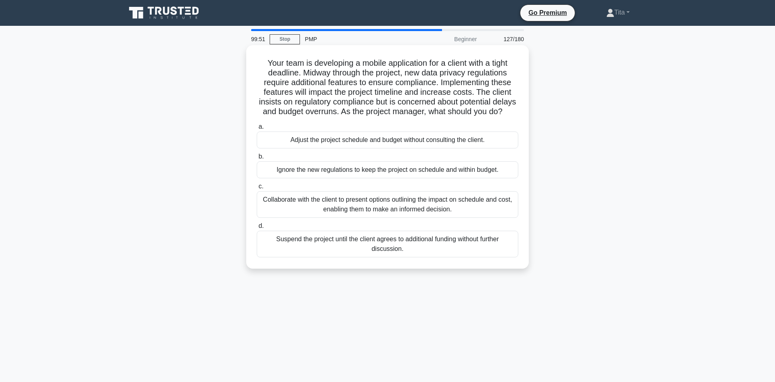
click at [320, 209] on div "Collaborate with the client to present options outlining the impact on schedule…" at bounding box center [387, 204] width 261 height 27
click at [257, 189] on input "c. Collaborate with the client to present options outlining the impact on sched…" at bounding box center [257, 186] width 0 height 5
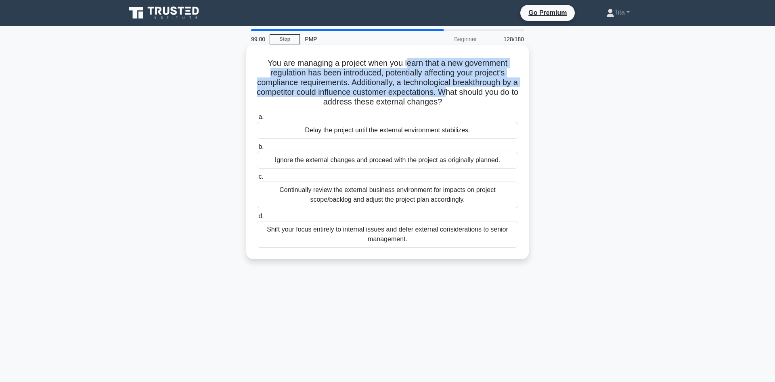
drag, startPoint x: 407, startPoint y: 64, endPoint x: 448, endPoint y: 95, distance: 51.8
click at [448, 95] on h5 "You are managing a project when you learn that a new government regulation has …" at bounding box center [387, 82] width 263 height 49
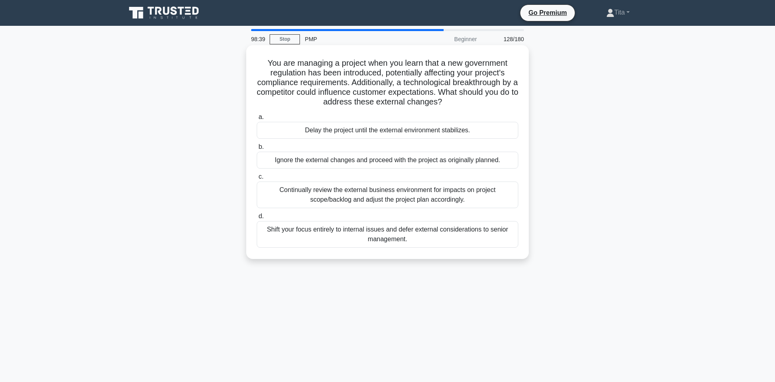
click at [430, 199] on div "Continually review the external business environment for impacts on project sco…" at bounding box center [387, 195] width 261 height 27
click at [257, 180] on input "c. Continually review the external business environment for impacts on project …" at bounding box center [257, 176] width 0 height 5
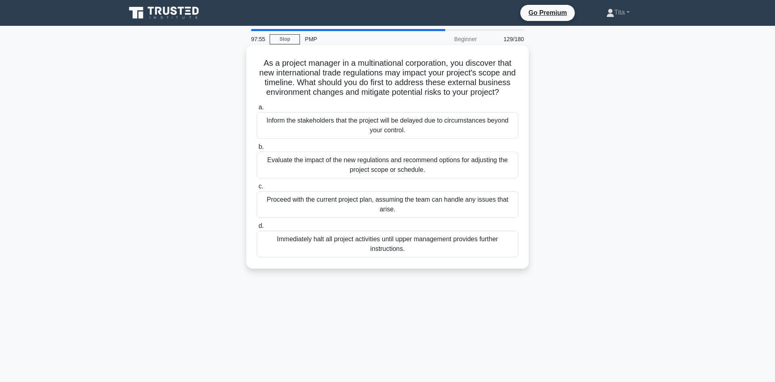
click at [418, 174] on div "Evaluate the impact of the new regulations and recommend options for adjusting …" at bounding box center [387, 165] width 261 height 27
click at [257, 150] on input "b. Evaluate the impact of the new regulations and recommend options for adjusti…" at bounding box center [257, 146] width 0 height 5
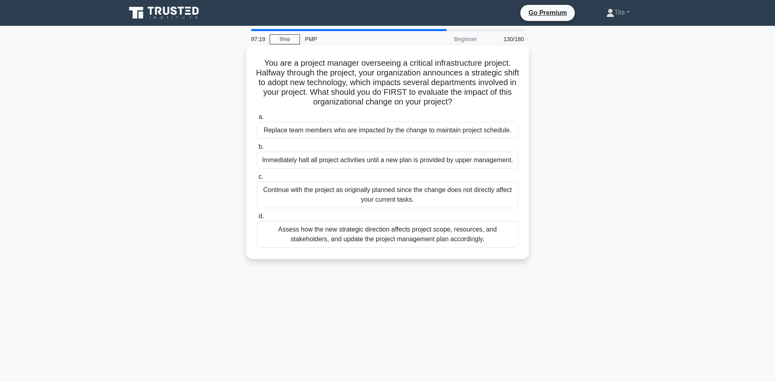
click at [397, 241] on div "Assess how the new strategic direction affects project scope, resources, and st…" at bounding box center [387, 234] width 261 height 27
click at [257, 219] on input "d. Assess how the new strategic direction affects project scope, resources, and…" at bounding box center [257, 216] width 0 height 5
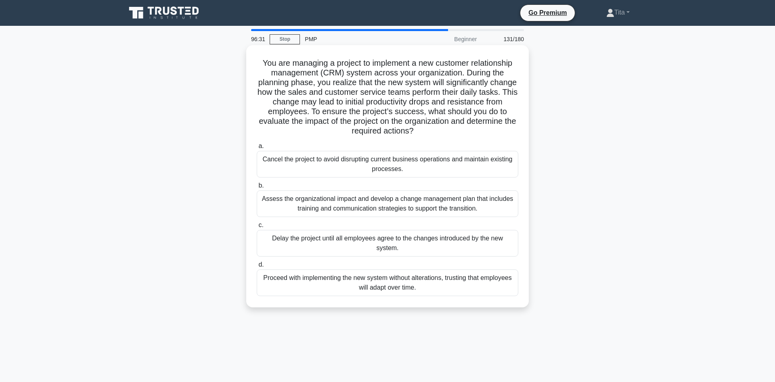
click at [310, 205] on div "Assess the organizational impact and develop a change management plan that incl…" at bounding box center [387, 203] width 261 height 27
click at [257, 188] on input "b. Assess the organizational impact and develop a change management plan that i…" at bounding box center [257, 185] width 0 height 5
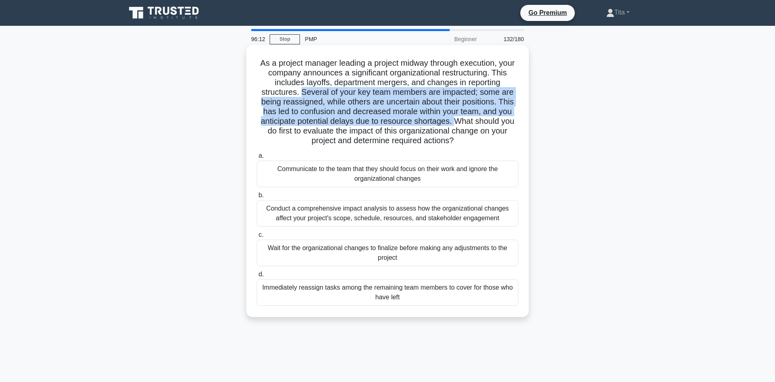
drag, startPoint x: 303, startPoint y: 95, endPoint x: 454, endPoint y: 125, distance: 153.8
click at [454, 125] on h5 "As a project manager leading a project midway through execution, your company a…" at bounding box center [387, 102] width 263 height 88
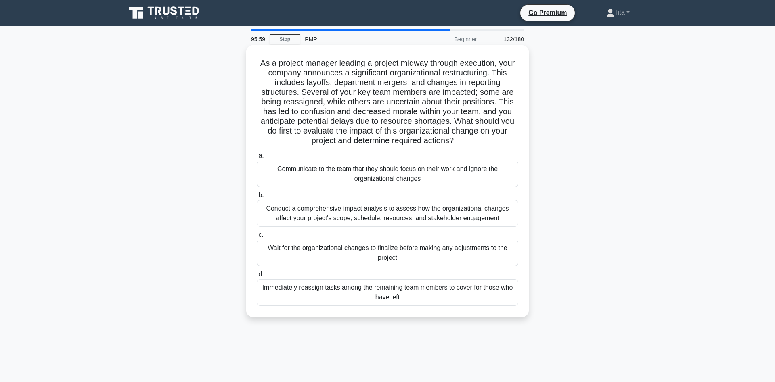
click at [468, 210] on div "Conduct a comprehensive impact analysis to assess how the organizational change…" at bounding box center [387, 213] width 261 height 27
click at [257, 198] on input "b. Conduct a comprehensive impact analysis to assess how the organizational cha…" at bounding box center [257, 195] width 0 height 5
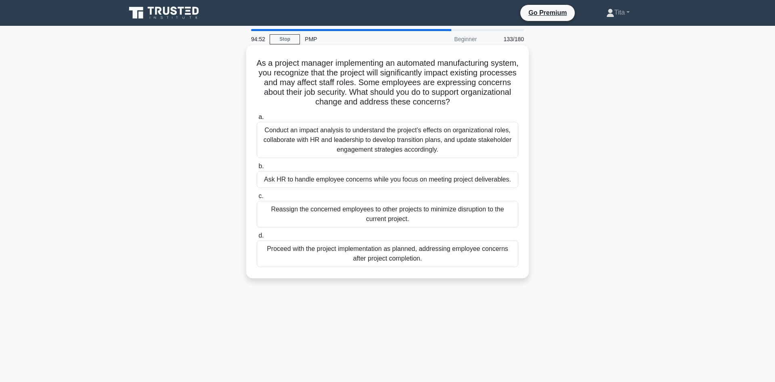
click at [372, 141] on div "Conduct an impact analysis to understand the project's effects on organizationa…" at bounding box center [387, 140] width 261 height 36
click at [257, 120] on input "a. Conduct an impact analysis to understand the project's effects on organizati…" at bounding box center [257, 117] width 0 height 5
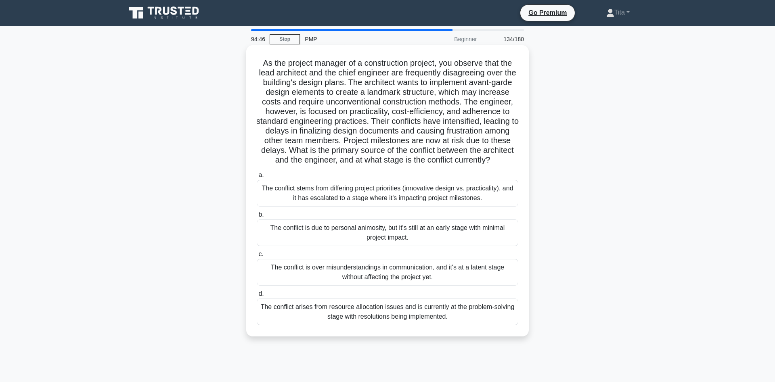
drag, startPoint x: 456, startPoint y: 102, endPoint x: 457, endPoint y: 107, distance: 5.4
click at [457, 105] on h5 "As the project manager of a construction project, you observe that the lead arc…" at bounding box center [387, 111] width 263 height 107
click at [465, 104] on h5 "As the project manager of a construction project, you observe that the lead arc…" at bounding box center [387, 111] width 263 height 107
drag, startPoint x: 455, startPoint y: 100, endPoint x: 509, endPoint y: 159, distance: 80.2
click at [509, 159] on h5 "As the project manager of a construction project, you observe that the lead arc…" at bounding box center [387, 111] width 263 height 107
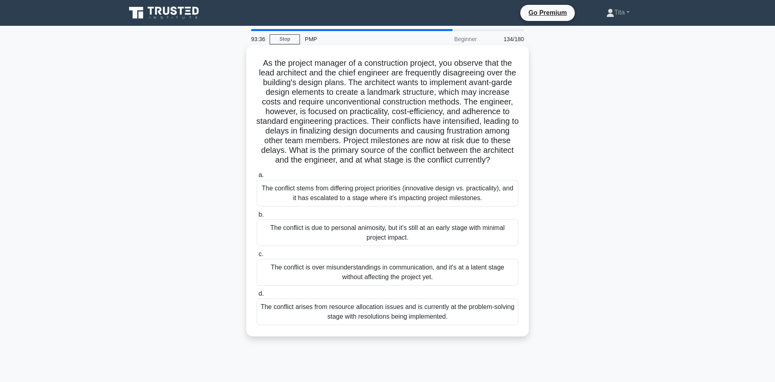
click at [396, 195] on div "The conflict stems from differing project priorities (innovative design vs. pra…" at bounding box center [387, 193] width 261 height 27
click at [257, 178] on input "a. The conflict stems from differing project priorities (innovative design vs. …" at bounding box center [257, 175] width 0 height 5
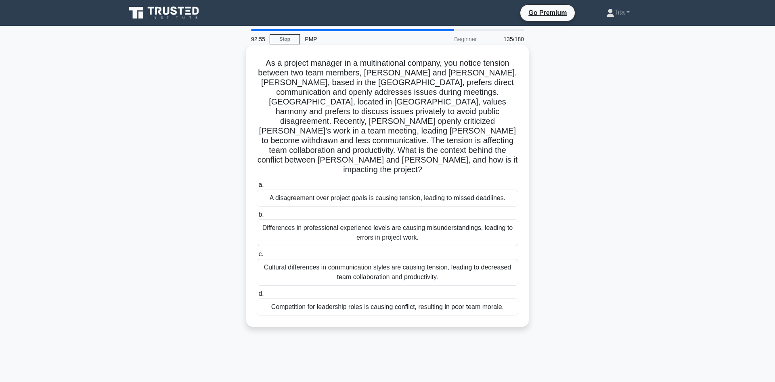
click at [422, 259] on div "Cultural differences in communication styles are causing tension, leading to de…" at bounding box center [387, 272] width 261 height 27
click at [257, 253] on input "c. Cultural differences in communication styles are causing tension, leading to…" at bounding box center [257, 254] width 0 height 5
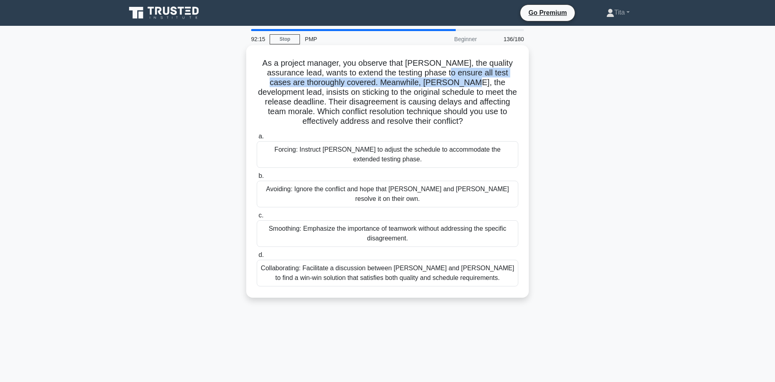
drag, startPoint x: 415, startPoint y: 72, endPoint x: 410, endPoint y: 82, distance: 11.6
click at [410, 82] on h5 "As a project manager, you observe that Karen, the quality assurance lead, wants…" at bounding box center [387, 92] width 263 height 69
click at [446, 92] on h5 "As a project manager, you observe that Karen, the quality assurance lead, wants…" at bounding box center [387, 92] width 263 height 69
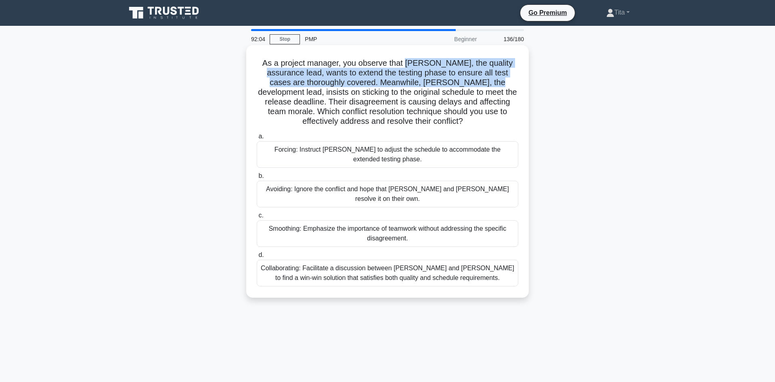
drag, startPoint x: 431, startPoint y: 81, endPoint x: 398, endPoint y: 64, distance: 37.4
click at [398, 64] on h5 "As a project manager, you observe that Karen, the quality assurance lead, wants…" at bounding box center [387, 92] width 263 height 69
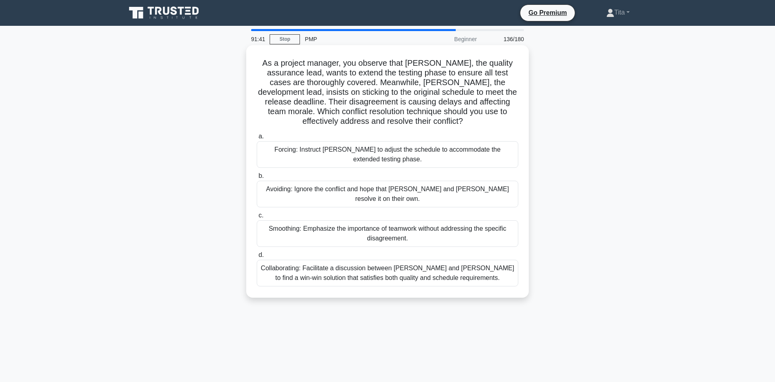
click at [363, 270] on div "Collaborating: Facilitate a discussion between Karen and Tom to find a win-win …" at bounding box center [387, 273] width 261 height 27
click at [257, 258] on input "d. Collaborating: Facilitate a discussion between Karen and Tom to find a win-w…" at bounding box center [257, 255] width 0 height 5
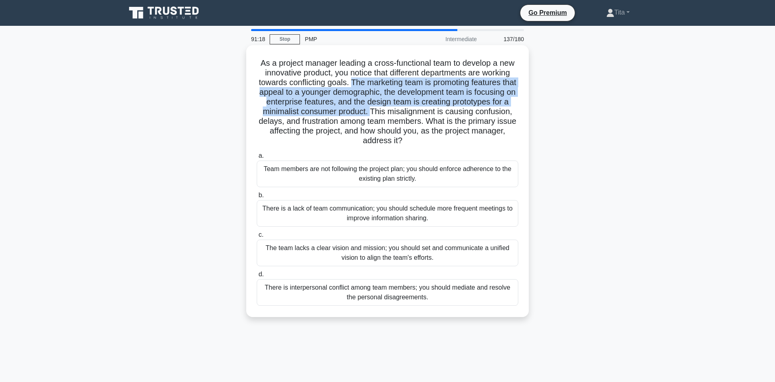
drag, startPoint x: 353, startPoint y: 84, endPoint x: 372, endPoint y: 113, distance: 34.7
click at [372, 113] on h5 "As a project manager leading a cross-functional team to develop a new innovativ…" at bounding box center [387, 102] width 263 height 88
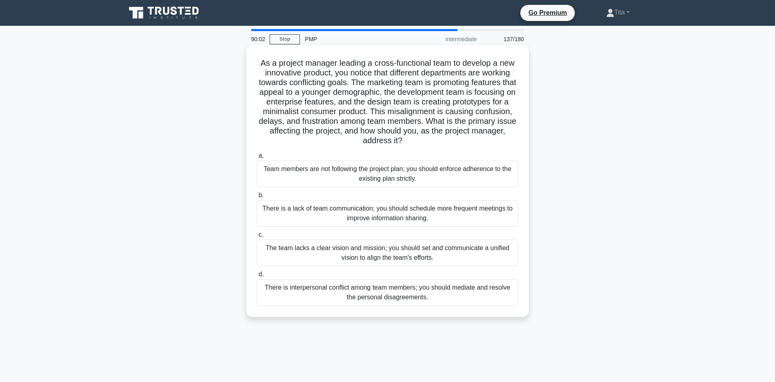
click at [370, 251] on div "The team lacks a clear vision and mission; you should set and communicate a uni…" at bounding box center [387, 253] width 261 height 27
click at [257, 238] on input "c. The team lacks a clear vision and mission; you should set and communicate a …" at bounding box center [257, 234] width 0 height 5
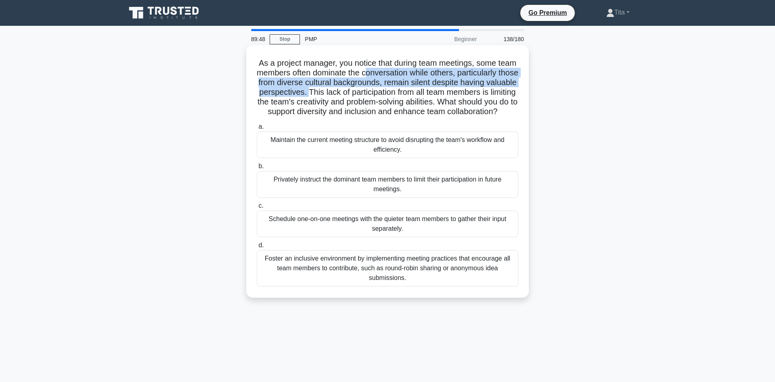
drag, startPoint x: 368, startPoint y: 74, endPoint x: 308, endPoint y: 91, distance: 62.0
click at [308, 91] on h5 "As a project manager, you notice that during team meetings, some team members o…" at bounding box center [387, 87] width 263 height 59
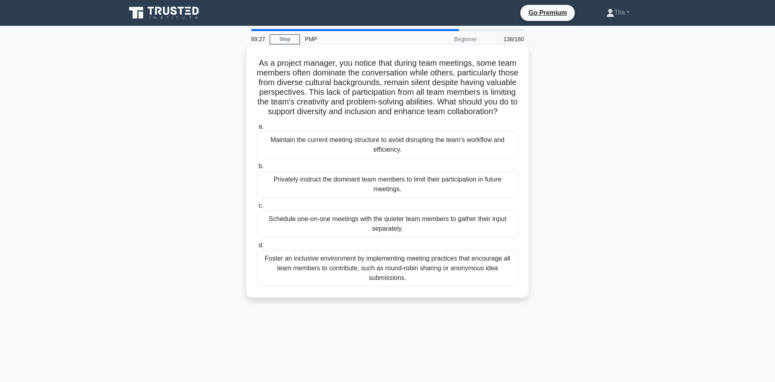
click at [423, 270] on div "Foster an inclusive environment by implementing meeting practices that encourag…" at bounding box center [387, 268] width 261 height 36
click at [257, 248] on input "d. Foster an inclusive environment by implementing meeting practices that encou…" at bounding box center [257, 245] width 0 height 5
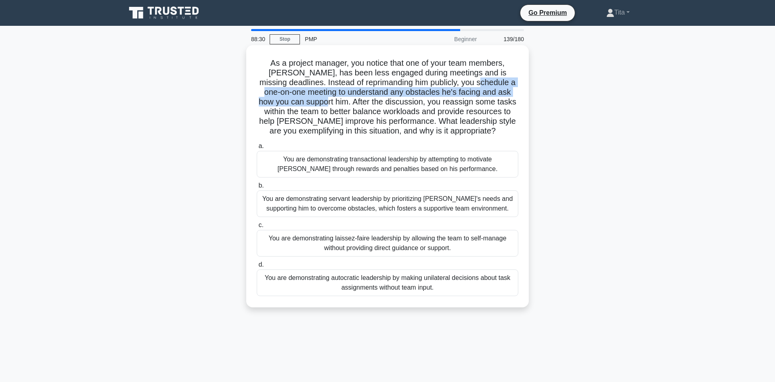
drag, startPoint x: 421, startPoint y: 84, endPoint x: 517, endPoint y: 93, distance: 96.0
click at [517, 93] on h5 "As a project manager, you notice that one of your team members, James, has been…" at bounding box center [387, 97] width 263 height 78
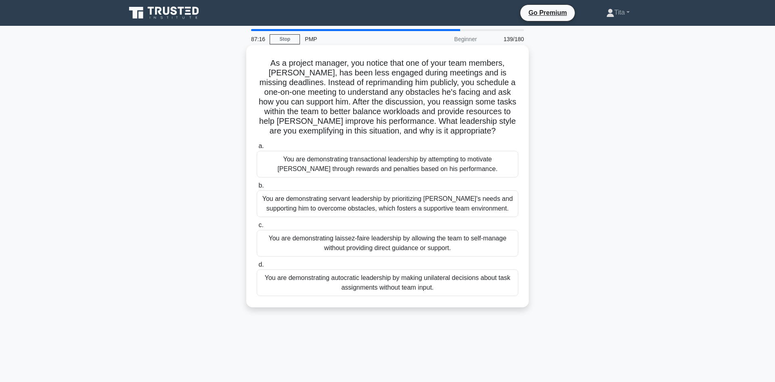
click at [382, 204] on div "You are demonstrating servant leadership by prioritizing James's needs and supp…" at bounding box center [387, 203] width 261 height 27
click at [257, 188] on input "b. You are demonstrating servant leadership by prioritizing James's needs and s…" at bounding box center [257, 185] width 0 height 5
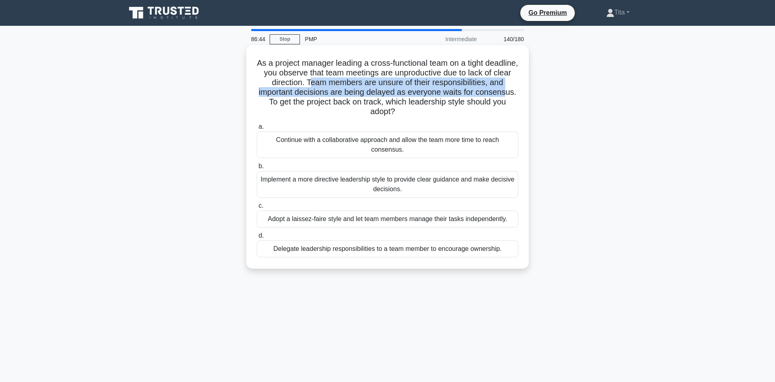
drag, startPoint x: 316, startPoint y: 88, endPoint x: 507, endPoint y: 89, distance: 190.5
click at [507, 89] on h5 "As a project manager leading a cross-functional team on a tight deadline, you o…" at bounding box center [387, 87] width 263 height 59
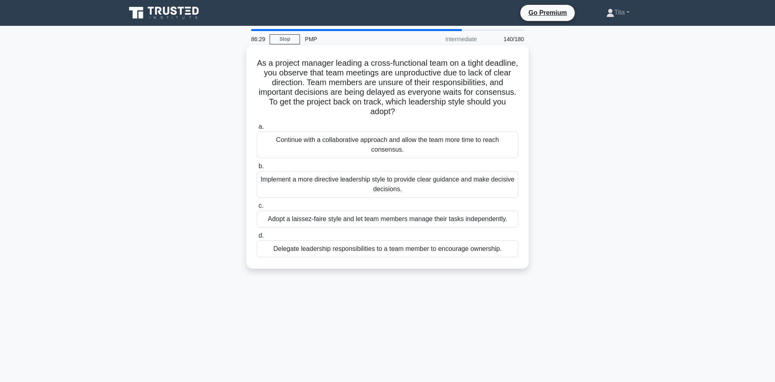
click at [351, 184] on div "Implement a more directive leadership style to provide clear guidance and make …" at bounding box center [387, 184] width 261 height 27
click at [257, 169] on input "b. Implement a more directive leadership style to provide clear guidance and ma…" at bounding box center [257, 166] width 0 height 5
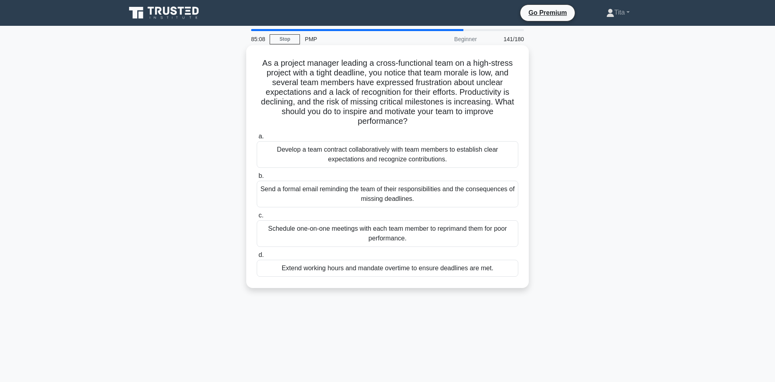
click at [385, 155] on div "Develop a team contract collaboratively with team members to establish clear ex…" at bounding box center [387, 154] width 261 height 27
click at [257, 139] on input "a. Develop a team contract collaboratively with team members to establish clear…" at bounding box center [257, 136] width 0 height 5
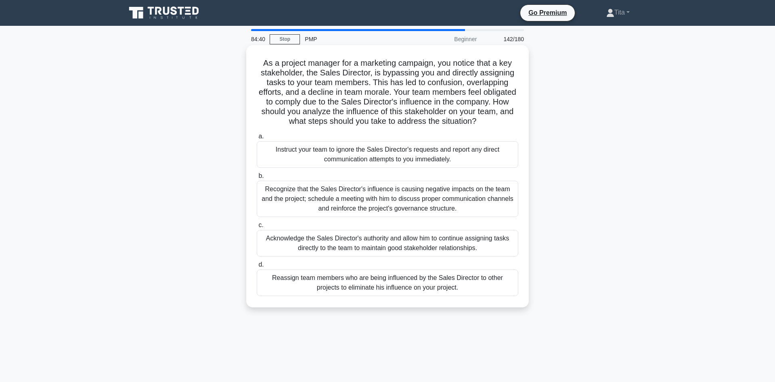
click at [284, 199] on div "Recognize that the Sales Director's influence is causing negative impacts on th…" at bounding box center [387, 199] width 261 height 36
click at [257, 179] on input "b. Recognize that the Sales Director's influence is causing negative impacts on…" at bounding box center [257, 176] width 0 height 5
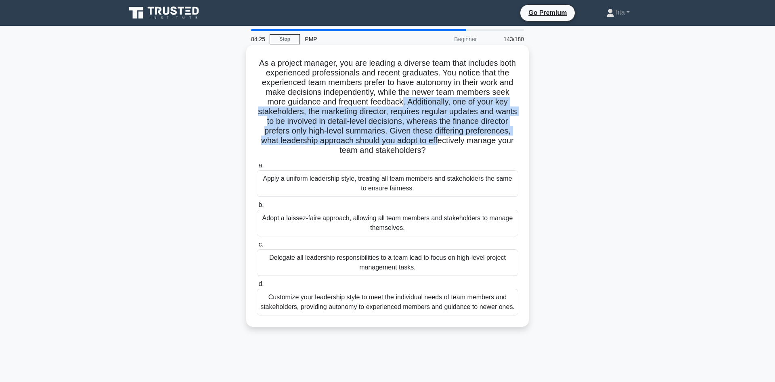
drag, startPoint x: 393, startPoint y: 104, endPoint x: 418, endPoint y: 140, distance: 44.6
click at [418, 140] on h5 "As a project manager, you are leading a diverse team that includes both experie…" at bounding box center [387, 107] width 263 height 98
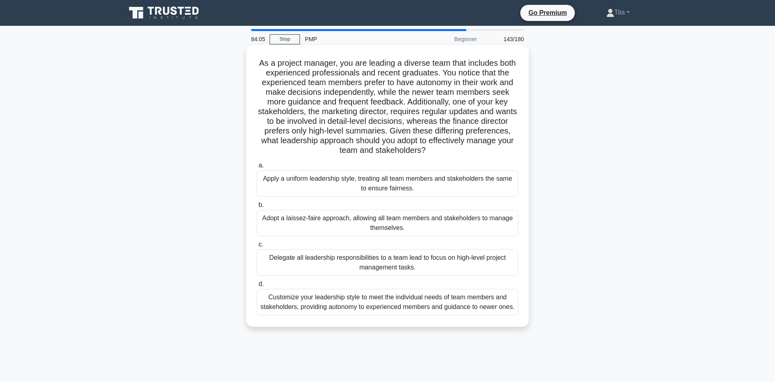
click at [318, 295] on div "Customize your leadership style to meet the individual needs of team members an…" at bounding box center [387, 302] width 261 height 27
click at [257, 287] on input "d. Customize your leadership style to meet the individual needs of team members…" at bounding box center [257, 284] width 0 height 5
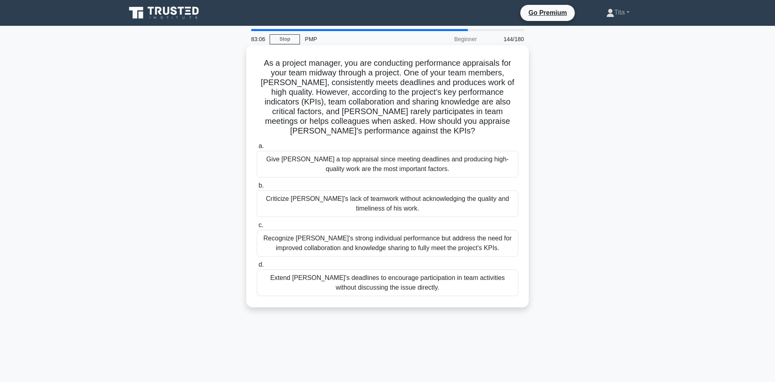
click at [398, 235] on div "Recognize Alex's strong individual performance but address the need for improve…" at bounding box center [387, 243] width 261 height 27
click at [257, 228] on input "c. Recognize Alex's strong individual performance but address the need for impr…" at bounding box center [257, 225] width 0 height 5
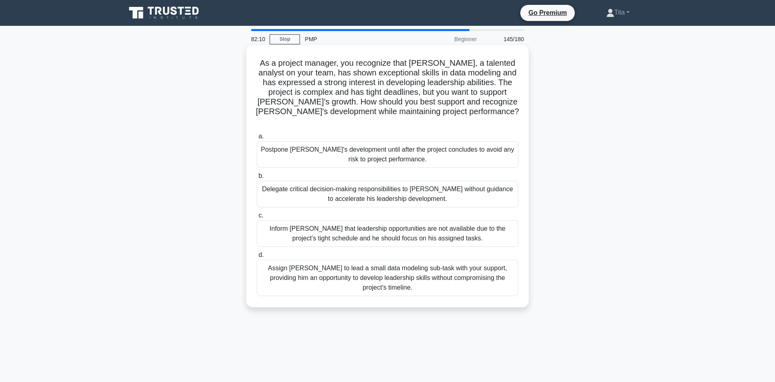
click at [420, 263] on div "Assign Daniel to lead a small data modeling sub-task with your support, providi…" at bounding box center [387, 278] width 261 height 36
click at [257, 258] on input "d. Assign Daniel to lead a small data modeling sub-task with your support, prov…" at bounding box center [257, 255] width 0 height 5
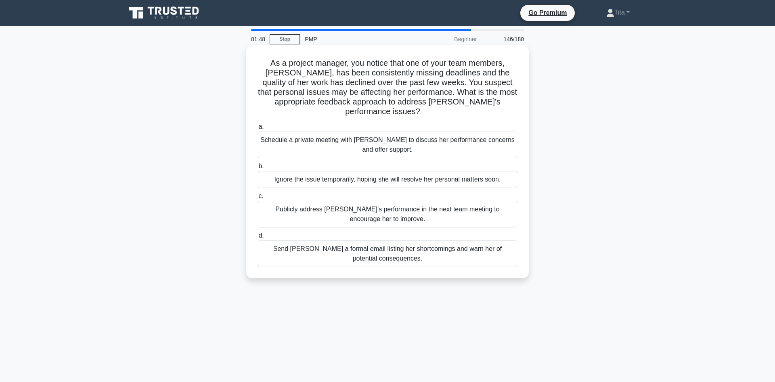
click at [347, 136] on div "Schedule a private meeting with Emily to discuss her performance concerns and o…" at bounding box center [387, 145] width 261 height 27
click at [257, 130] on input "a. Schedule a private meeting with Emily to discuss her performance concerns an…" at bounding box center [257, 126] width 0 height 5
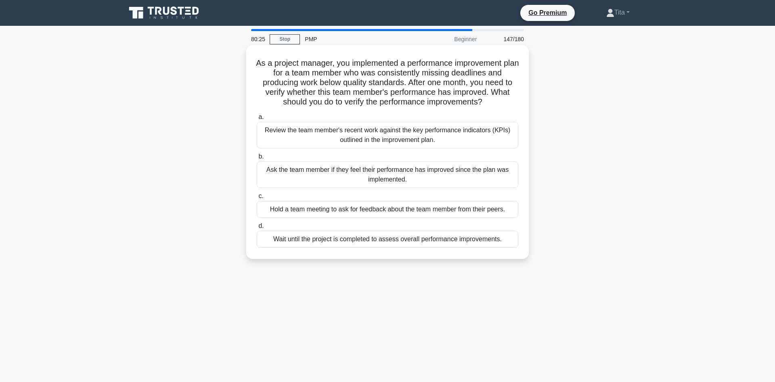
click at [382, 145] on div "Review the team member's recent work against the key performance indicators (KP…" at bounding box center [387, 135] width 261 height 27
click at [257, 120] on input "a. Review the team member's recent work against the key performance indicators …" at bounding box center [257, 117] width 0 height 5
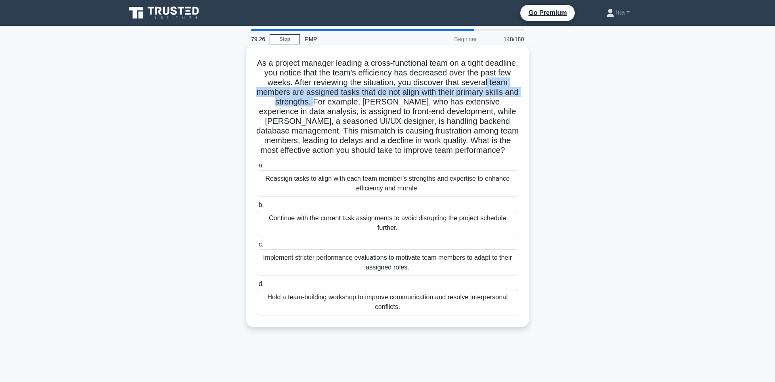
drag, startPoint x: 485, startPoint y: 86, endPoint x: 304, endPoint y: 107, distance: 181.6
click at [304, 105] on h5 "As a project manager leading a cross-functional team on a tight deadline, you n…" at bounding box center [387, 107] width 263 height 98
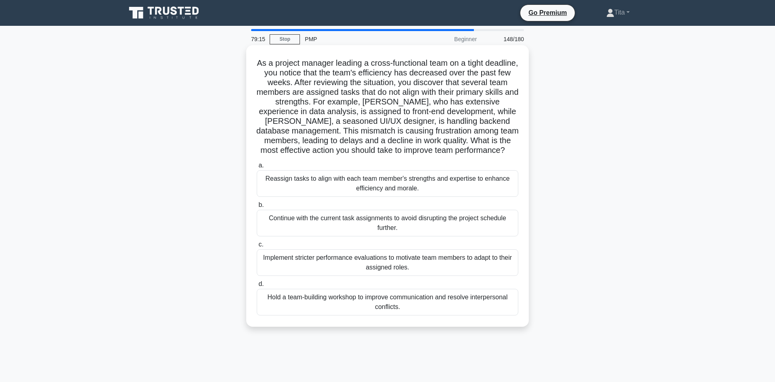
click at [433, 182] on div "Reassign tasks to align with each team member's strengths and expertise to enha…" at bounding box center [387, 183] width 261 height 27
click at [257, 168] on input "a. Reassign tasks to align with each team member's strengths and expertise to e…" at bounding box center [257, 165] width 0 height 5
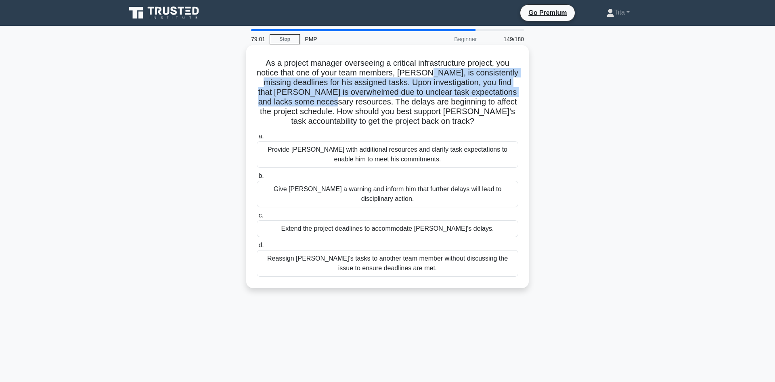
drag, startPoint x: 432, startPoint y: 75, endPoint x: 297, endPoint y: 102, distance: 137.1
click at [297, 102] on h5 "As a project manager overseeing a critical infrastructure project, you notice t…" at bounding box center [387, 92] width 263 height 69
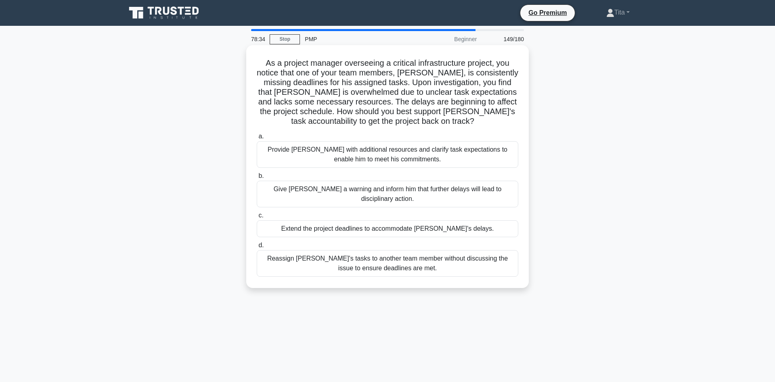
click at [429, 157] on div "Provide David with additional resources and clarify task expectations to enable…" at bounding box center [387, 154] width 261 height 27
click at [257, 139] on input "a. Provide David with additional resources and clarify task expectations to ena…" at bounding box center [257, 136] width 0 height 5
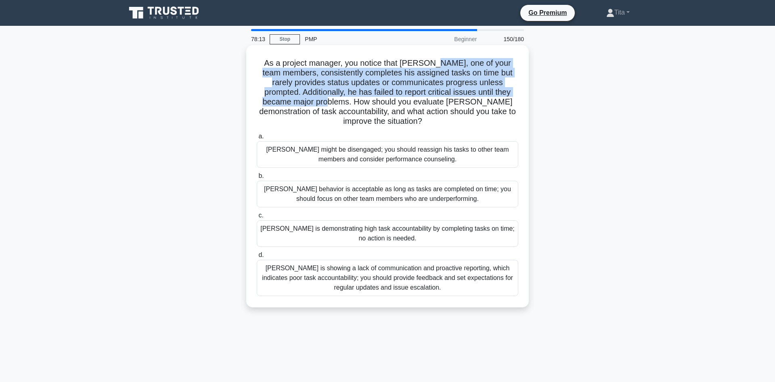
drag, startPoint x: 441, startPoint y: 61, endPoint x: 306, endPoint y: 102, distance: 141.9
click at [306, 102] on h5 "As a project manager, you notice that Thomas, one of your team members, consist…" at bounding box center [387, 92] width 263 height 69
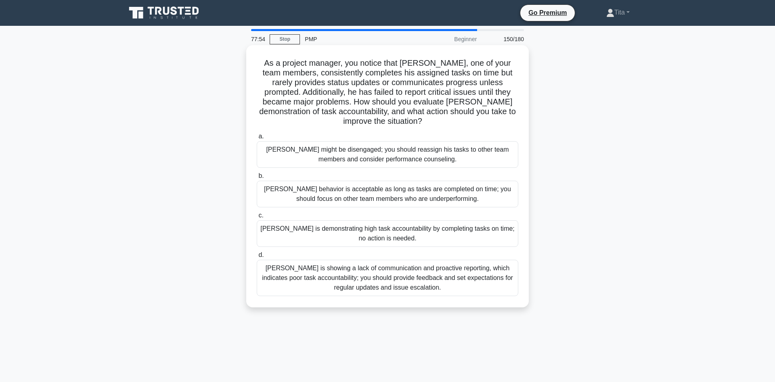
click at [432, 282] on div "Thomas is showing a lack of communication and proactive reporting, which indica…" at bounding box center [387, 278] width 261 height 36
click at [257, 258] on input "d. Thomas is showing a lack of communication and proactive reporting, which ind…" at bounding box center [257, 255] width 0 height 5
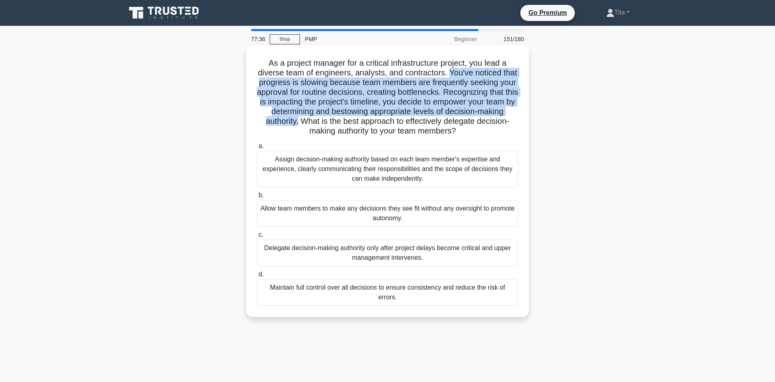
drag, startPoint x: 448, startPoint y: 73, endPoint x: 299, endPoint y: 123, distance: 156.4
click at [299, 123] on h5 "As a project manager for a critical infrastructure project, you lead a diverse …" at bounding box center [387, 97] width 263 height 78
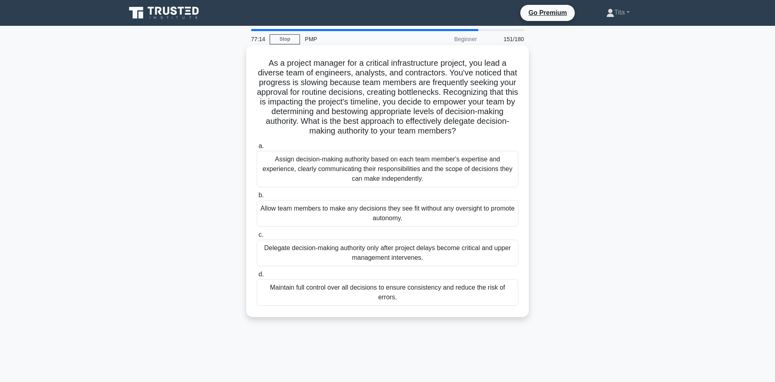
click at [379, 169] on div "Assign decision-making authority based on each team member's expertise and expe…" at bounding box center [387, 169] width 261 height 36
click at [257, 149] on input "a. Assign decision-making authority based on each team member's expertise and e…" at bounding box center [257, 146] width 0 height 5
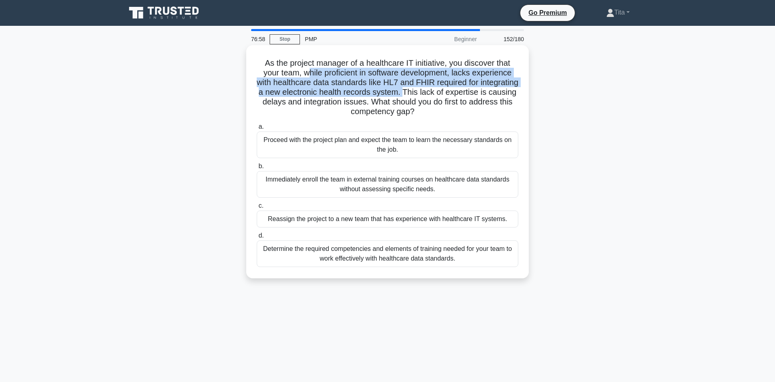
drag, startPoint x: 289, startPoint y: 73, endPoint x: 400, endPoint y: 91, distance: 112.0
click at [400, 91] on h5 "As the project manager of a healthcare IT initiative, you discover that your te…" at bounding box center [387, 87] width 263 height 59
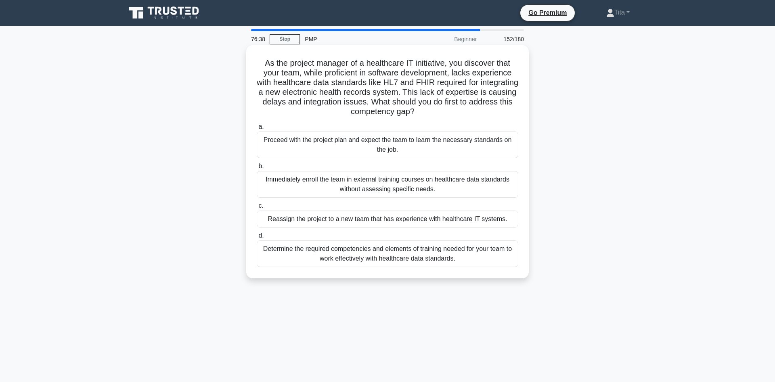
click at [346, 255] on div "Determine the required competencies and elements of training needed for your te…" at bounding box center [387, 254] width 261 height 27
click at [257, 238] on input "d. Determine the required competencies and elements of training needed for your…" at bounding box center [257, 235] width 0 height 5
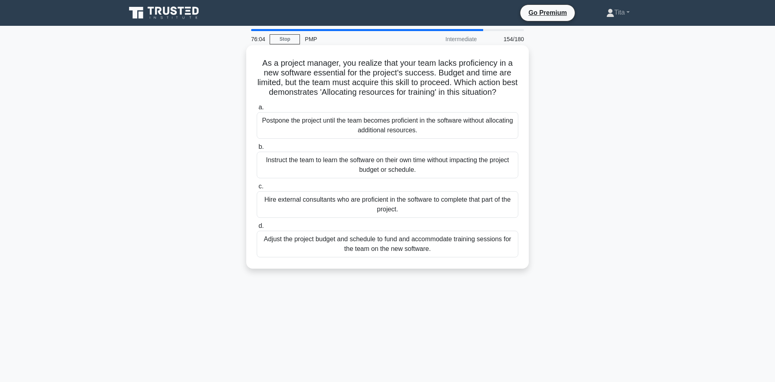
drag, startPoint x: 264, startPoint y: 65, endPoint x: 515, endPoint y: 92, distance: 252.9
click at [515, 92] on h5 "As a project manager, you realize that your team lacks proficiency in a new sof…" at bounding box center [387, 78] width 263 height 40
click at [414, 247] on div "Adjust the project budget and schedule to fund and accommodate training session…" at bounding box center [387, 244] width 261 height 27
click at [257, 229] on input "d. Adjust the project budget and schedule to fund and accommodate training sess…" at bounding box center [257, 226] width 0 height 5
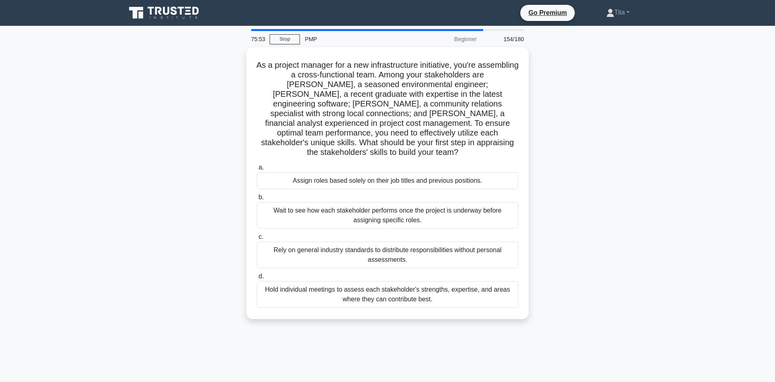
click at [417, 247] on div "Rely on general industry standards to distribute responsibilities without perso…" at bounding box center [387, 255] width 261 height 27
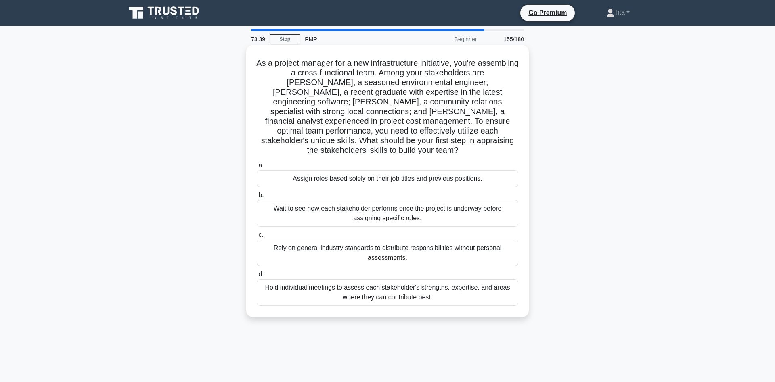
click at [416, 287] on div "Hold individual meetings to assess each stakeholder's strengths, expertise, and…" at bounding box center [387, 292] width 261 height 27
click at [257, 277] on input "d. Hold individual meetings to assess each stakeholder's strengths, expertise, …" at bounding box center [257, 274] width 0 height 5
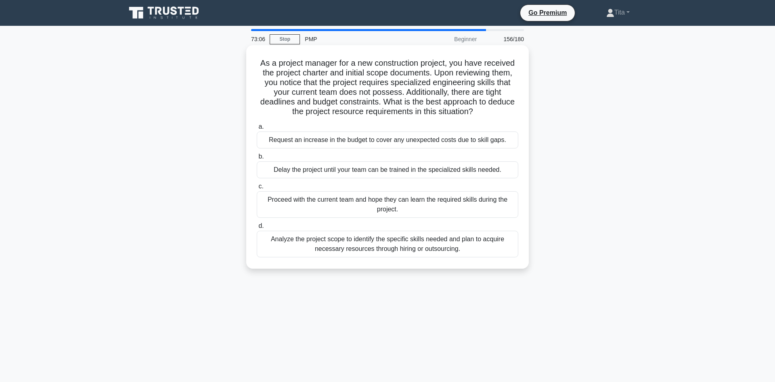
click at [433, 247] on div "Analyze the project scope to identify the specific skills needed and plan to ac…" at bounding box center [387, 244] width 261 height 27
click at [257, 229] on input "d. Analyze the project scope to identify the specific skills needed and plan to…" at bounding box center [257, 226] width 0 height 5
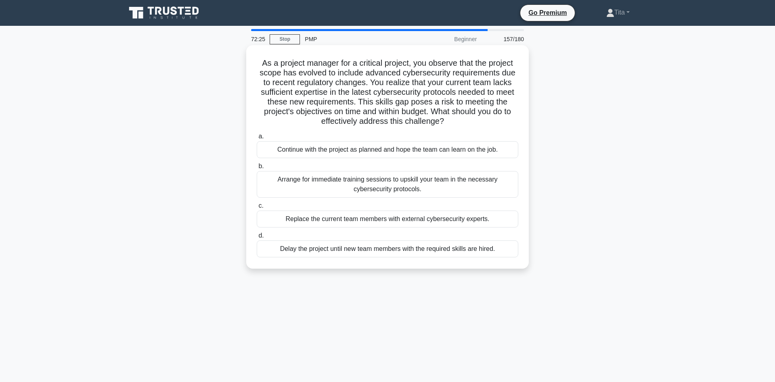
click at [300, 190] on div "Arrange for immediate training sessions to upskill your team in the necessary c…" at bounding box center [387, 184] width 261 height 27
click at [257, 169] on input "b. Arrange for immediate training sessions to upskill your team in the necessar…" at bounding box center [257, 166] width 0 height 5
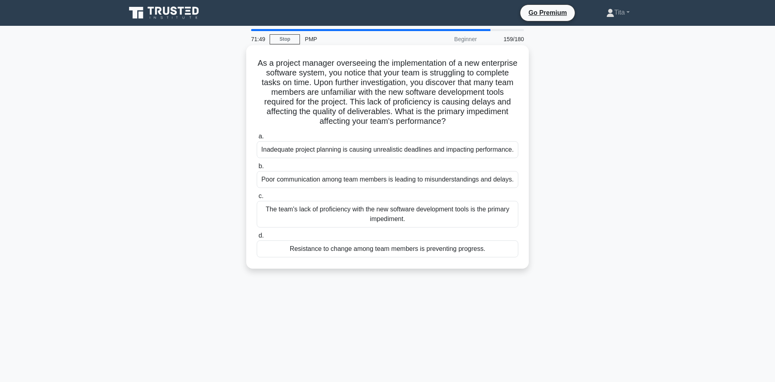
click at [427, 218] on div "The team's lack of proficiency with the new software development tools is the p…" at bounding box center [387, 214] width 261 height 27
click at [257, 199] on input "c. The team's lack of proficiency with the new software development tools is th…" at bounding box center [257, 196] width 0 height 5
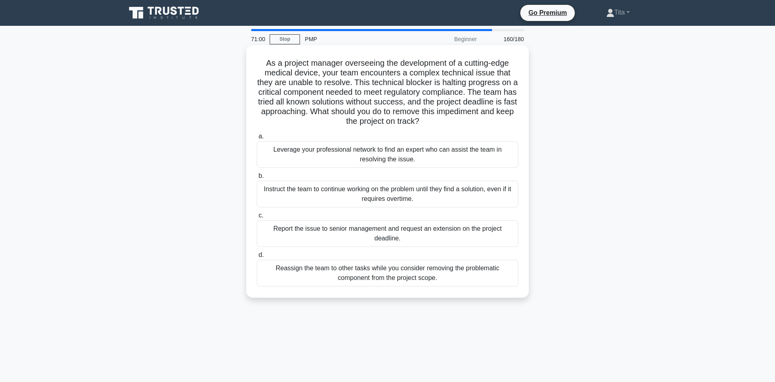
click at [340, 157] on div "Leverage your professional network to find an expert who can assist the team in…" at bounding box center [387, 154] width 261 height 27
click at [257, 139] on input "a. Leverage your professional network to find an expert who can assist the team…" at bounding box center [257, 136] width 0 height 5
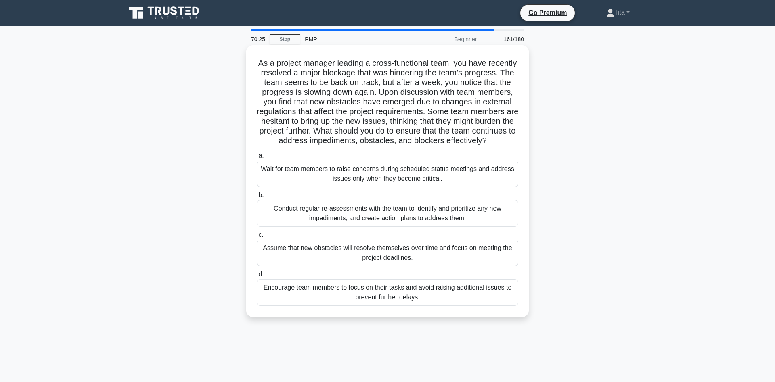
click at [324, 217] on div "Conduct regular re-assessments with the team to identify and prioritize any new…" at bounding box center [387, 213] width 261 height 27
click at [257, 198] on input "b. Conduct regular re-assessments with the team to identify and prioritize any …" at bounding box center [257, 195] width 0 height 5
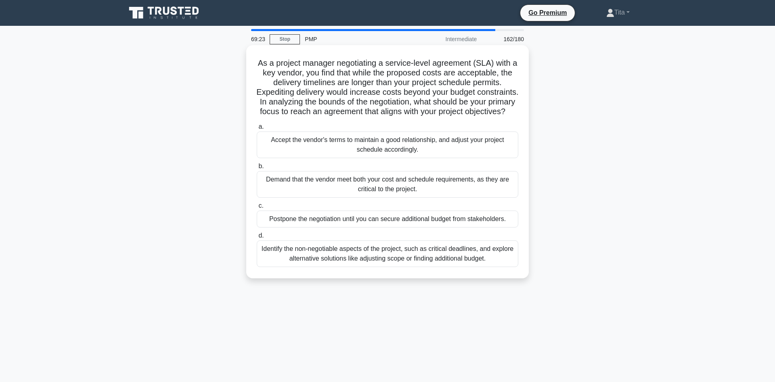
click at [452, 256] on div "Identify the non-negotiable aspects of the project, such as critical deadlines,…" at bounding box center [387, 254] width 261 height 27
click at [257, 238] on input "d. Identify the non-negotiable aspects of the project, such as critical deadlin…" at bounding box center [257, 235] width 0 height 5
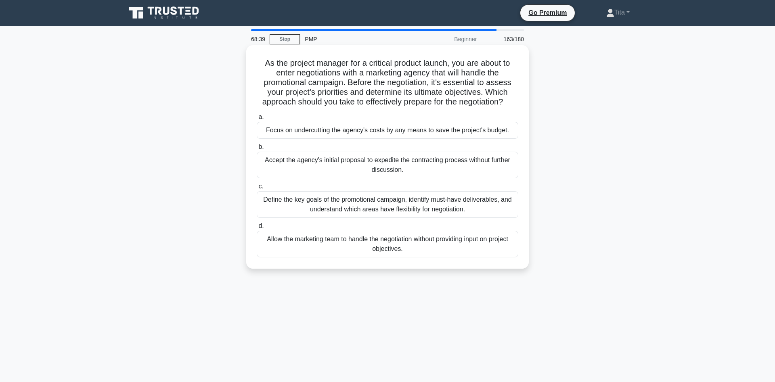
click at [490, 206] on div "Define the key goals of the promotional campaign, identify must-have deliverabl…" at bounding box center [387, 204] width 261 height 27
click at [257, 189] on input "c. Define the key goals of the promotional campaign, identify must-have deliver…" at bounding box center [257, 186] width 0 height 5
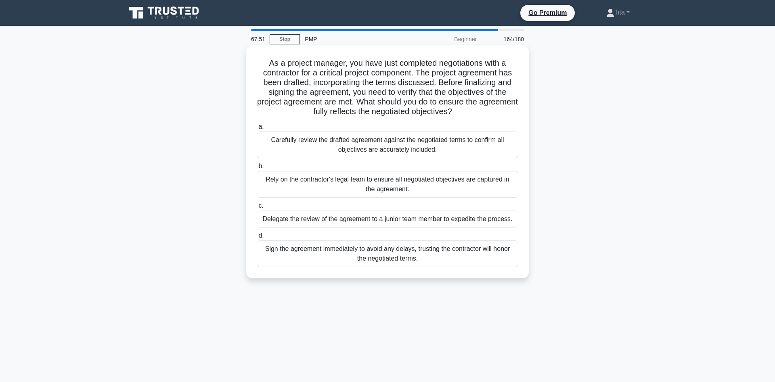
click at [438, 151] on div "Carefully review the drafted agreement against the negotiated terms to confirm …" at bounding box center [387, 145] width 261 height 27
click at [257, 130] on input "a. Carefully review the drafted agreement against the negotiated terms to confi…" at bounding box center [257, 126] width 0 height 5
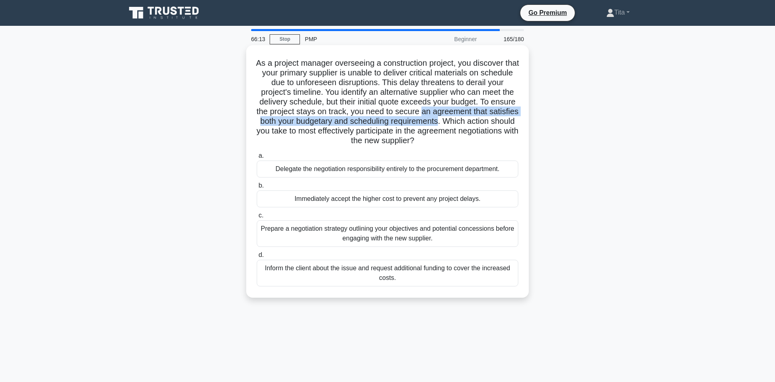
drag, startPoint x: 420, startPoint y: 113, endPoint x: 439, endPoint y: 121, distance: 20.1
click at [439, 121] on h5 "As a project manager overseeing a construction project, you discover that your …" at bounding box center [387, 102] width 263 height 88
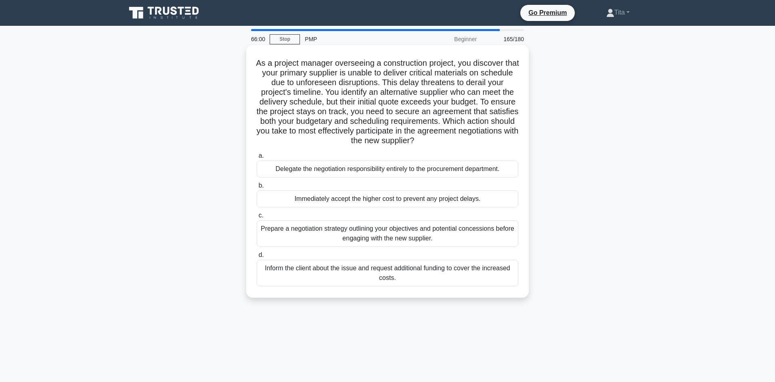
click at [431, 239] on div "Prepare a negotiation strategy outlining your objectives and potential concessi…" at bounding box center [387, 233] width 261 height 27
click at [257, 218] on input "c. Prepare a negotiation strategy outlining your objectives and potential conce…" at bounding box center [257, 215] width 0 height 5
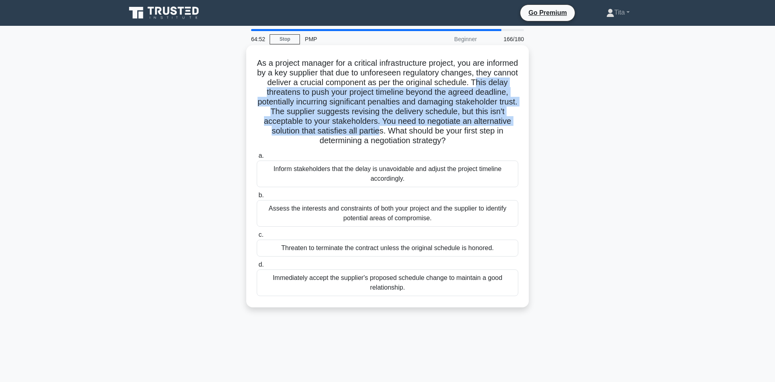
drag, startPoint x: 379, startPoint y: 126, endPoint x: 475, endPoint y: 84, distance: 105.0
click at [475, 84] on h5 "As a project manager for a critical infrastructure project, you are informed by…" at bounding box center [387, 102] width 263 height 88
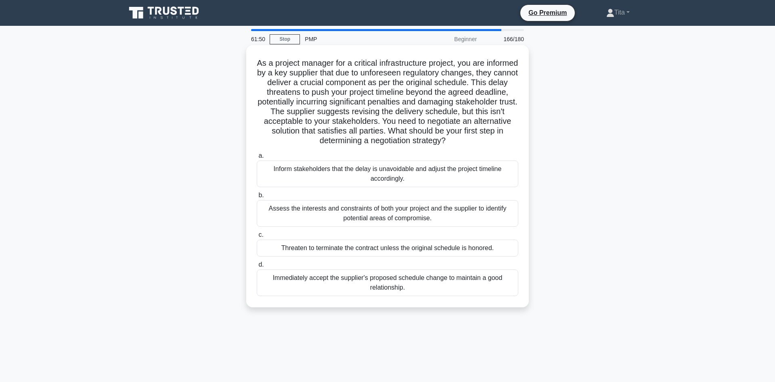
click at [384, 214] on div "Assess the interests and constraints of both your project and the supplier to i…" at bounding box center [387, 213] width 261 height 27
click at [257, 198] on input "b. Assess the interests and constraints of both your project and the supplier t…" at bounding box center [257, 195] width 0 height 5
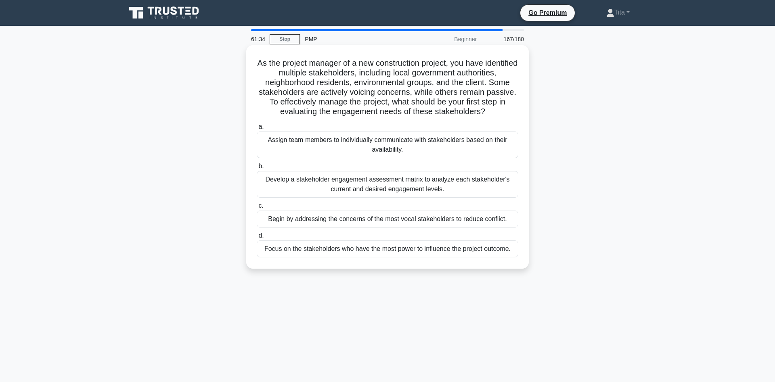
click at [496, 87] on h5 "As the project manager of a new construction project, you have identified multi…" at bounding box center [387, 87] width 263 height 59
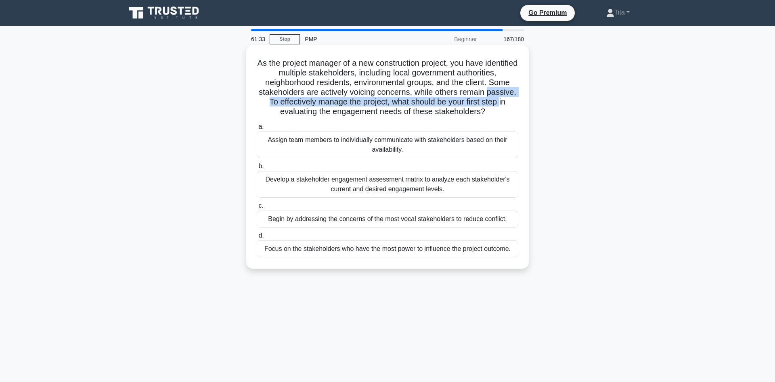
drag, startPoint x: 496, startPoint y: 87, endPoint x: 476, endPoint y: 106, distance: 26.8
click at [476, 106] on h5 "As the project manager of a new construction project, you have identified multi…" at bounding box center [387, 87] width 263 height 59
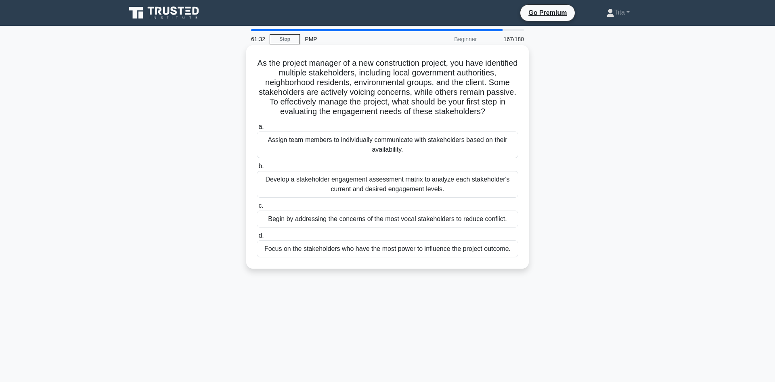
click at [491, 83] on h5 "As the project manager of a new construction project, you have identified multi…" at bounding box center [387, 87] width 263 height 59
drag, startPoint x: 491, startPoint y: 83, endPoint x: 483, endPoint y: 111, distance: 29.3
click at [483, 111] on h5 "As the project manager of a new construction project, you have identified multi…" at bounding box center [387, 87] width 263 height 59
click at [327, 190] on div "Develop a stakeholder engagement assessment matrix to analyze each stakeholder'…" at bounding box center [387, 184] width 261 height 27
click at [257, 169] on input "b. Develop a stakeholder engagement assessment matrix to analyze each stakehold…" at bounding box center [257, 166] width 0 height 5
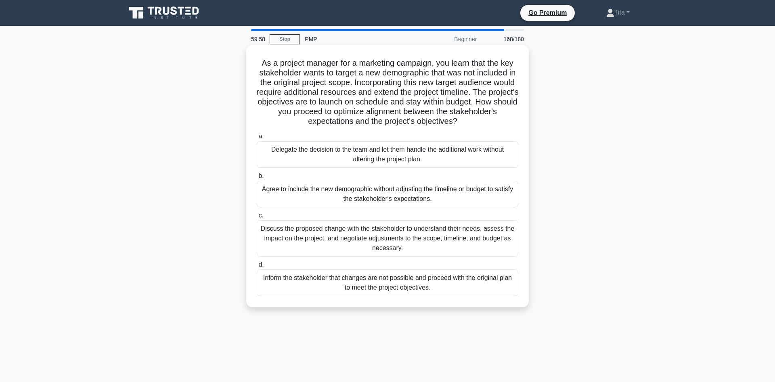
click at [393, 241] on div "Discuss the proposed change with the stakeholder to understand their needs, ass…" at bounding box center [387, 238] width 261 height 36
click at [257, 218] on input "c. Discuss the proposed change with the stakeholder to understand their needs, …" at bounding box center [257, 215] width 0 height 5
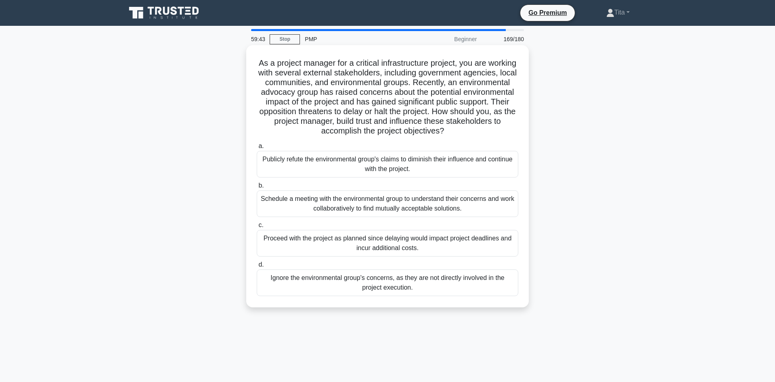
click at [296, 207] on div "Schedule a meeting with the environmental group to understand their concerns an…" at bounding box center [387, 203] width 261 height 27
click at [257, 188] on input "b. Schedule a meeting with the environmental group to understand their concerns…" at bounding box center [257, 185] width 0 height 5
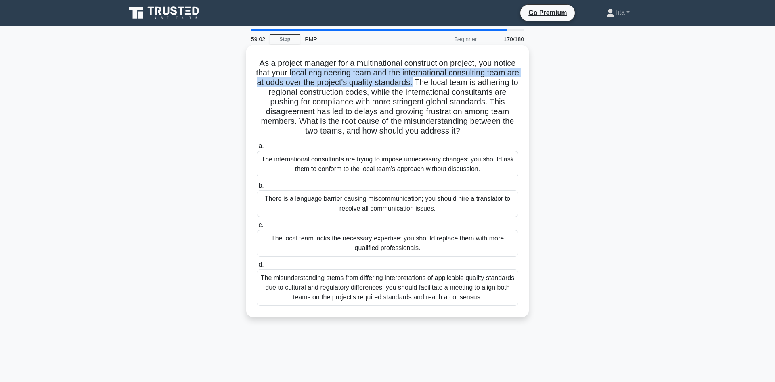
drag, startPoint x: 298, startPoint y: 74, endPoint x: 441, endPoint y: 86, distance: 144.1
click at [441, 86] on h5 "As a project manager for a multinational construction project, you notice that …" at bounding box center [387, 97] width 263 height 78
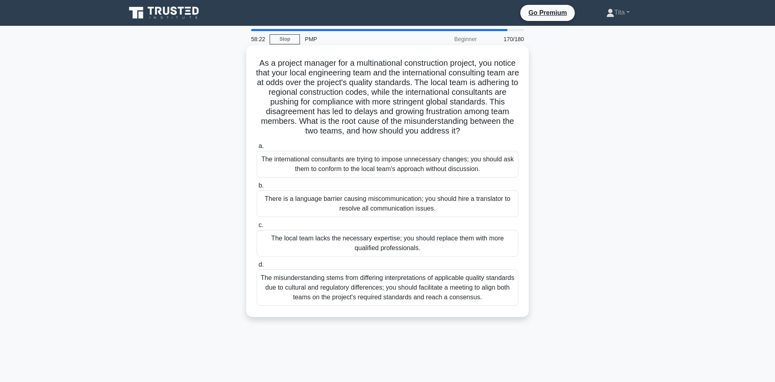
click at [416, 290] on div "The misunderstanding stems from differing interpretations of applicable quality…" at bounding box center [387, 288] width 261 height 36
click at [257, 268] on input "d. The misunderstanding stems from differing interpretations of applicable qual…" at bounding box center [257, 264] width 0 height 5
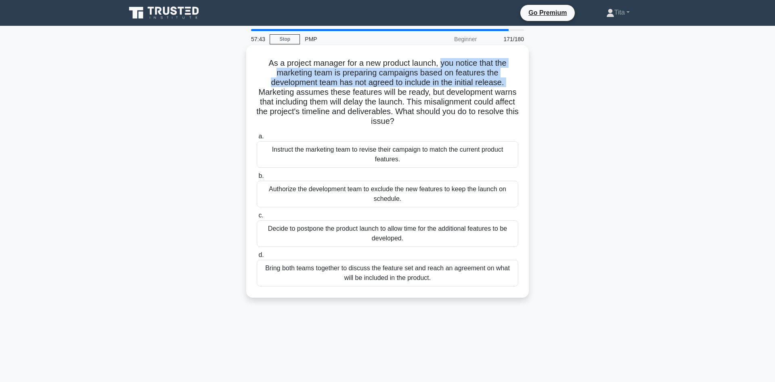
drag, startPoint x: 440, startPoint y: 65, endPoint x: 508, endPoint y: 85, distance: 71.2
click at [508, 85] on h5 "As a project manager for a new product launch, you notice that the marketing te…" at bounding box center [387, 92] width 263 height 69
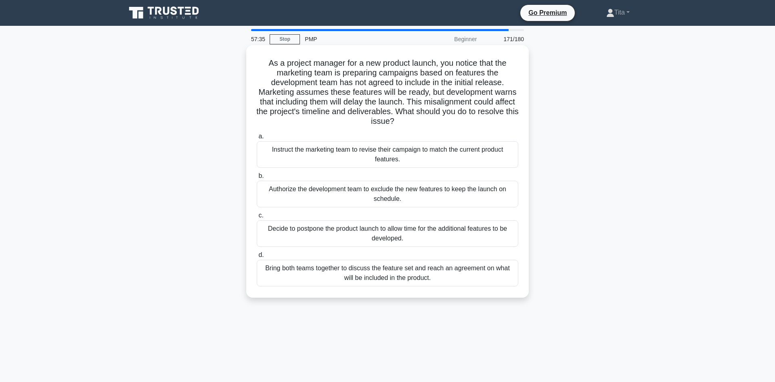
click at [333, 274] on div "Bring both teams together to discuss the feature set and reach an agreement on …" at bounding box center [387, 273] width 261 height 27
click at [257, 258] on input "d. Bring both teams together to discuss the feature set and reach an agreement …" at bounding box center [257, 255] width 0 height 5
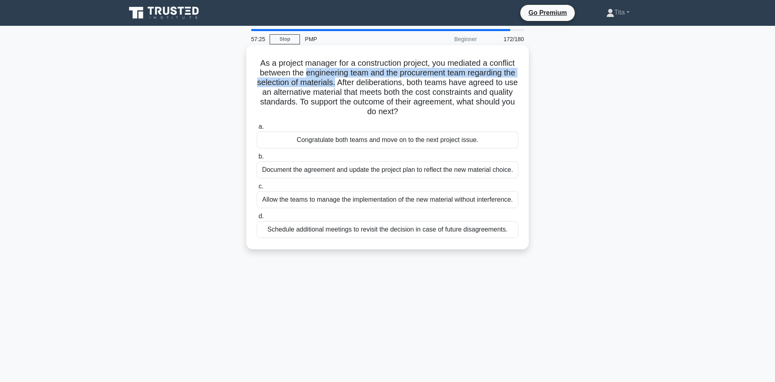
drag, startPoint x: 305, startPoint y: 75, endPoint x: 335, endPoint y: 82, distance: 31.0
click at [335, 82] on h5 "As a project manager for a construction project, you mediated a conflict betwee…" at bounding box center [387, 87] width 263 height 59
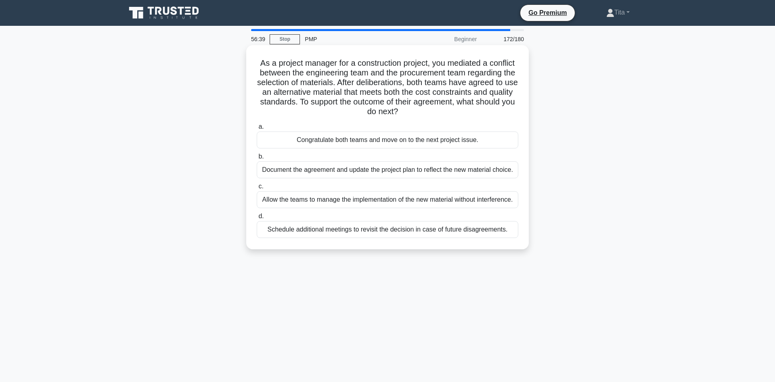
click at [428, 174] on div "Document the agreement and update the project plan to reflect the new material …" at bounding box center [387, 169] width 261 height 17
click at [257, 159] on input "b. Document the agreement and update the project plan to reflect the new materi…" at bounding box center [257, 156] width 0 height 5
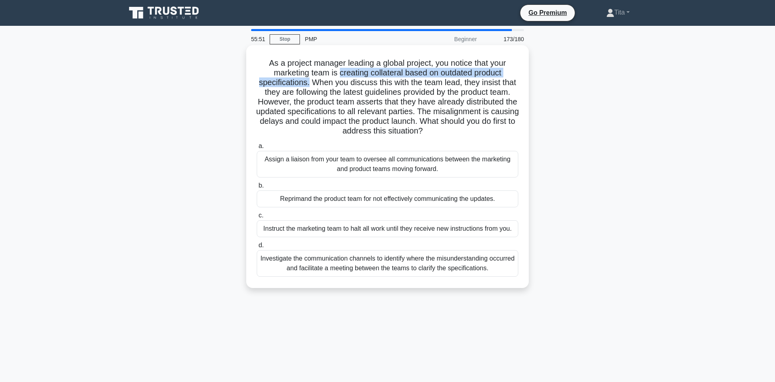
drag, startPoint x: 339, startPoint y: 74, endPoint x: 333, endPoint y: 79, distance: 8.2
click at [309, 82] on h5 "As a project manager leading a global project, you notice that your marketing t…" at bounding box center [387, 97] width 263 height 78
click at [339, 264] on div "Investigate the communication channels to identify where the misunderstanding o…" at bounding box center [387, 263] width 261 height 27
click at [257, 248] on input "d. Investigate the communication channels to identify where the misunderstandin…" at bounding box center [257, 245] width 0 height 5
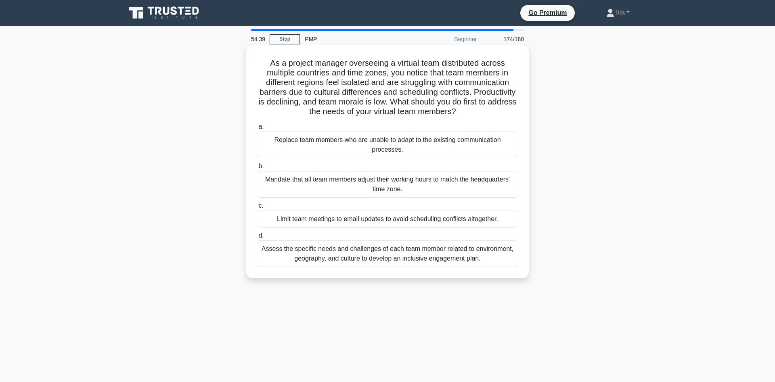
click at [370, 257] on div "Assess the specific needs and challenges of each team member related to environ…" at bounding box center [387, 254] width 261 height 27
click at [257, 238] on input "d. Assess the specific needs and challenges of each team member related to envi…" at bounding box center [257, 235] width 0 height 5
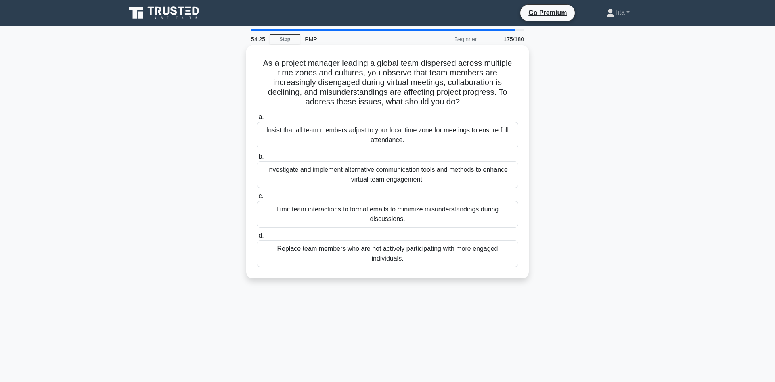
click at [424, 177] on div "Investigate and implement alternative communication tools and methods to enhanc…" at bounding box center [387, 174] width 261 height 27
click at [257, 159] on input "b. Investigate and implement alternative communication tools and methods to enh…" at bounding box center [257, 156] width 0 height 5
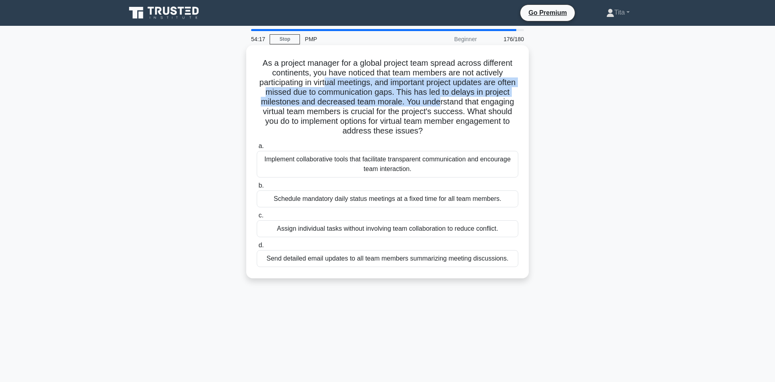
drag, startPoint x: 326, startPoint y: 85, endPoint x: 438, endPoint y: 96, distance: 113.2
click at [438, 96] on h5 "As a project manager for a global project team spread across different continen…" at bounding box center [387, 97] width 263 height 78
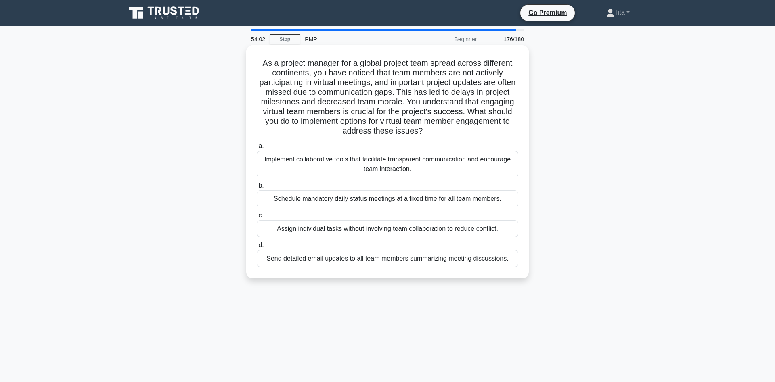
click at [368, 168] on div "Implement collaborative tools that facilitate transparent communication and enc…" at bounding box center [387, 164] width 261 height 27
click at [257, 149] on input "a. Implement collaborative tools that facilitate transparent communication and …" at bounding box center [257, 146] width 0 height 5
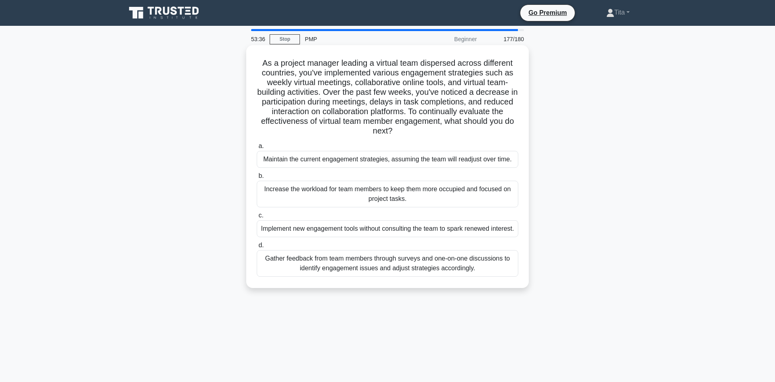
click at [395, 277] on div "Gather feedback from team members through surveys and one-on-one discussions to…" at bounding box center [387, 263] width 261 height 27
click at [257, 248] on input "d. Gather feedback from team members through surveys and one-on-one discussions…" at bounding box center [257, 245] width 0 height 5
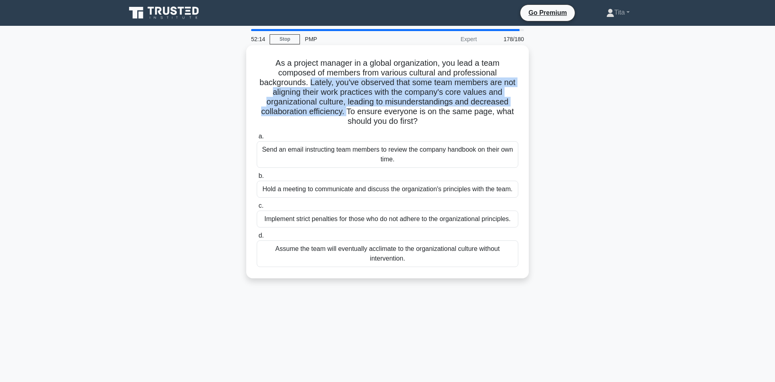
drag, startPoint x: 491, startPoint y: 74, endPoint x: 507, endPoint y: 102, distance: 32.3
click at [507, 102] on h5 "As a project manager in a global organization, you lead a team composed of memb…" at bounding box center [387, 92] width 263 height 69
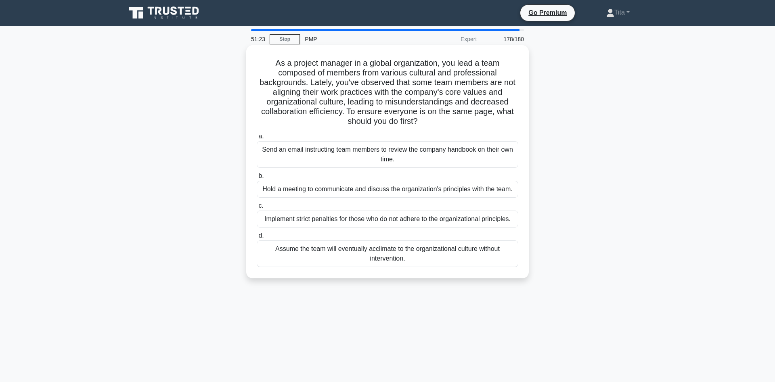
click at [405, 182] on div "Hold a meeting to communicate and discuss the organization's principles with th…" at bounding box center [387, 189] width 261 height 17
click at [257, 179] on input "b. Hold a meeting to communicate and discuss the organization's principles with…" at bounding box center [257, 176] width 0 height 5
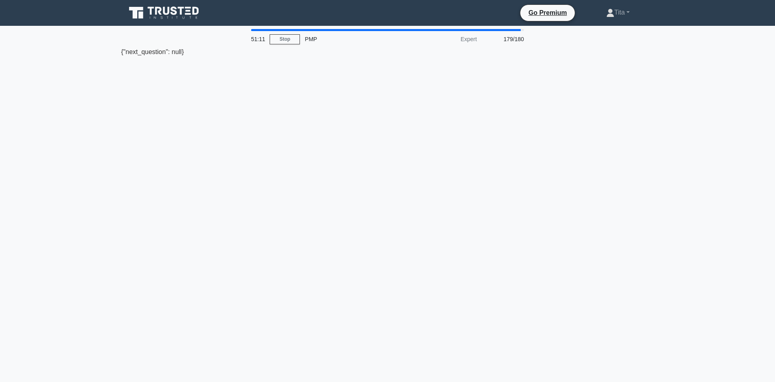
click at [183, 58] on div "51:11 Stop PMP Expert 179/180 {"next_question": null}" at bounding box center [387, 231] width 533 height 404
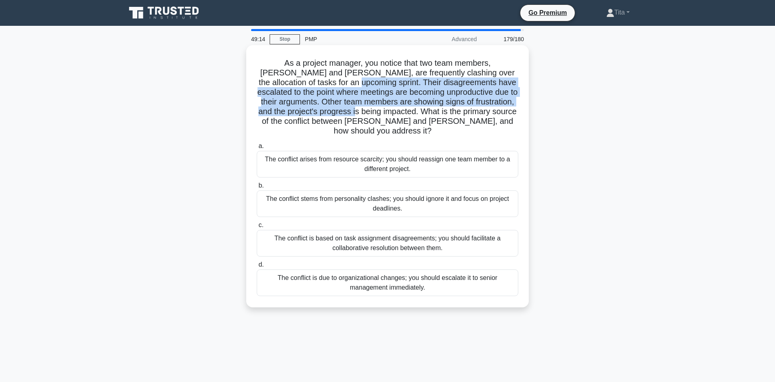
drag, startPoint x: 288, startPoint y: 82, endPoint x: 300, endPoint y: 112, distance: 32.0
click at [300, 112] on h5 "As a project manager, you notice that two team members, Lisa and Mark, are freq…" at bounding box center [387, 97] width 263 height 78
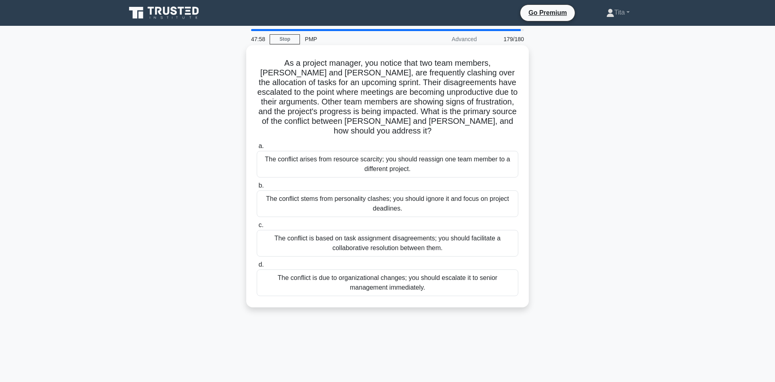
click at [422, 234] on div "The conflict is based on task assignment disagreements; you should facilitate a…" at bounding box center [387, 243] width 261 height 27
click at [257, 228] on input "c. The conflict is based on task assignment disagreements; you should facilitat…" at bounding box center [257, 225] width 0 height 5
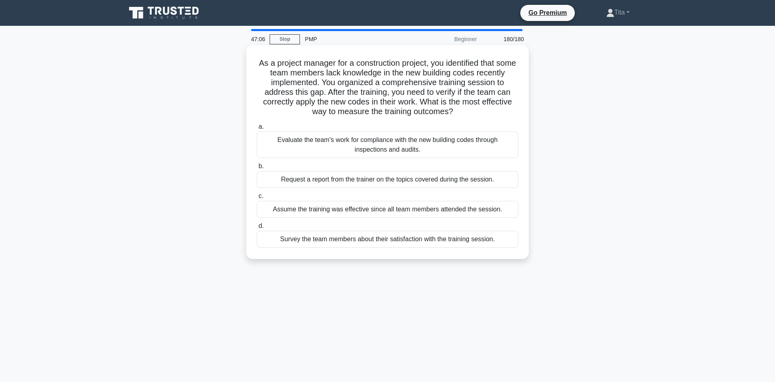
click at [419, 148] on div "Evaluate the team's work for compliance with the new building codes through ins…" at bounding box center [387, 145] width 261 height 27
click at [257, 130] on input "a. Evaluate the team's work for compliance with the new building codes through …" at bounding box center [257, 126] width 0 height 5
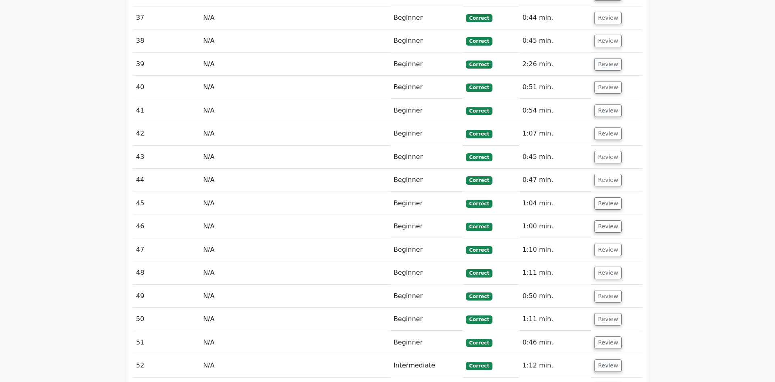
scroll to position [1935, 0]
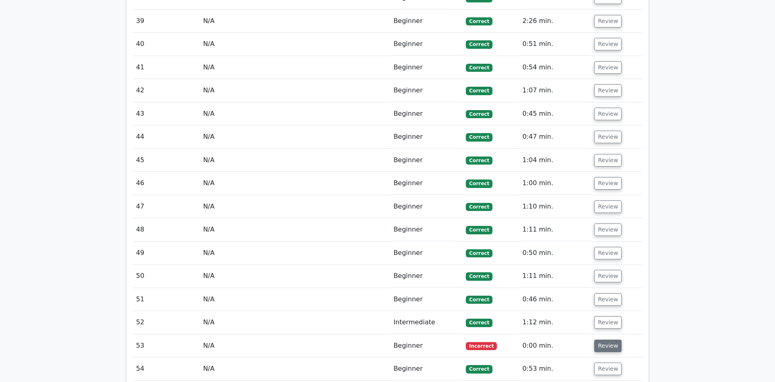
click at [609, 340] on button "Review" at bounding box center [607, 346] width 27 height 13
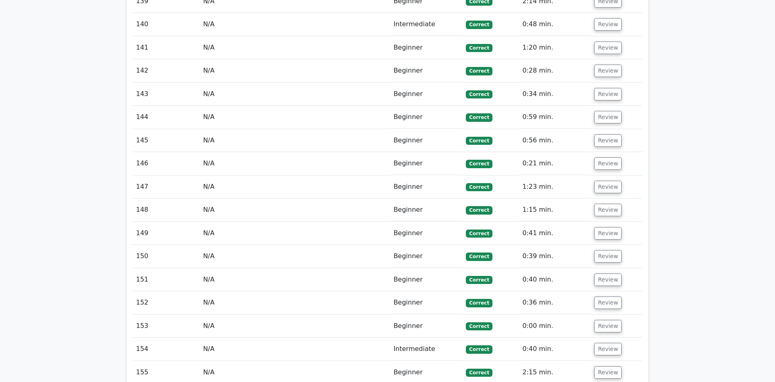
scroll to position [4816, 0]
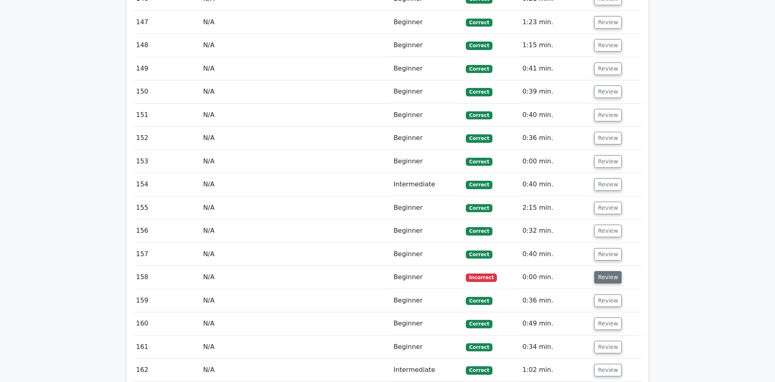
click at [606, 271] on button "Review" at bounding box center [607, 277] width 27 height 13
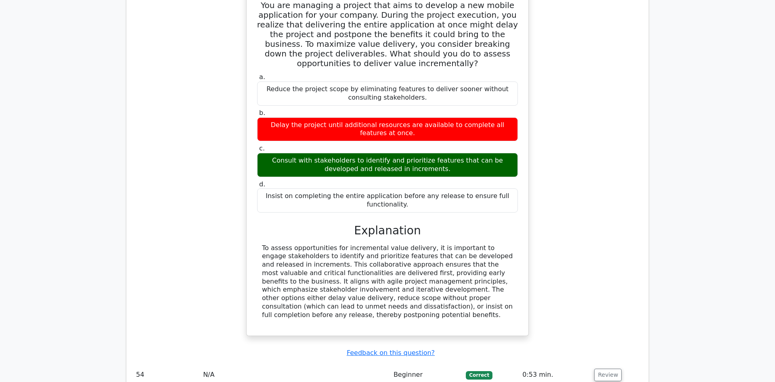
scroll to position [2264, 0]
